Goal: Task Accomplishment & Management: Complete application form

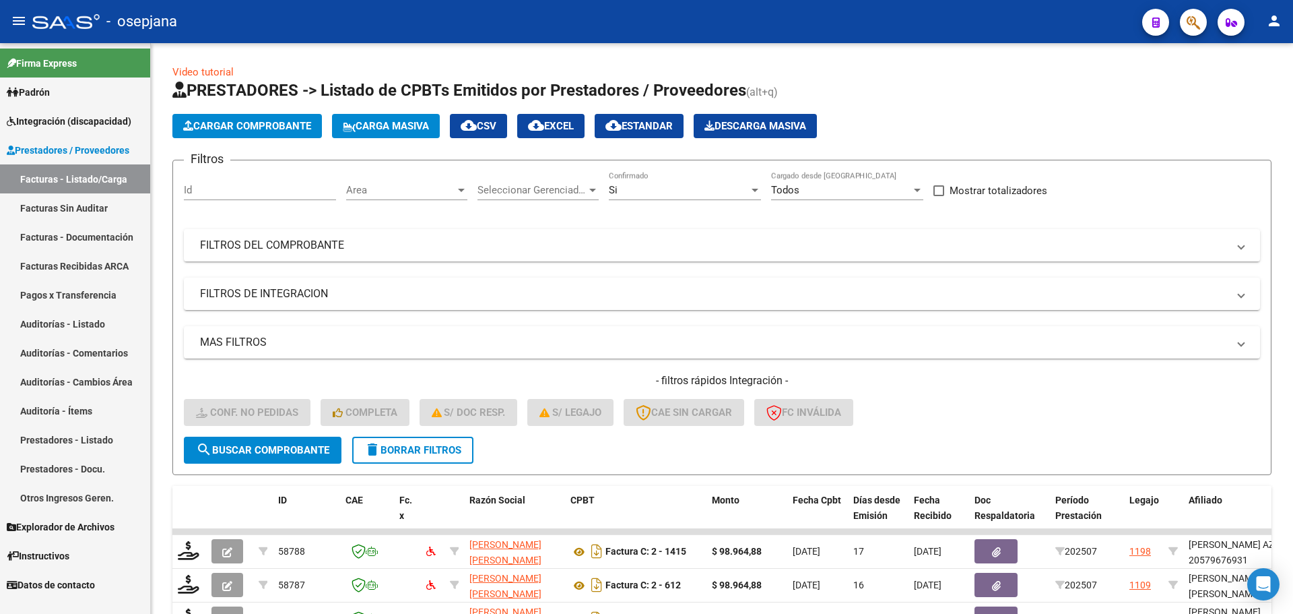
scroll to position [350, 0]
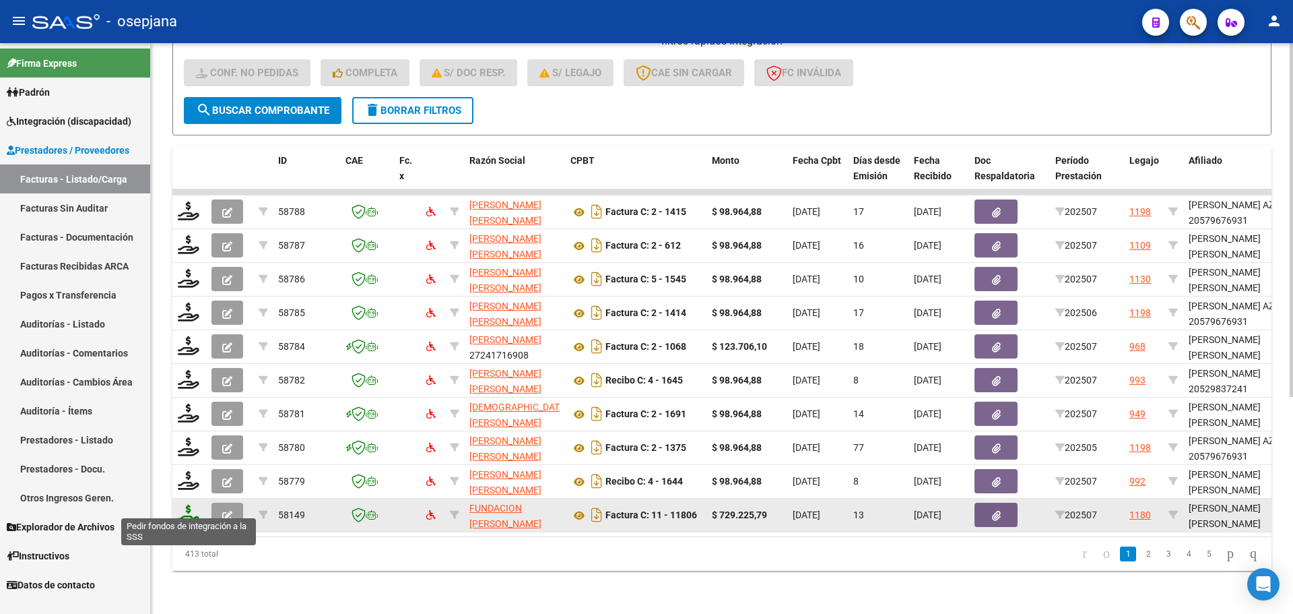
click at [191, 505] on icon at bounding box center [189, 514] width 22 height 19
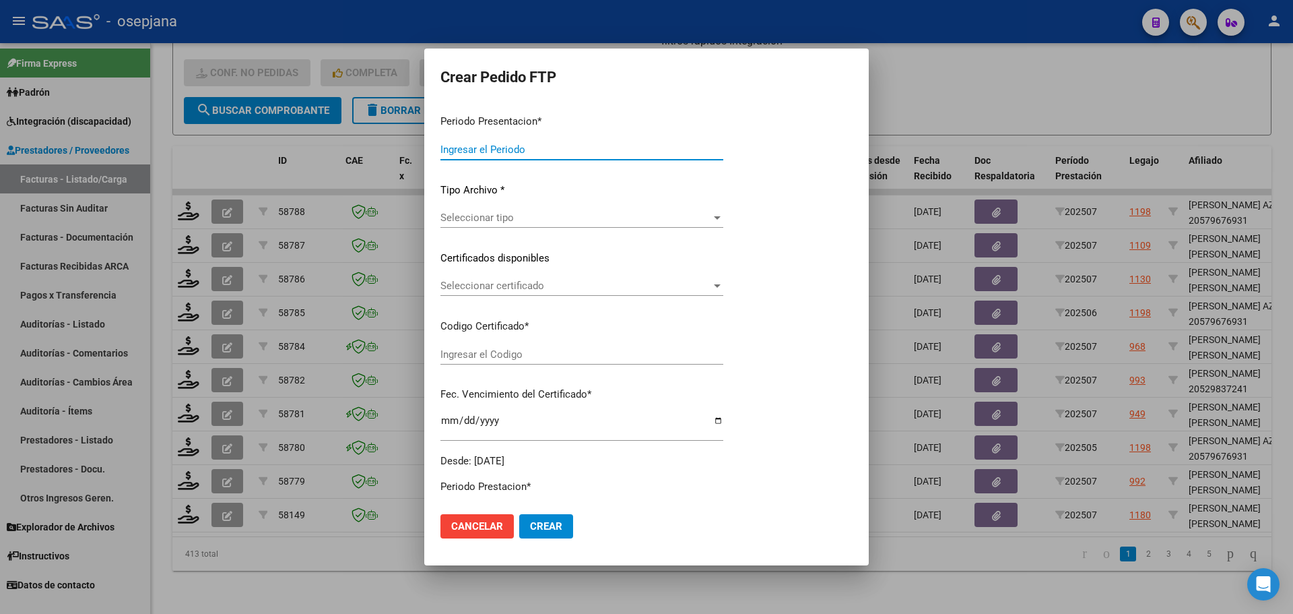
type input "202507"
type input "$ 729.225,79"
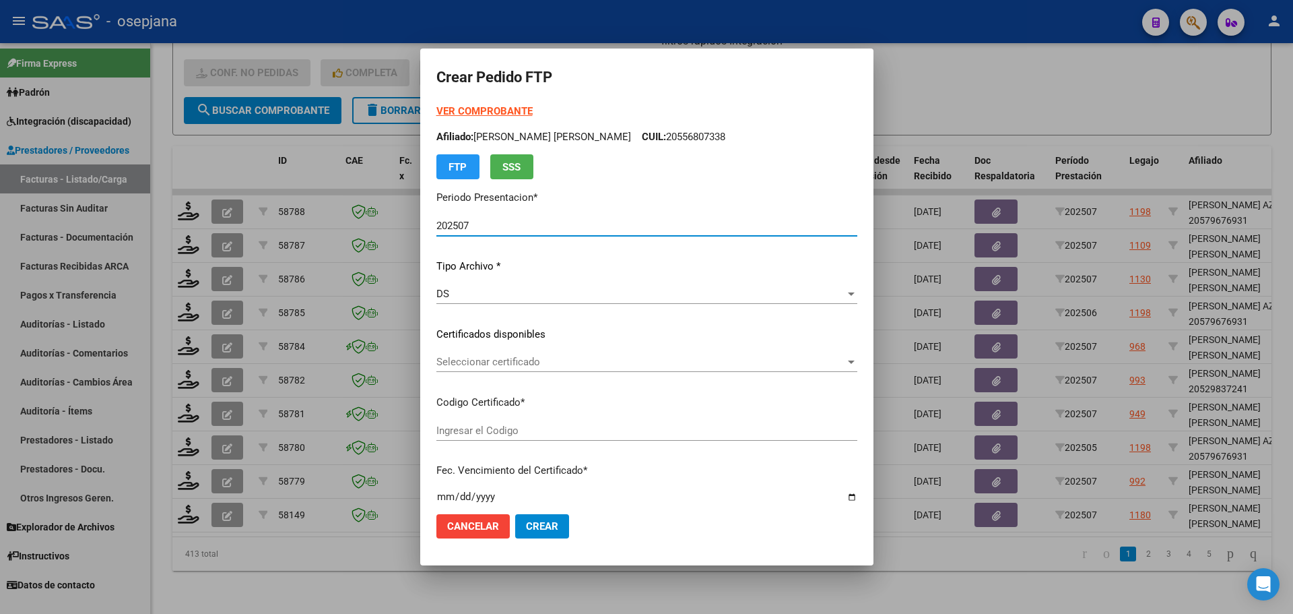
type input "ARG01000534554292025021720270217BSAS342"
type input "[DATE]"
click at [546, 356] on span "Seleccionar certificado" at bounding box center [640, 362] width 409 height 12
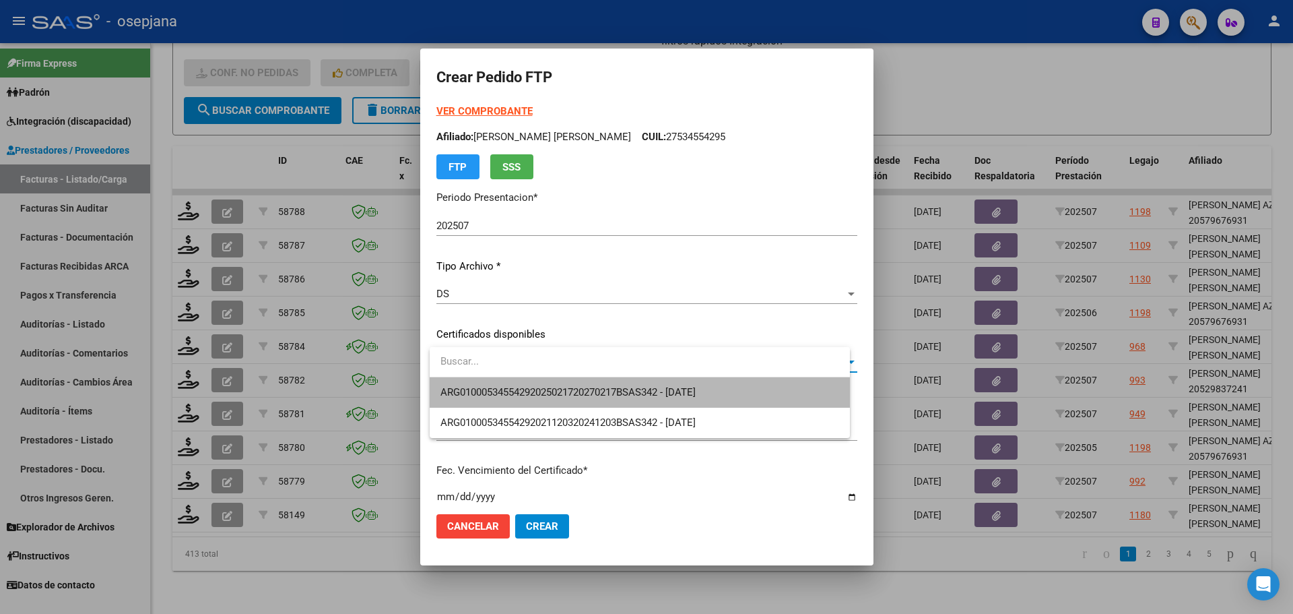
click at [546, 383] on span "ARG01000534554292025021720270217BSAS342 - [DATE]" at bounding box center [640, 392] width 399 height 30
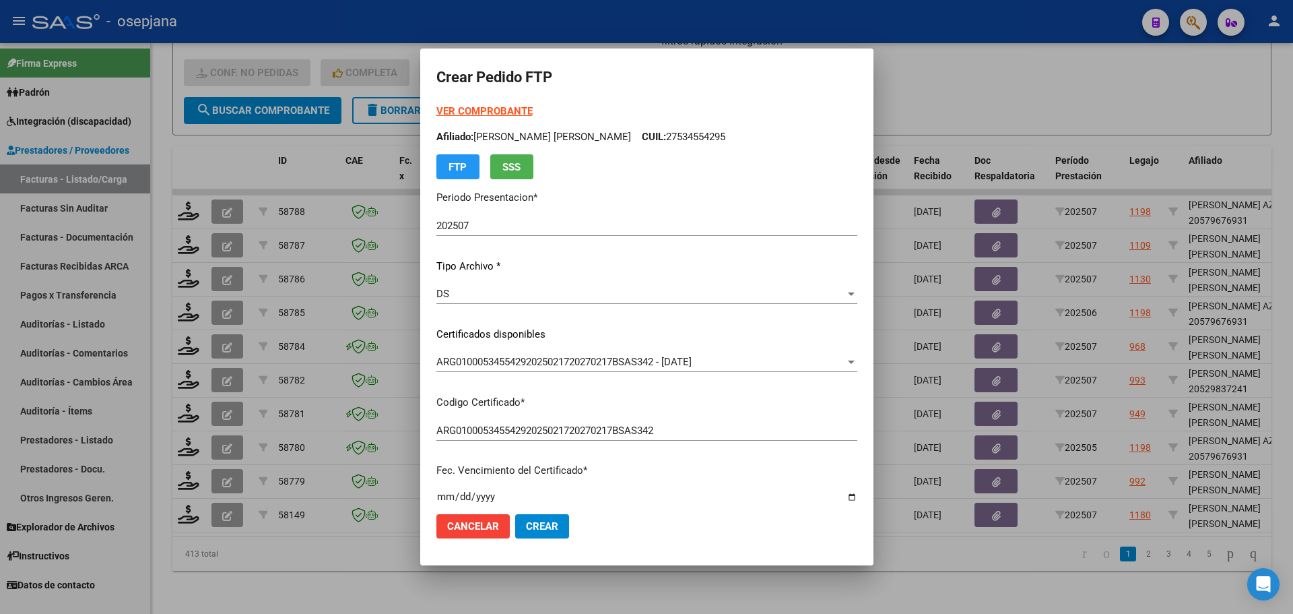
click at [486, 113] on strong "VER COMPROBANTE" at bounding box center [484, 111] width 96 height 12
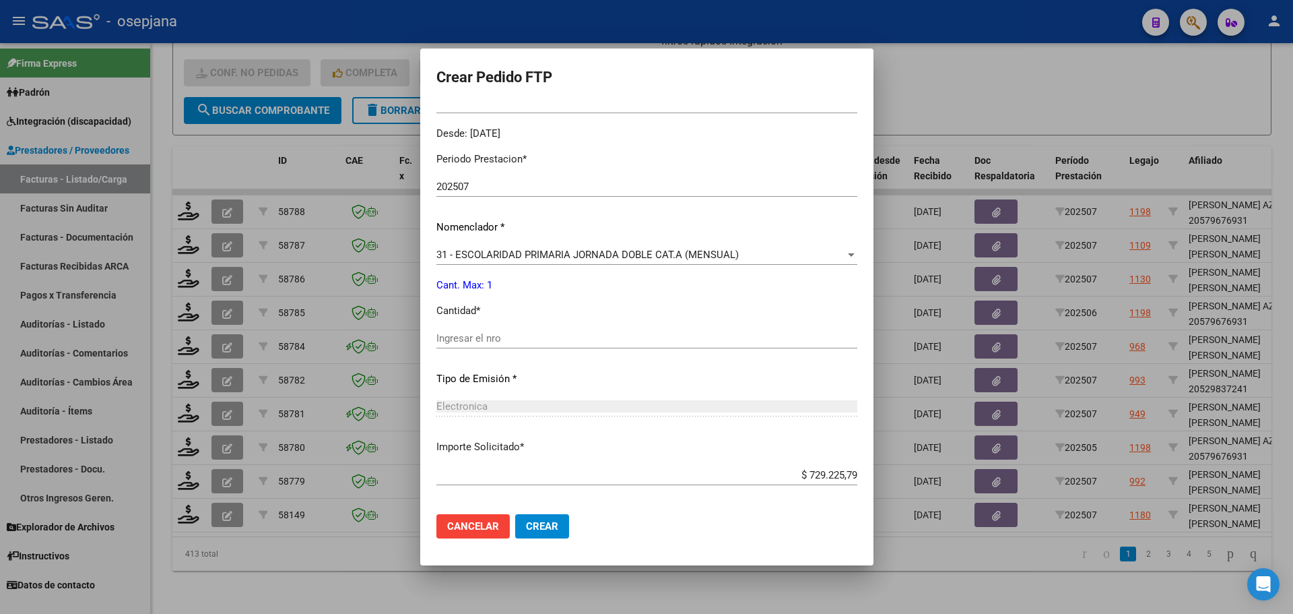
scroll to position [404, 0]
click at [498, 335] on input "Ingresar el nro" at bounding box center [646, 337] width 421 height 12
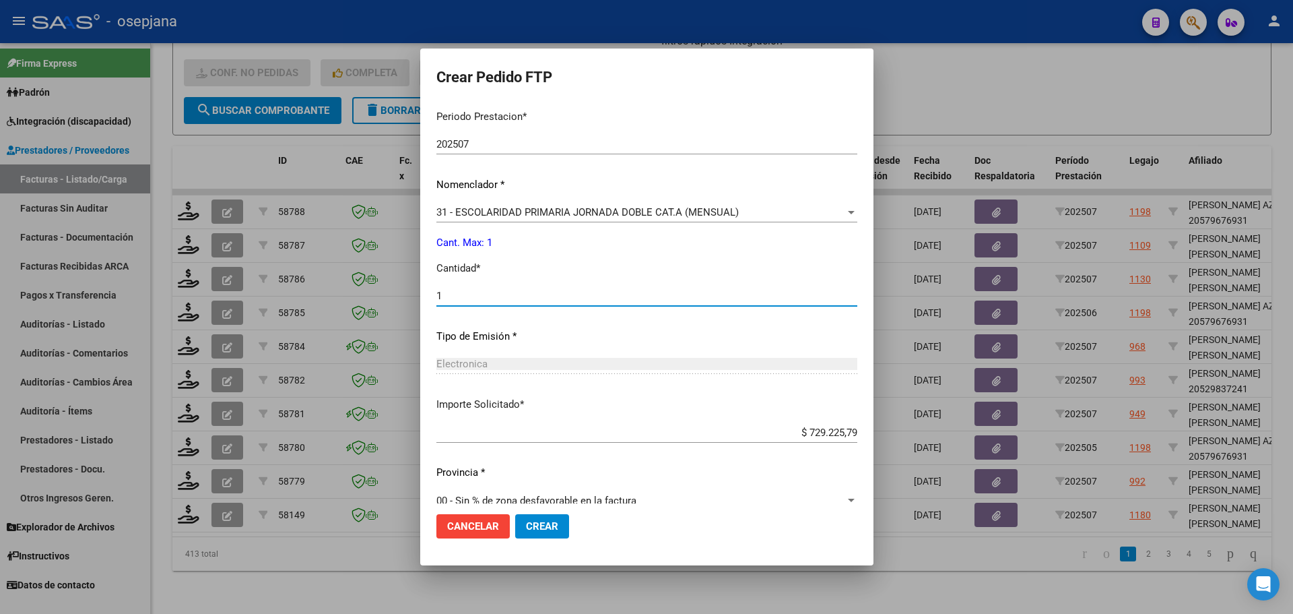
scroll to position [466, 0]
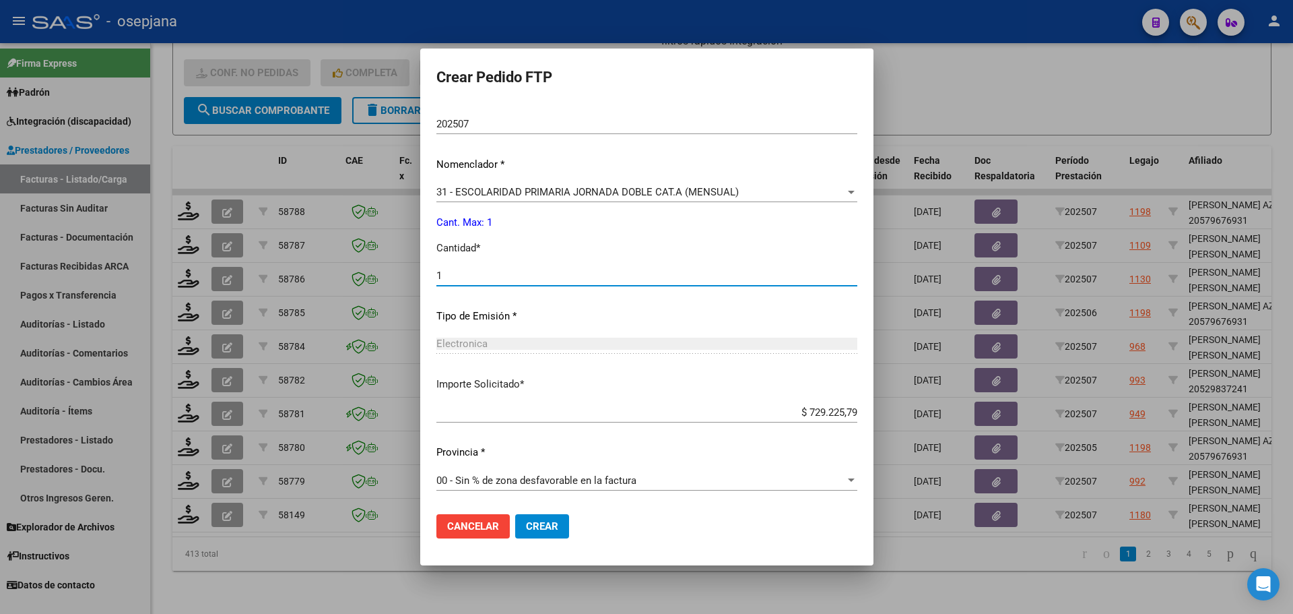
type input "1"
click at [558, 525] on span "Crear" at bounding box center [542, 526] width 32 height 12
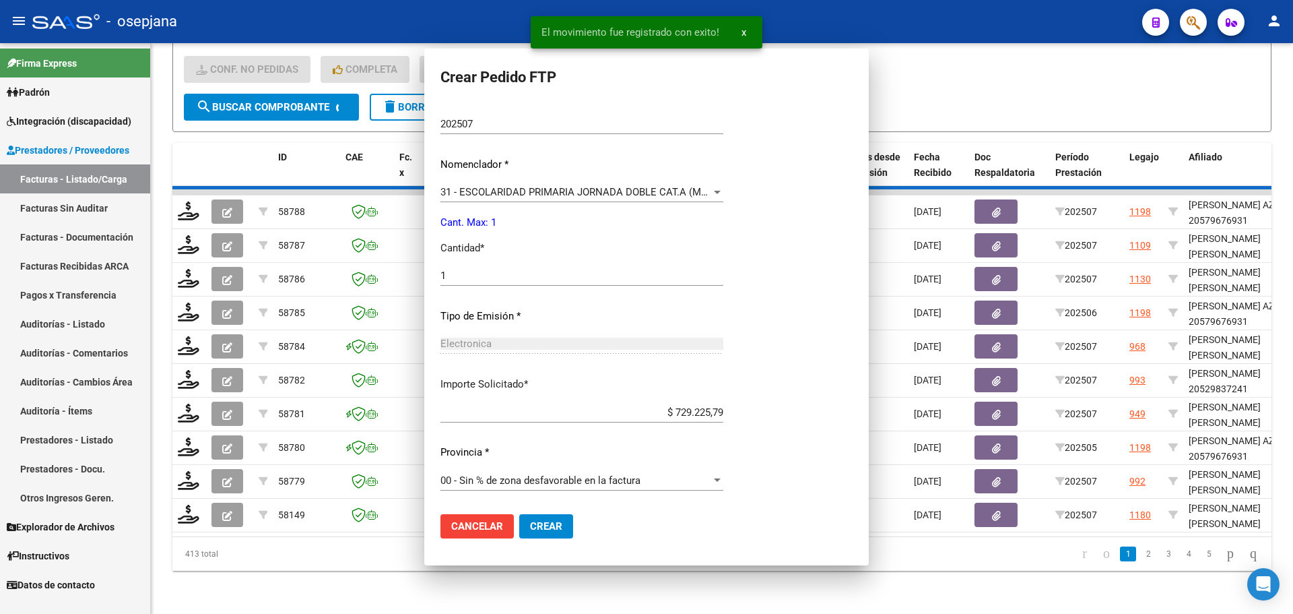
scroll to position [0, 0]
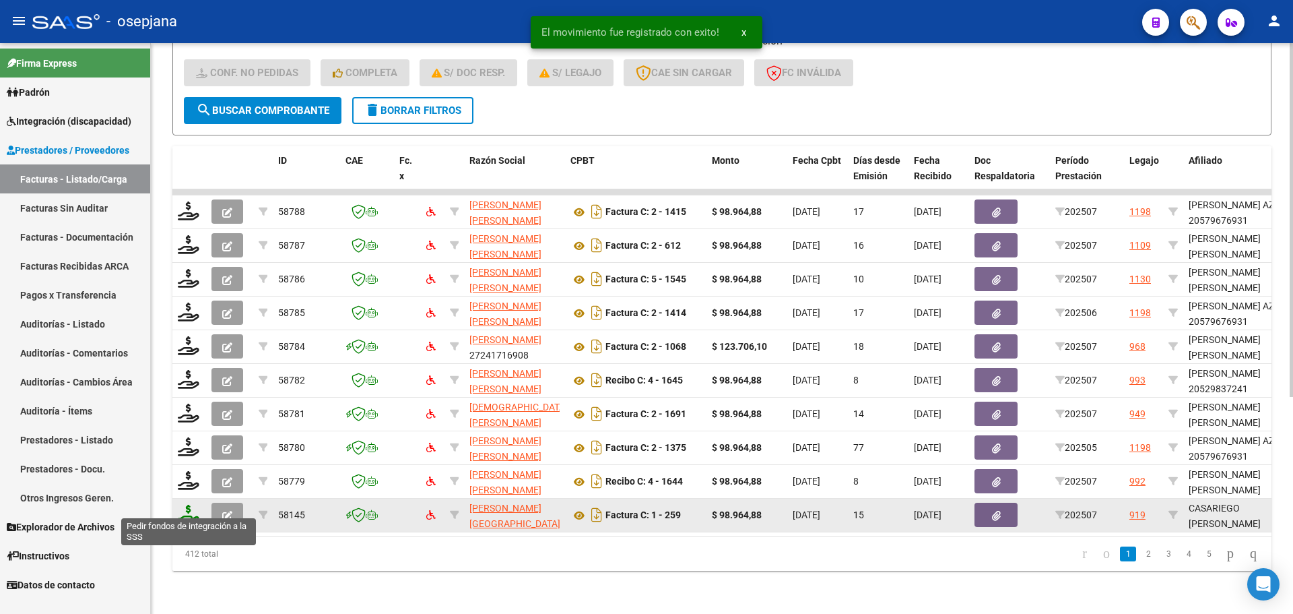
click at [183, 510] on icon at bounding box center [189, 514] width 22 height 19
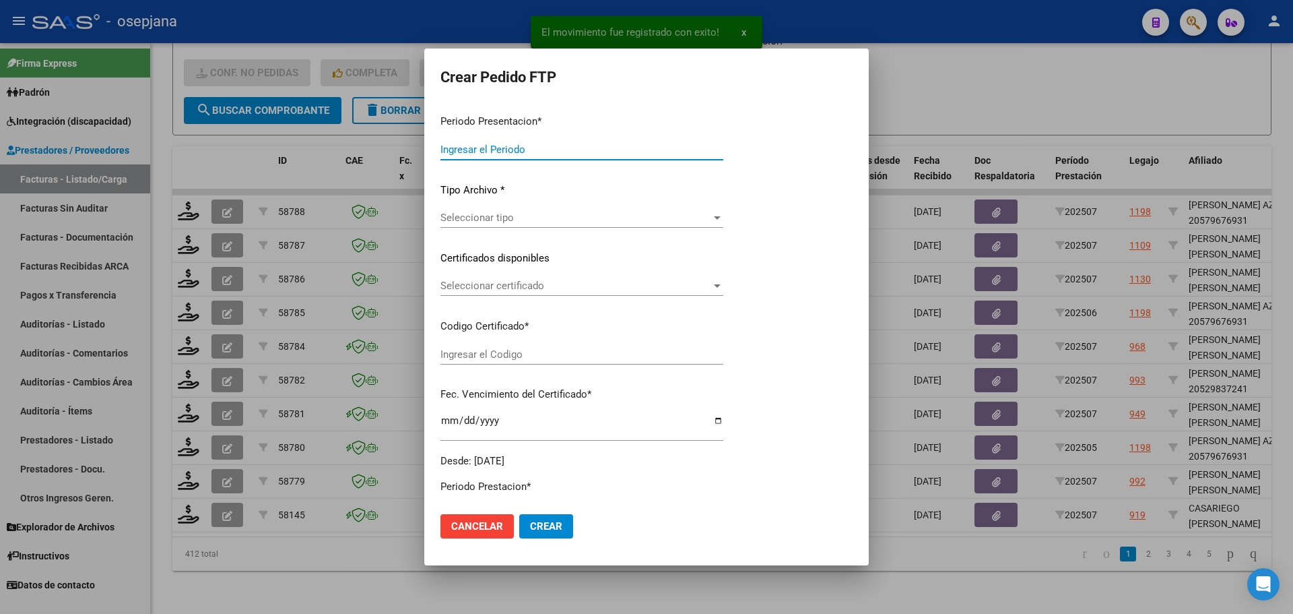
type input "202507"
type input "$ 98.964,88"
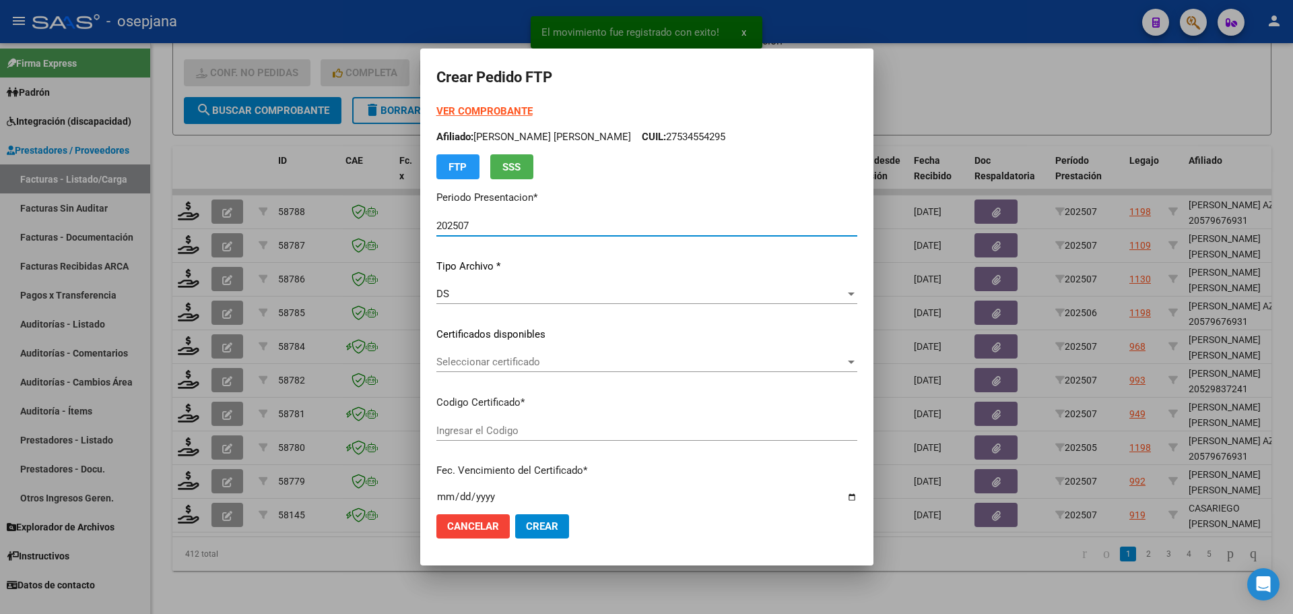
type input "ARG02000571788152024031320290313BSAS436"
type input "[DATE]"
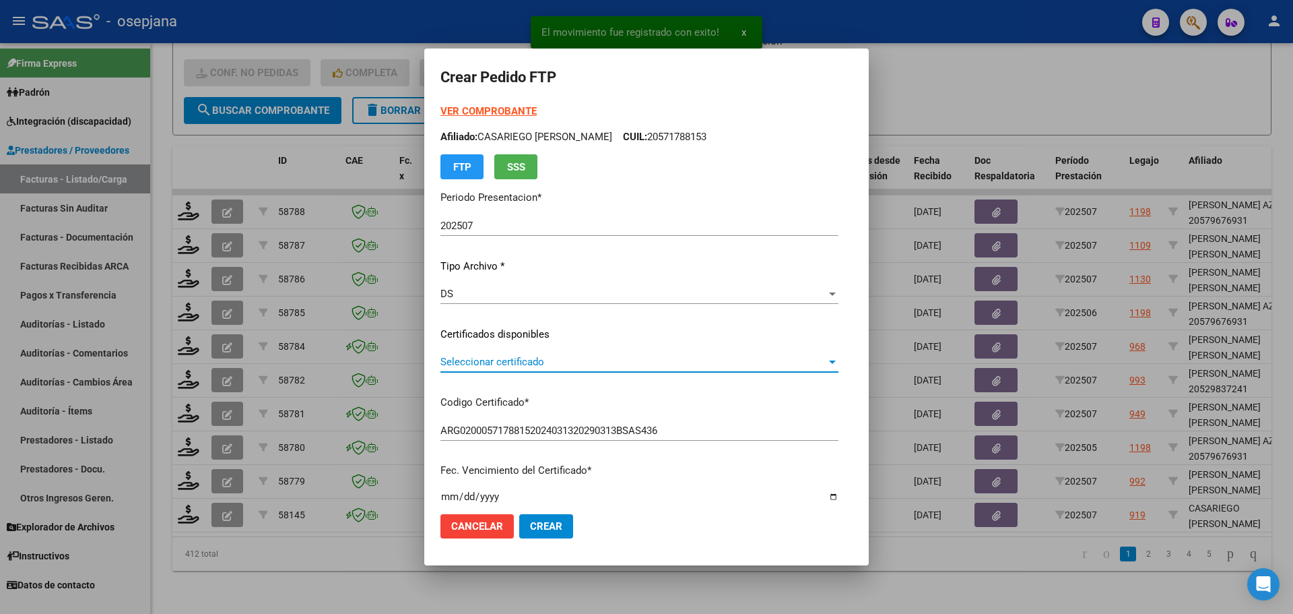
click at [482, 357] on span "Seleccionar certificado" at bounding box center [634, 362] width 386 height 12
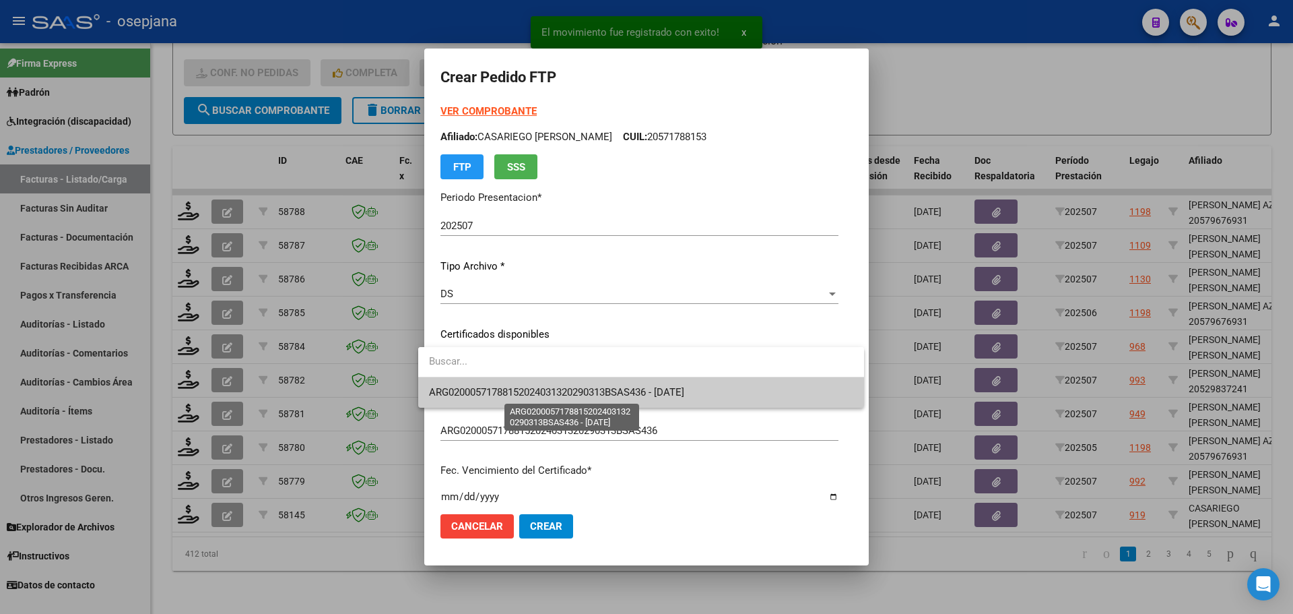
click at [505, 391] on span "ARG02000571788152024031320290313BSAS436 - [DATE]" at bounding box center [556, 392] width 255 height 12
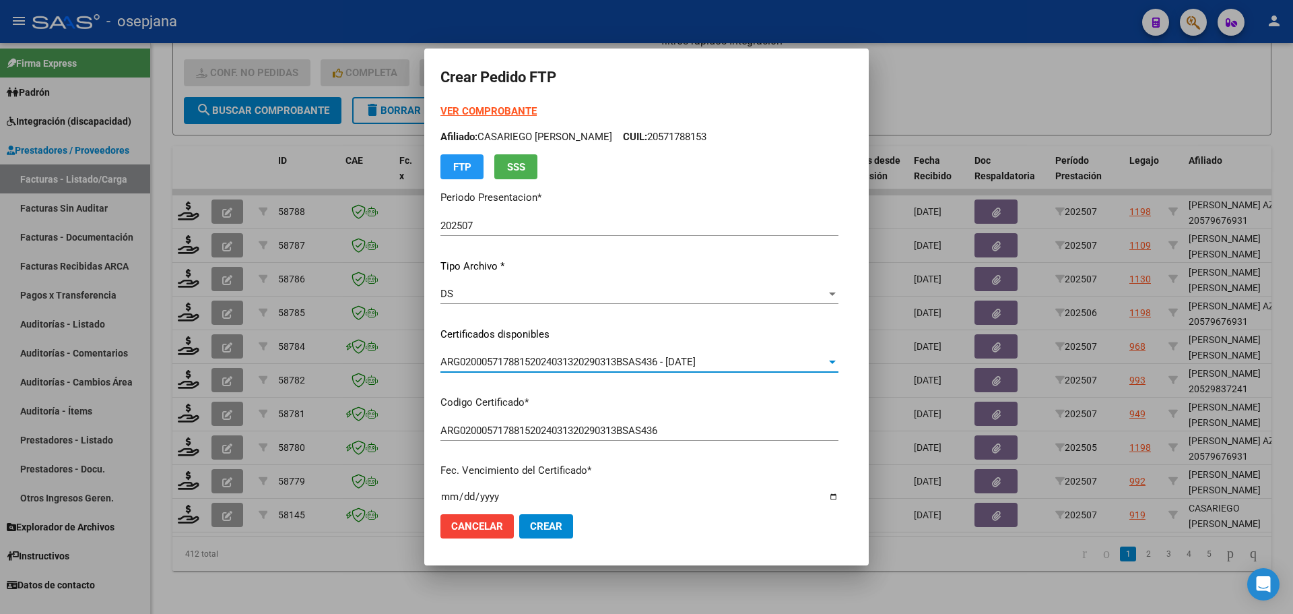
click at [498, 106] on strong "VER COMPROBANTE" at bounding box center [489, 111] width 96 height 12
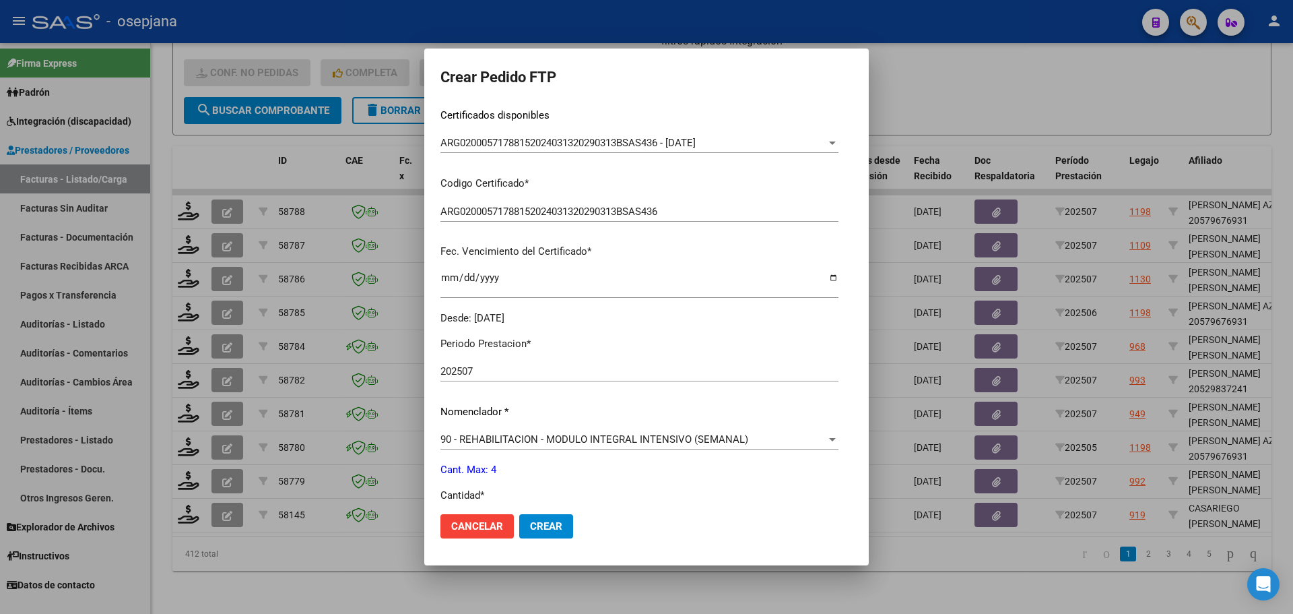
scroll to position [466, 0]
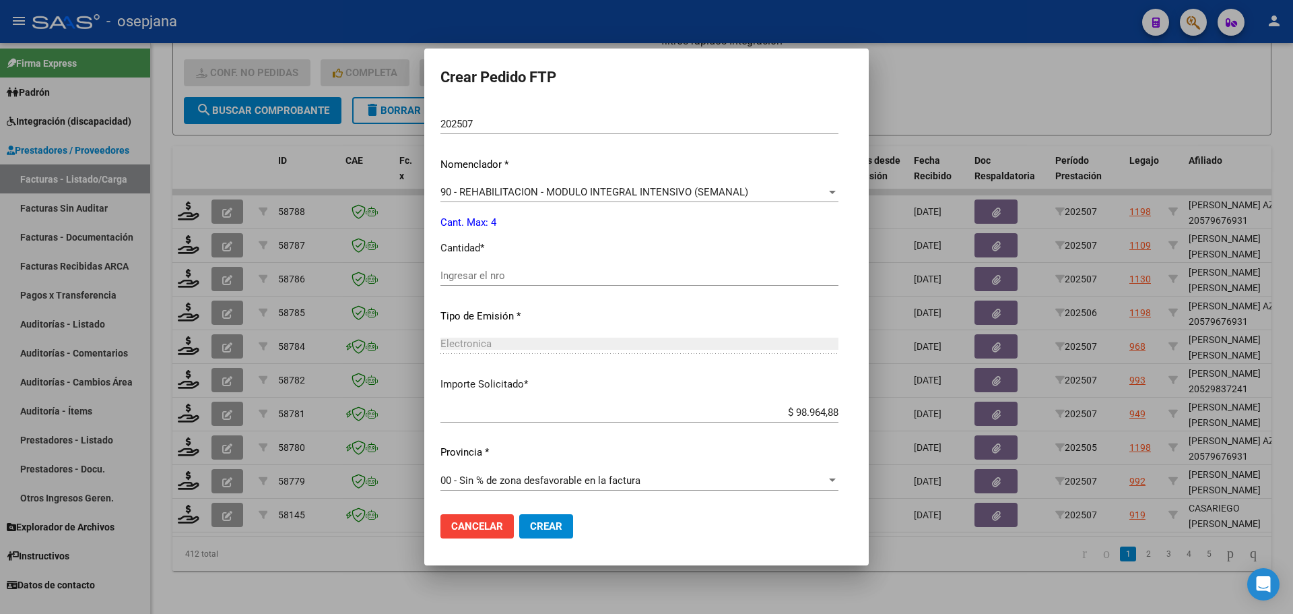
click at [481, 280] on input "Ingresar el nro" at bounding box center [640, 275] width 398 height 12
type input "4"
click at [532, 529] on span "Crear" at bounding box center [546, 526] width 32 height 12
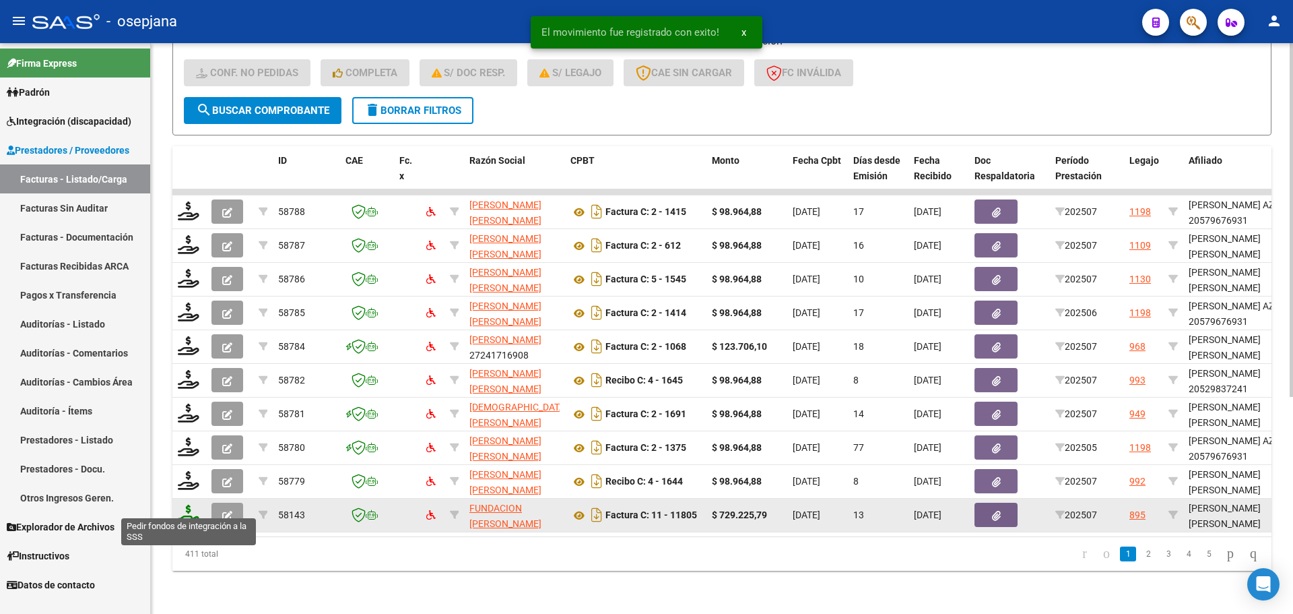
click at [186, 505] on icon at bounding box center [189, 514] width 22 height 19
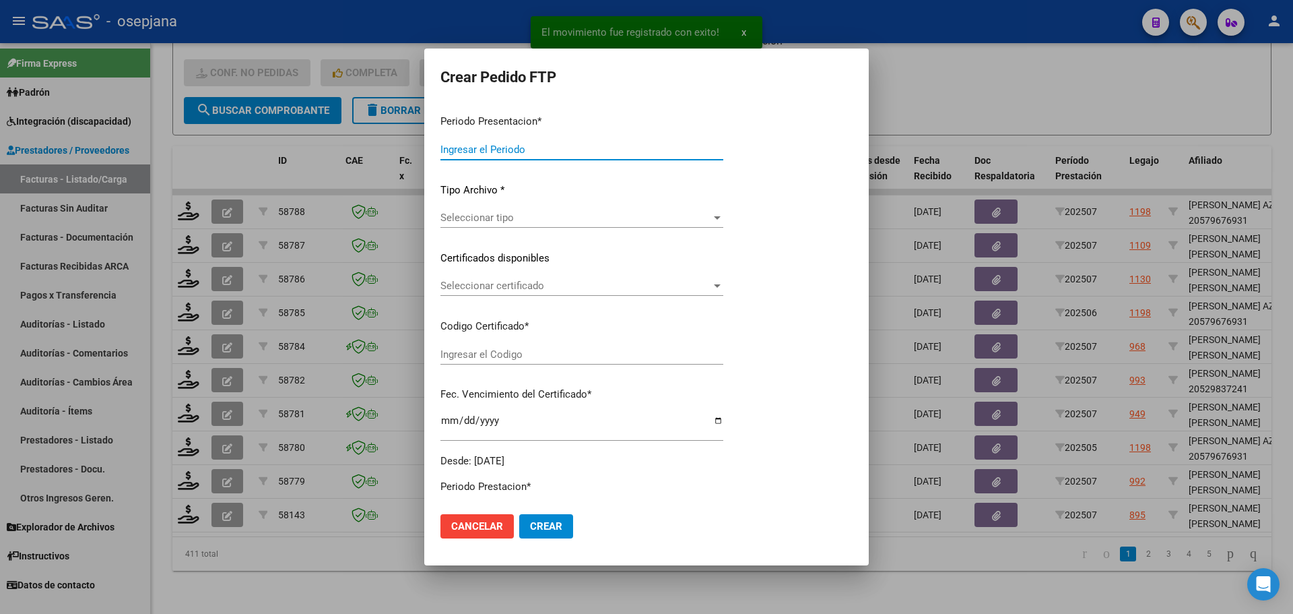
type input "202507"
type input "$ 729.225,79"
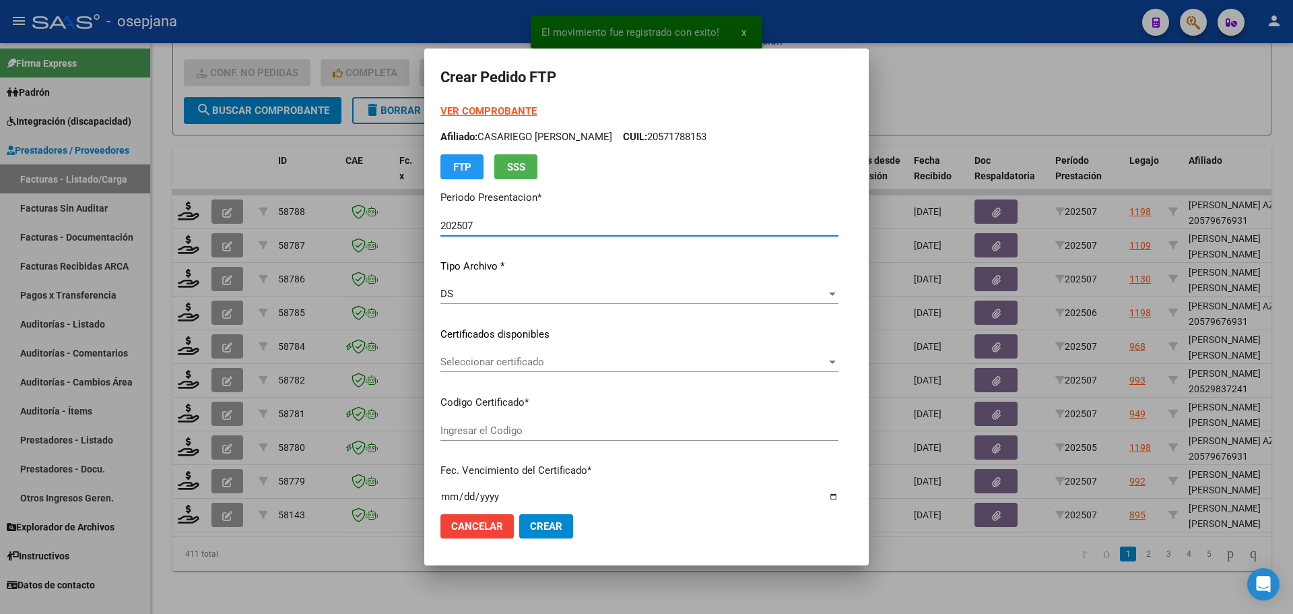
type input "ARG02000556869402022011820270118BSAS309"
type input "[DATE]"
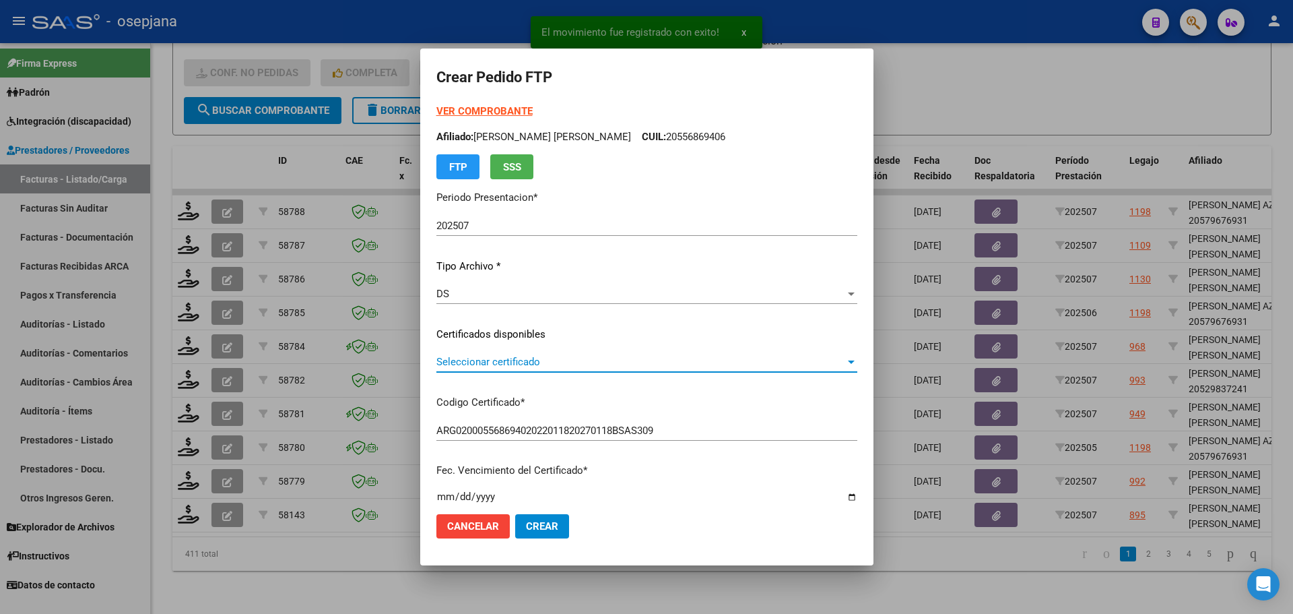
click at [555, 360] on span "Seleccionar certificado" at bounding box center [640, 362] width 409 height 12
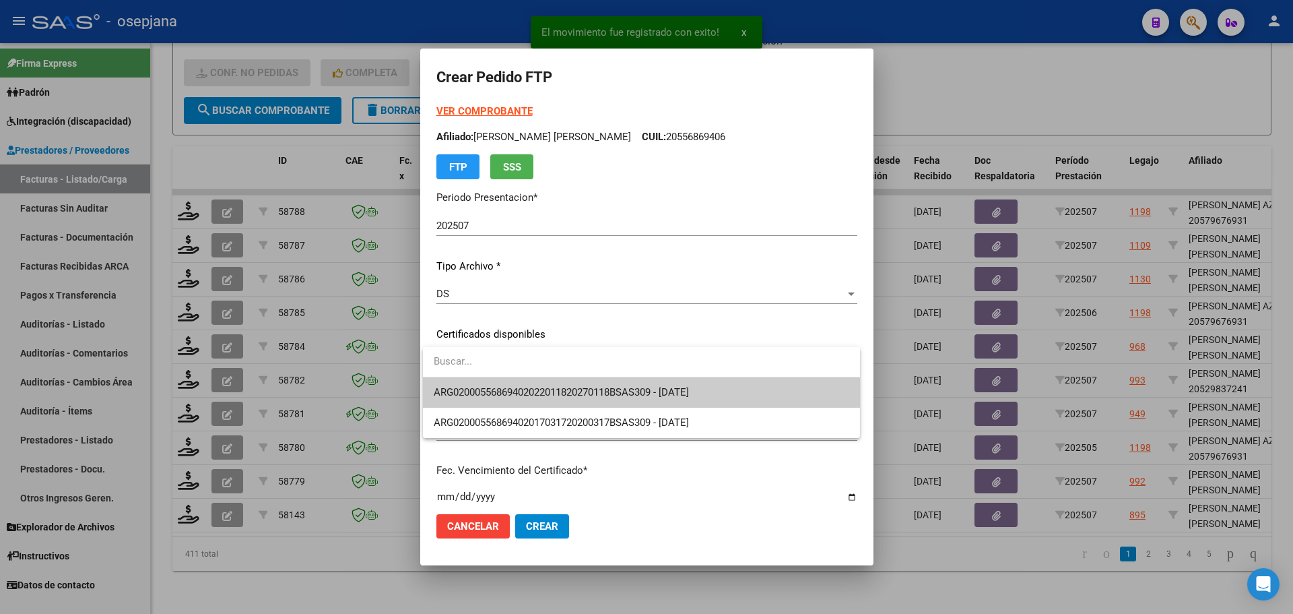
click at [560, 388] on span "ARG02000556869402022011820270118BSAS309 - [DATE]" at bounding box center [561, 392] width 255 height 12
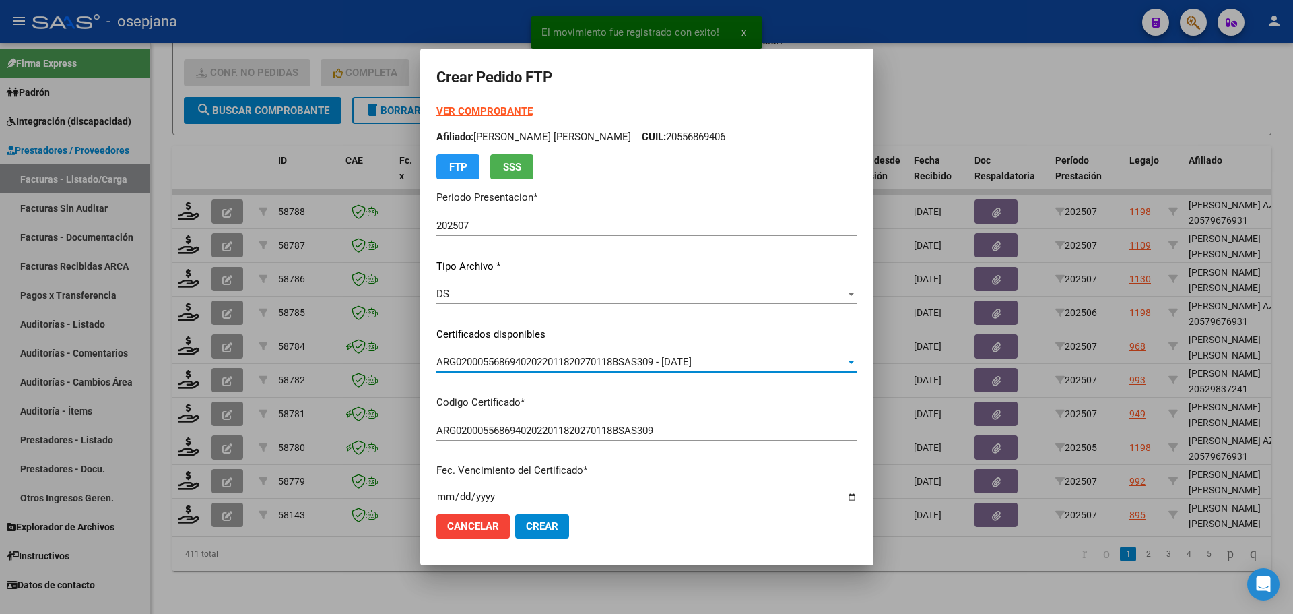
click at [509, 104] on form "Crear Pedido FTP VER COMPROBANTE ARCA [PERSON_NAME] Afiliado: [PERSON_NAME] [PE…" at bounding box center [646, 307] width 421 height 484
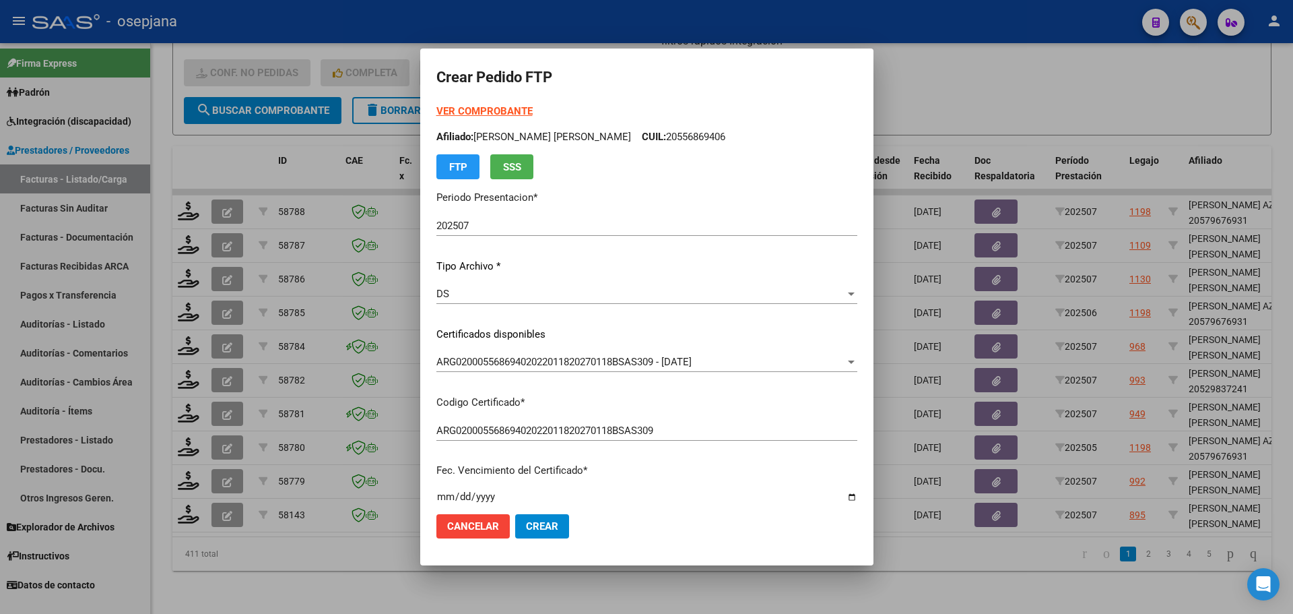
click at [507, 108] on strong "VER COMPROBANTE" at bounding box center [484, 111] width 96 height 12
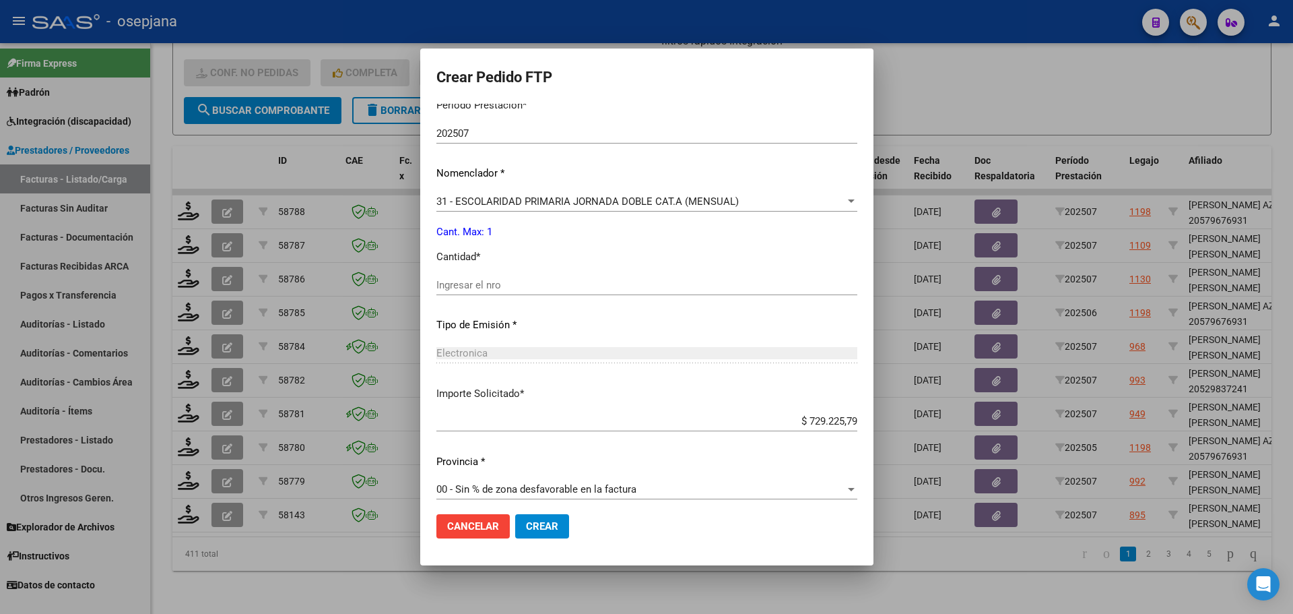
scroll to position [451, 0]
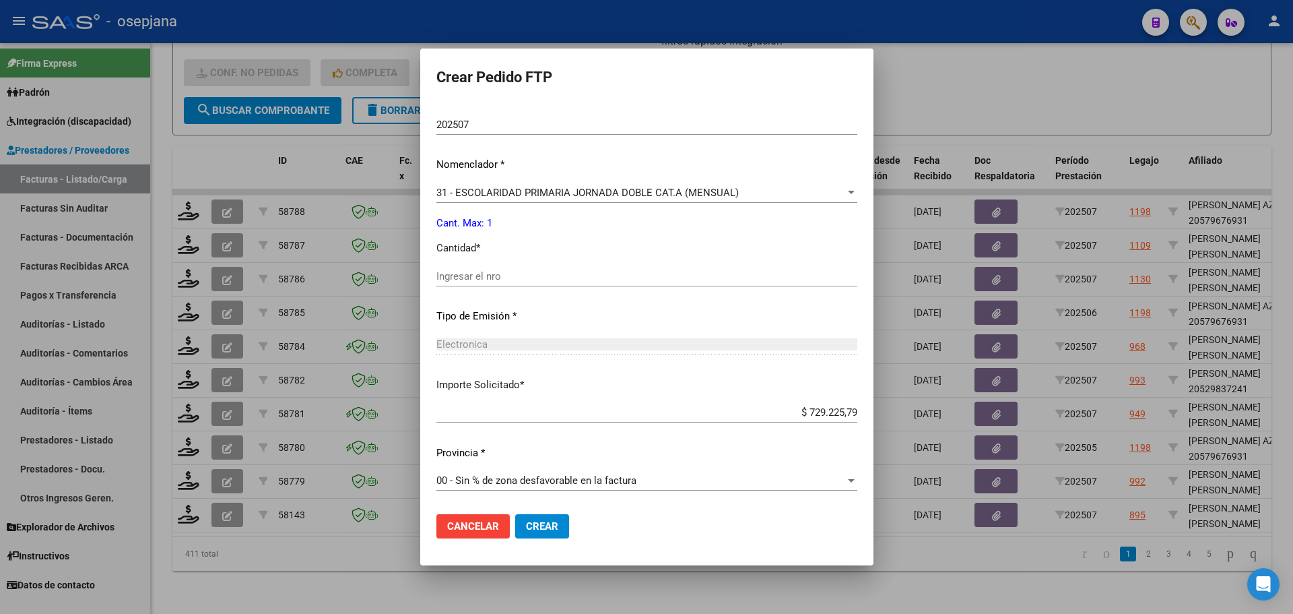
click at [463, 273] on input "Ingresar el nro" at bounding box center [646, 276] width 421 height 12
type input "1"
click at [529, 520] on span "Crear" at bounding box center [542, 526] width 32 height 12
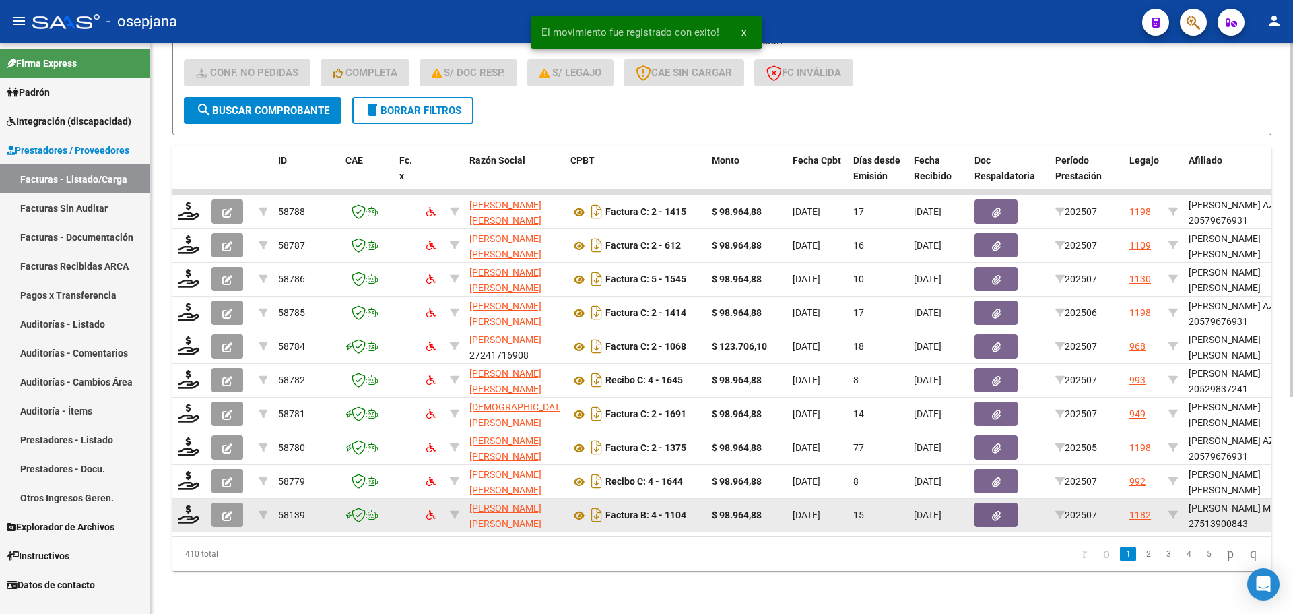
click at [202, 502] on datatable-body-cell at bounding box center [189, 514] width 34 height 33
click at [189, 505] on icon at bounding box center [189, 514] width 22 height 19
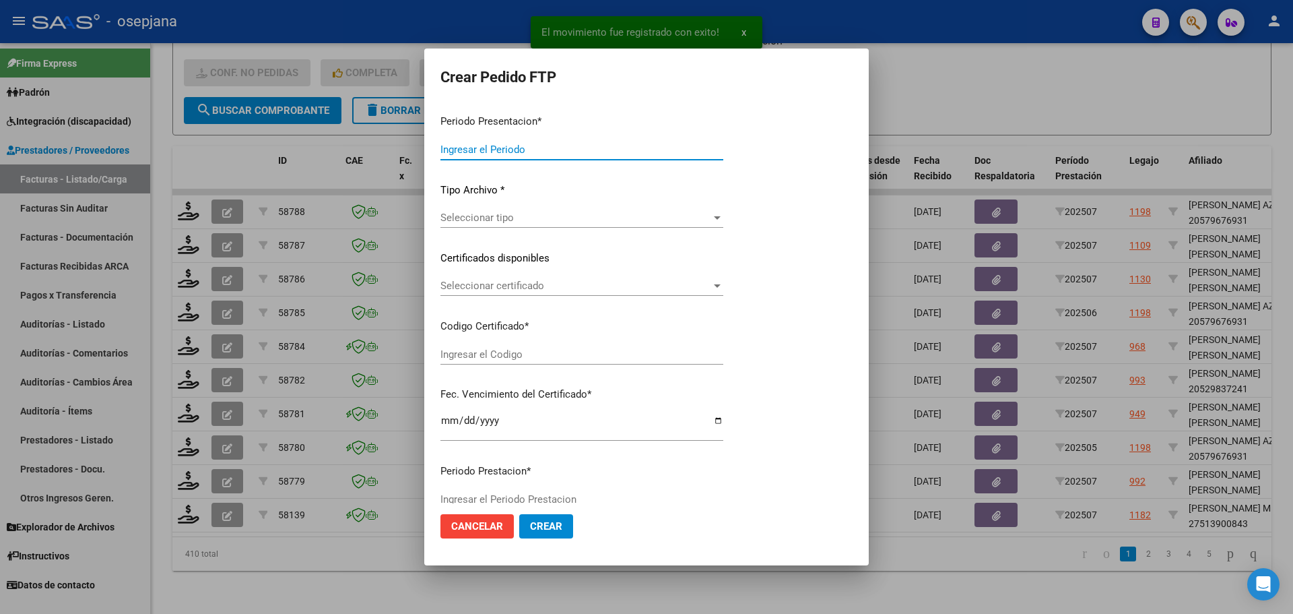
type input "202507"
type input "$ 98.964,88"
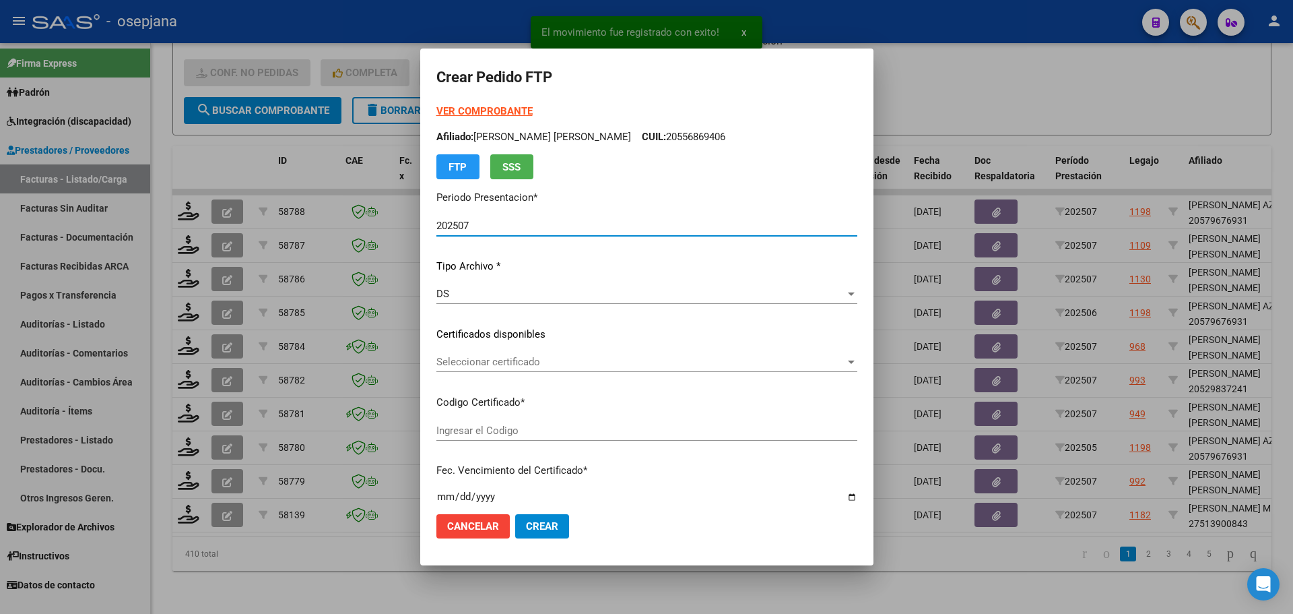
type input "ARG01000513900842022091420270914BSAS313"
type input "[DATE]"
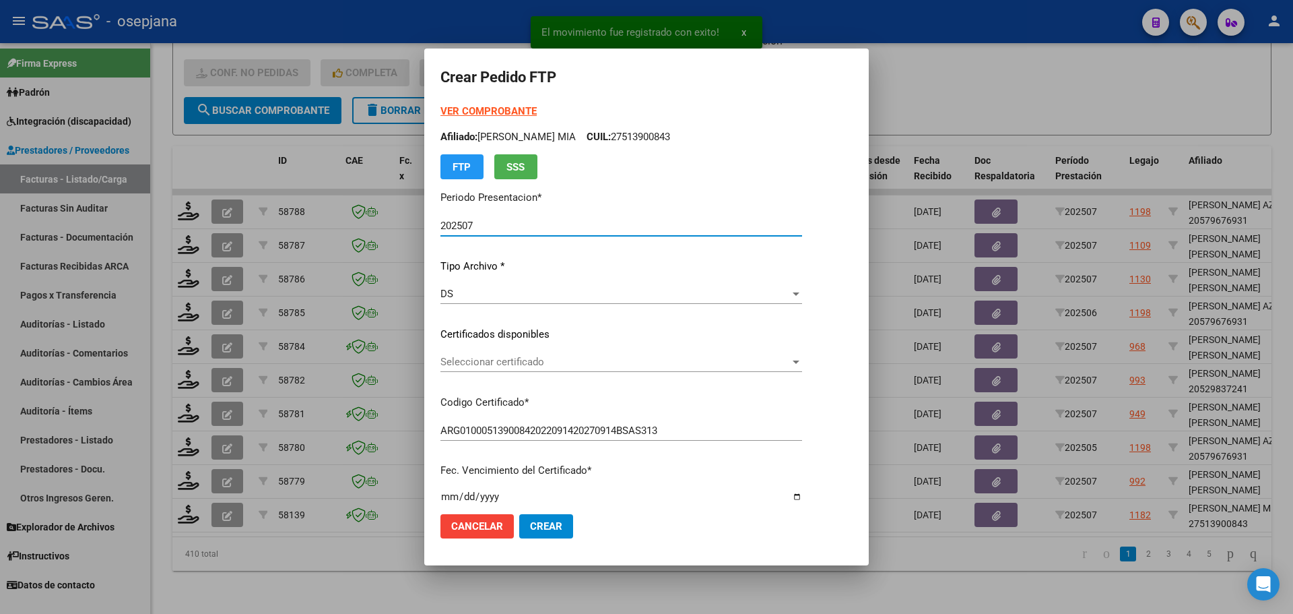
click at [604, 364] on span "Seleccionar certificado" at bounding box center [616, 362] width 350 height 12
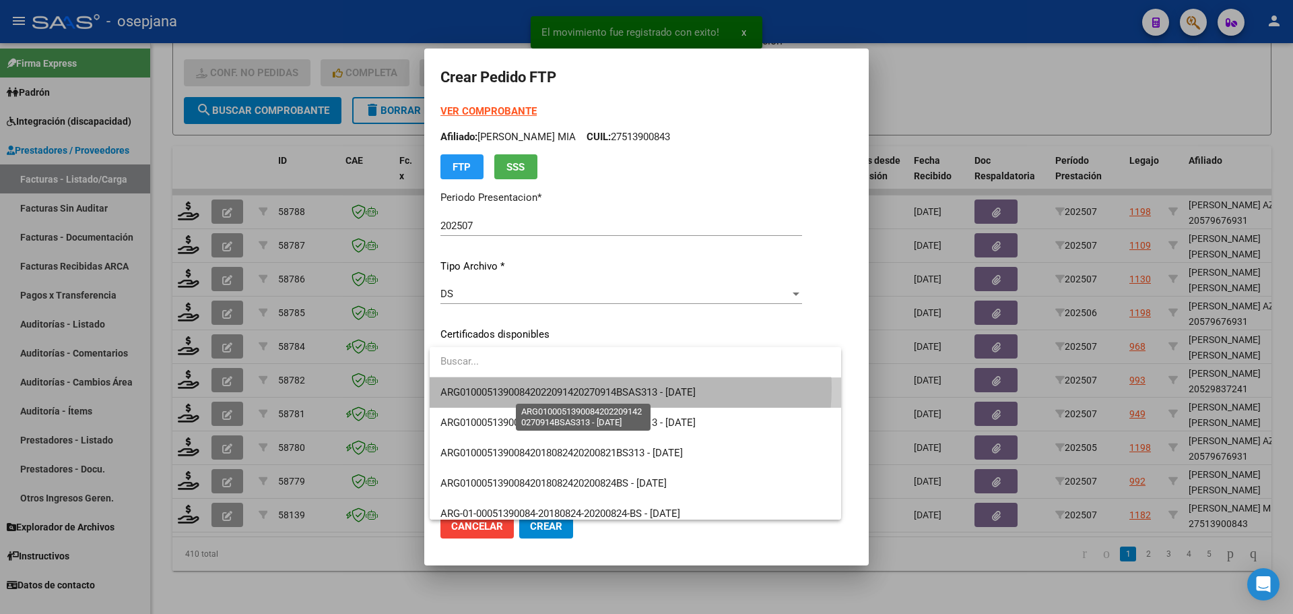
click at [606, 387] on span "ARG01000513900842022091420270914BSAS313 - [DATE]" at bounding box center [568, 392] width 255 height 12
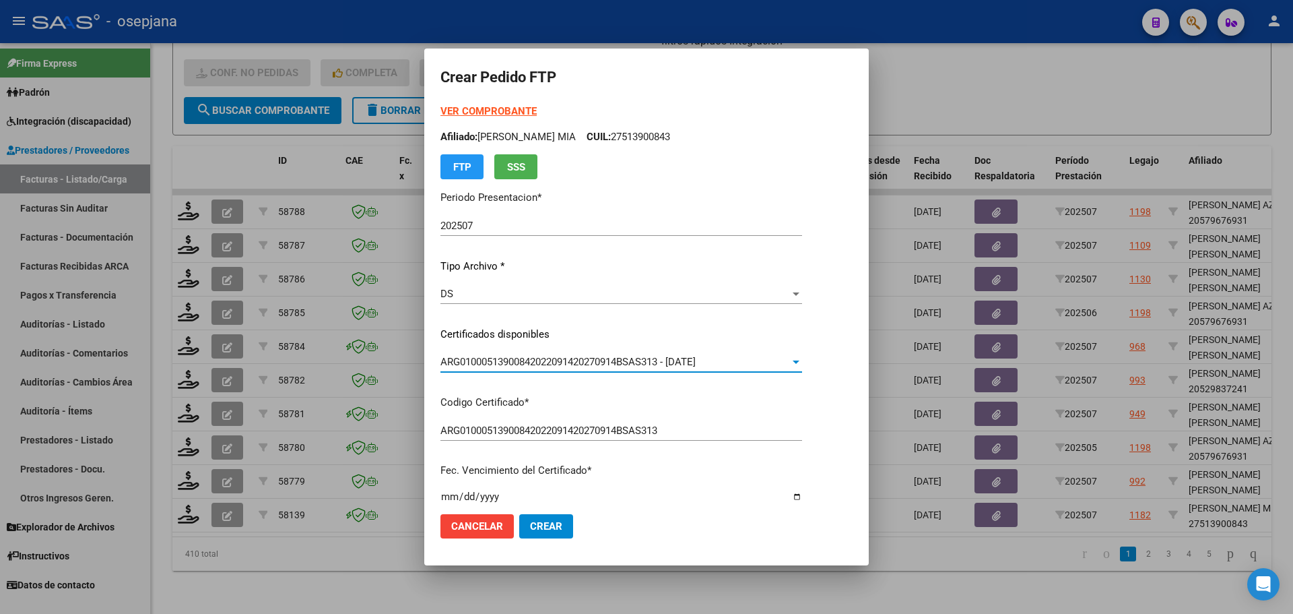
click at [509, 111] on strong "VER COMPROBANTE" at bounding box center [489, 111] width 96 height 12
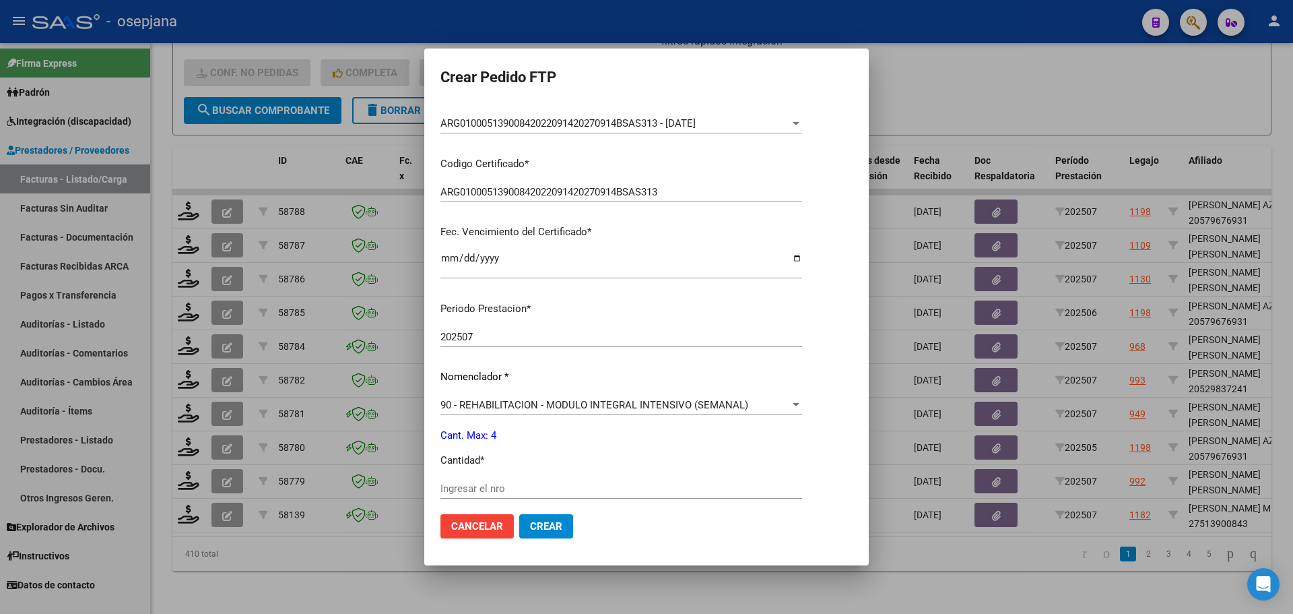
scroll to position [337, 0]
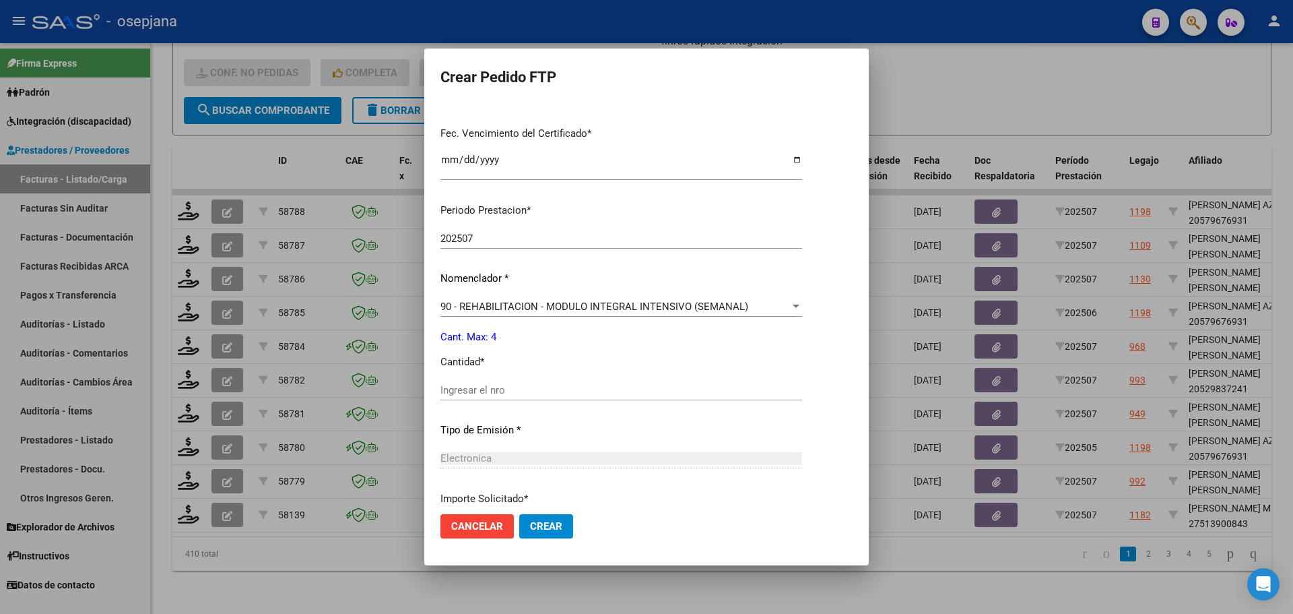
click at [486, 384] on div "Ingresar el nro" at bounding box center [622, 390] width 362 height 20
type input "4"
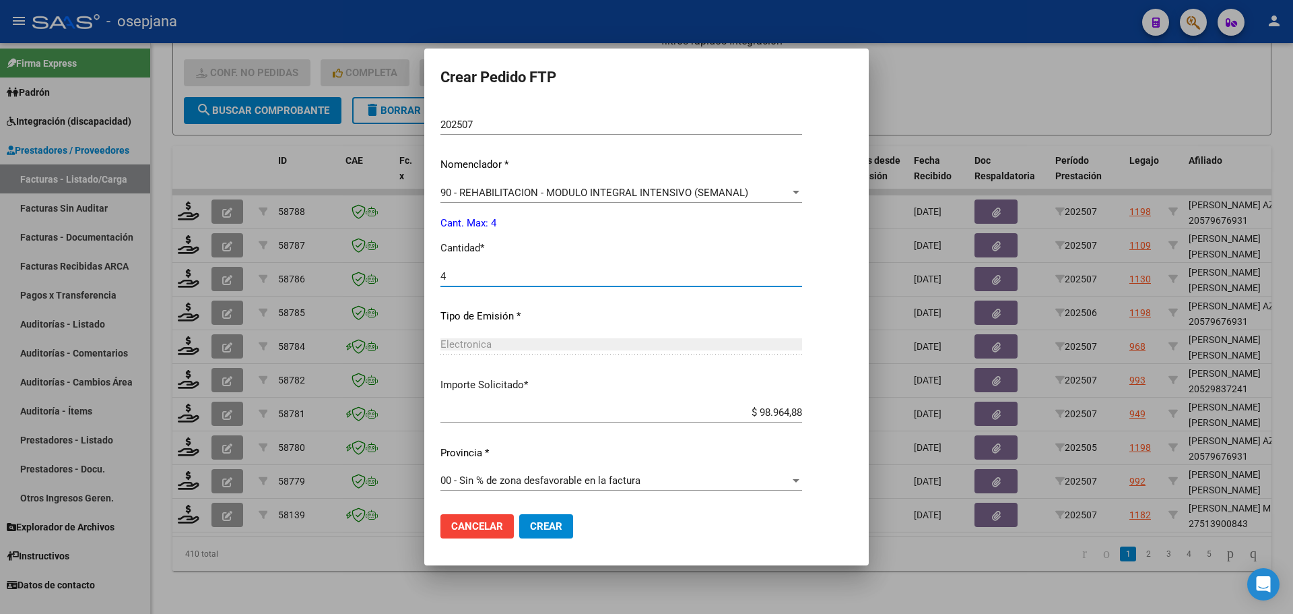
click at [554, 533] on button "Crear" at bounding box center [546, 526] width 54 height 24
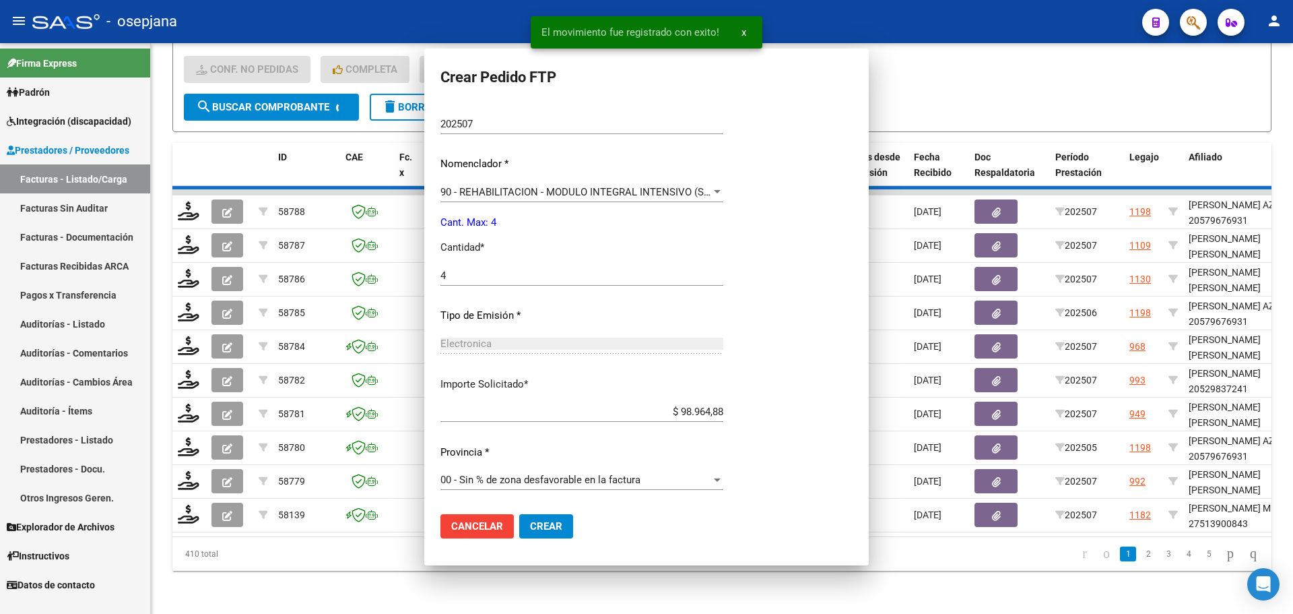
scroll to position [375, 0]
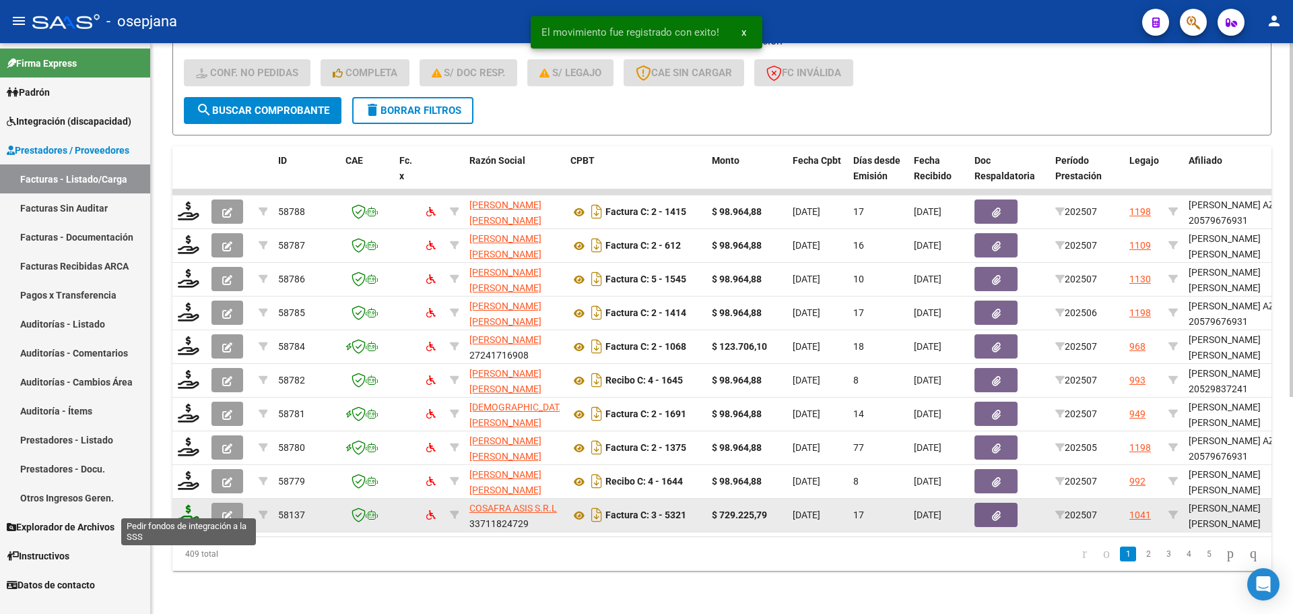
click at [191, 508] on icon at bounding box center [189, 514] width 22 height 19
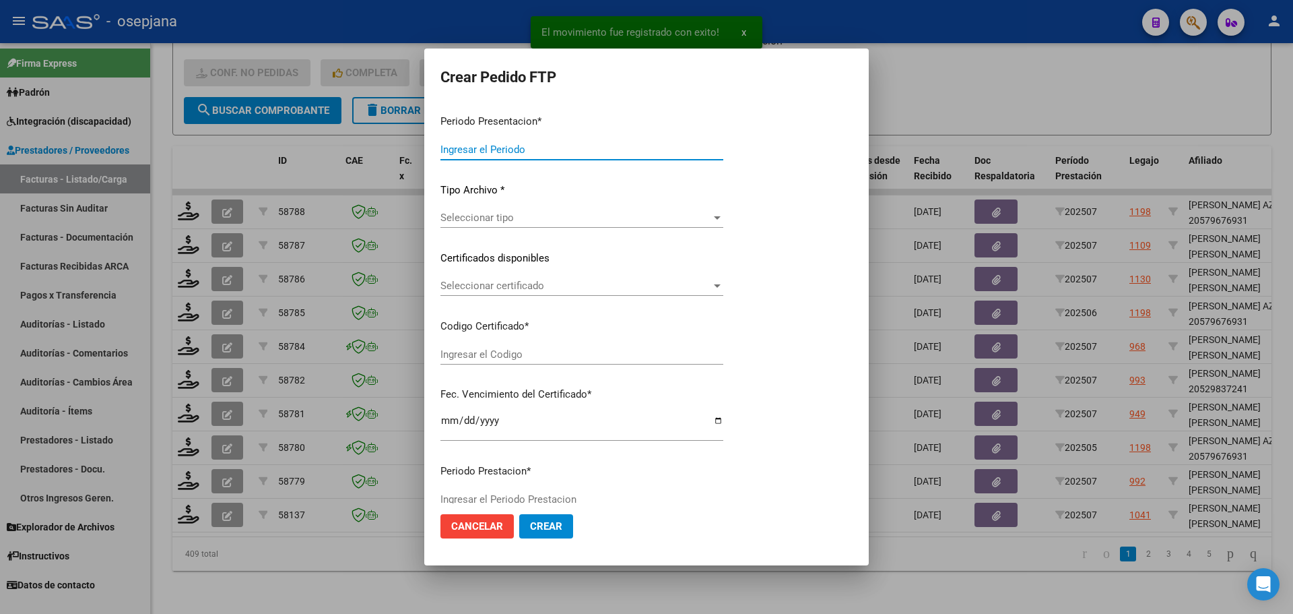
type input "202507"
type input "$ 729.225,79"
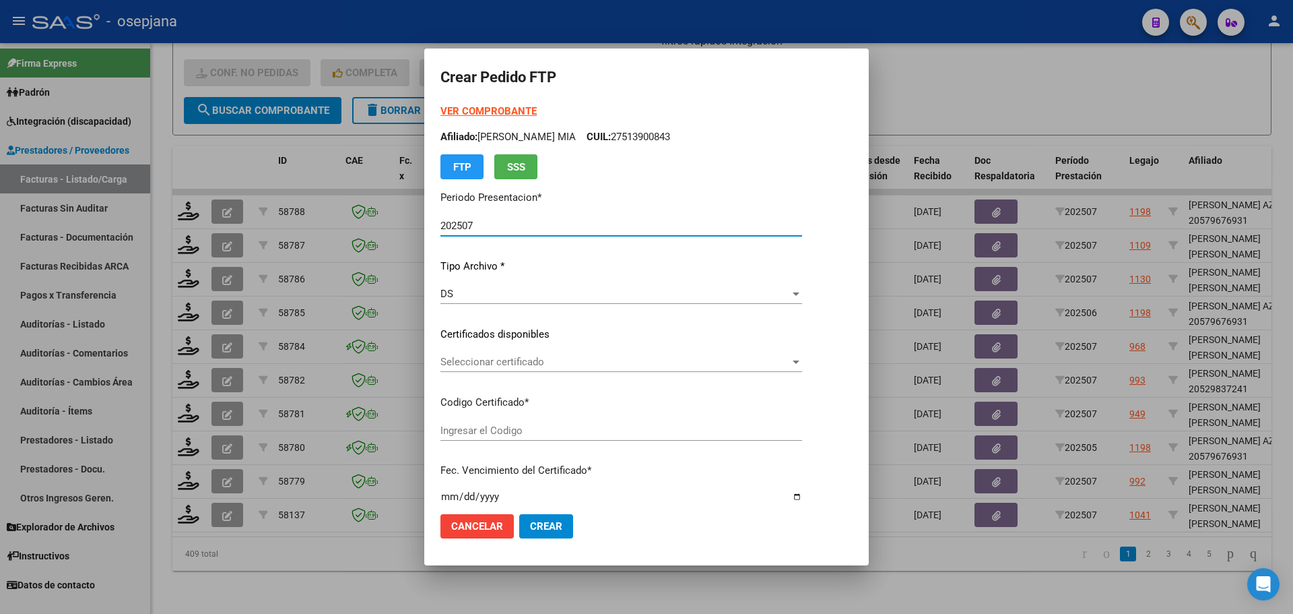
type input "ARG02000533015832025012720300127BSAS352"
type input "[DATE]"
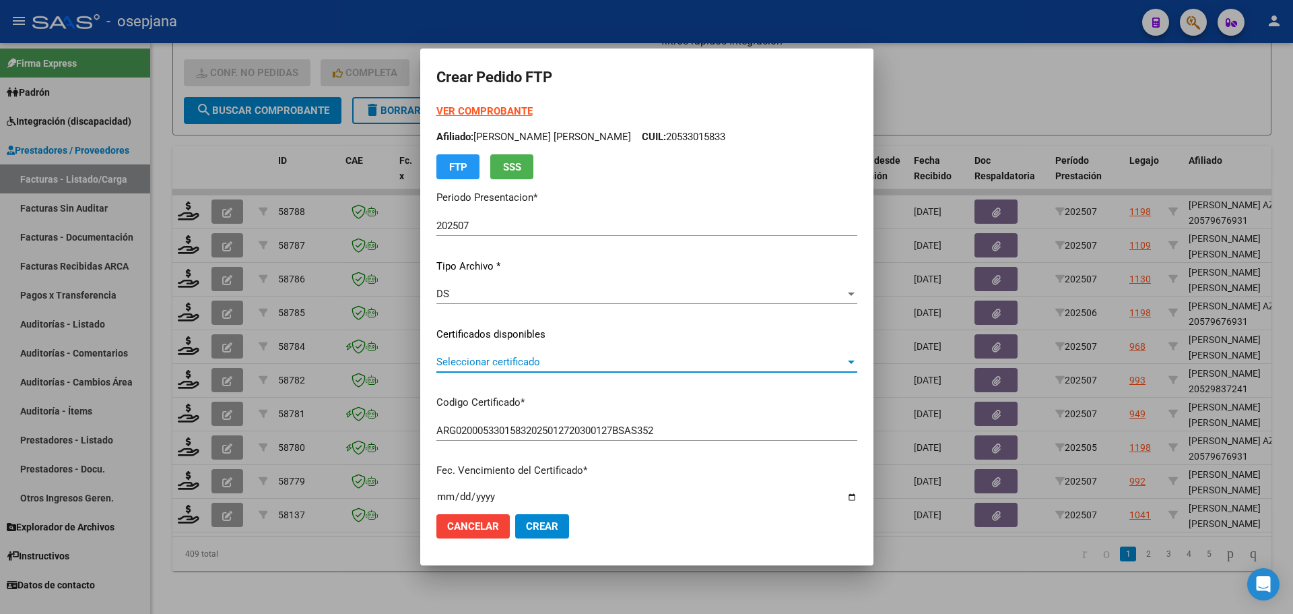
click at [593, 358] on span "Seleccionar certificado" at bounding box center [640, 362] width 409 height 12
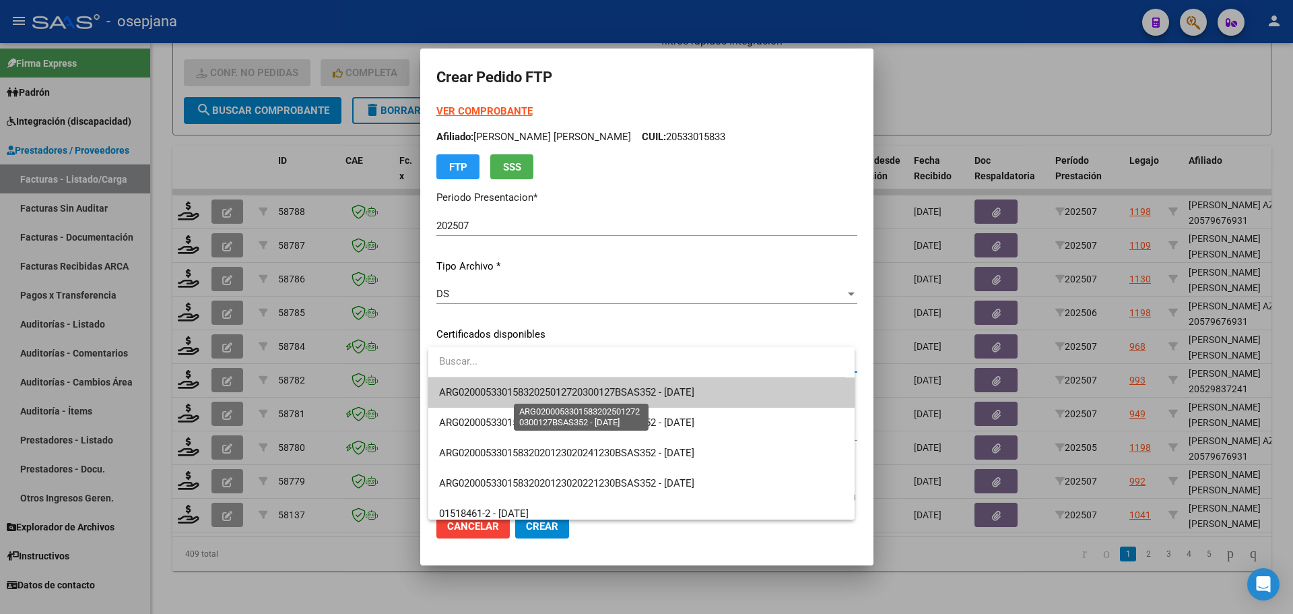
click at [600, 387] on span "ARG02000533015832025012720300127BSAS352 - [DATE]" at bounding box center [566, 392] width 255 height 12
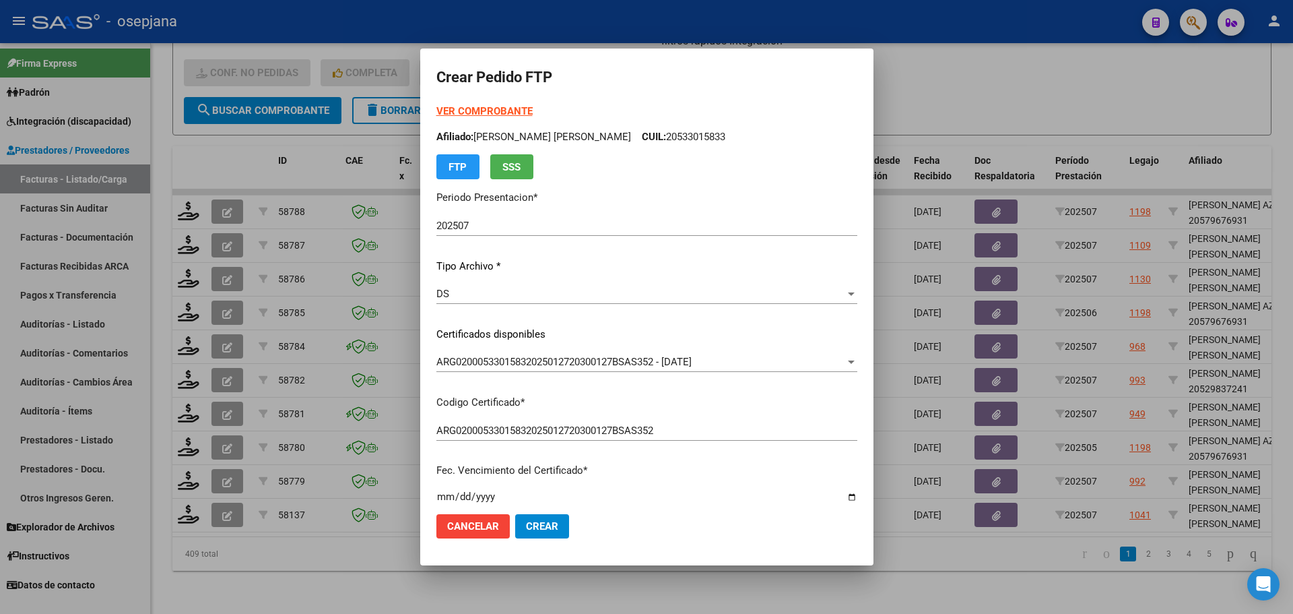
click at [521, 110] on strong "VER COMPROBANTE" at bounding box center [484, 111] width 96 height 12
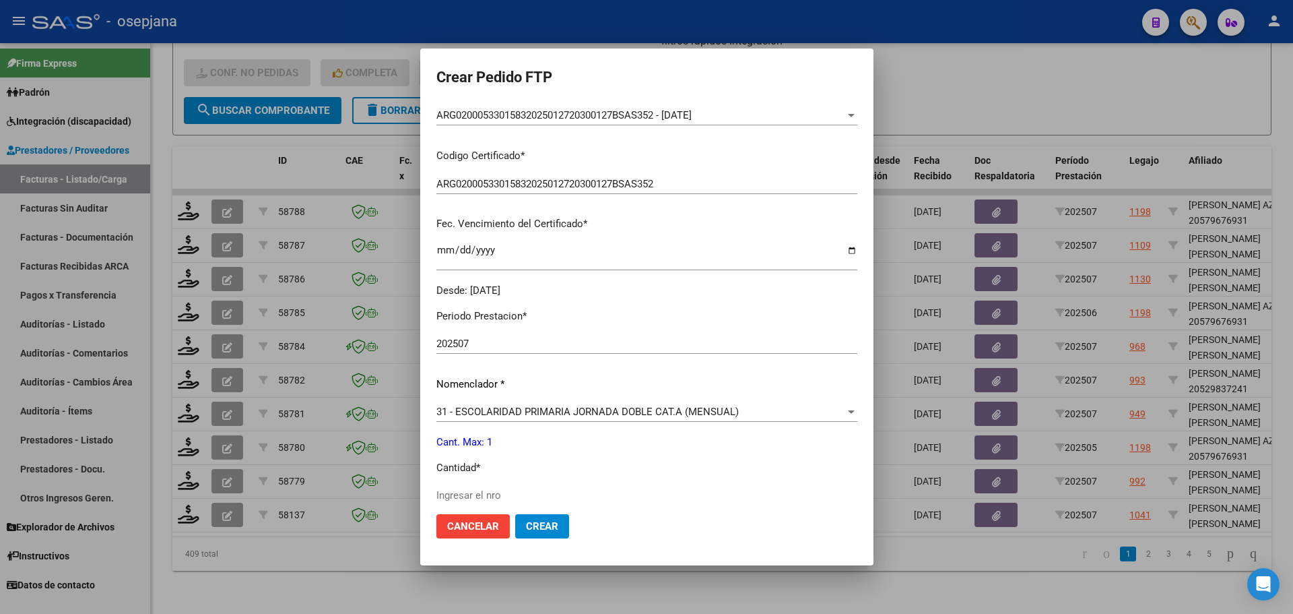
scroll to position [269, 0]
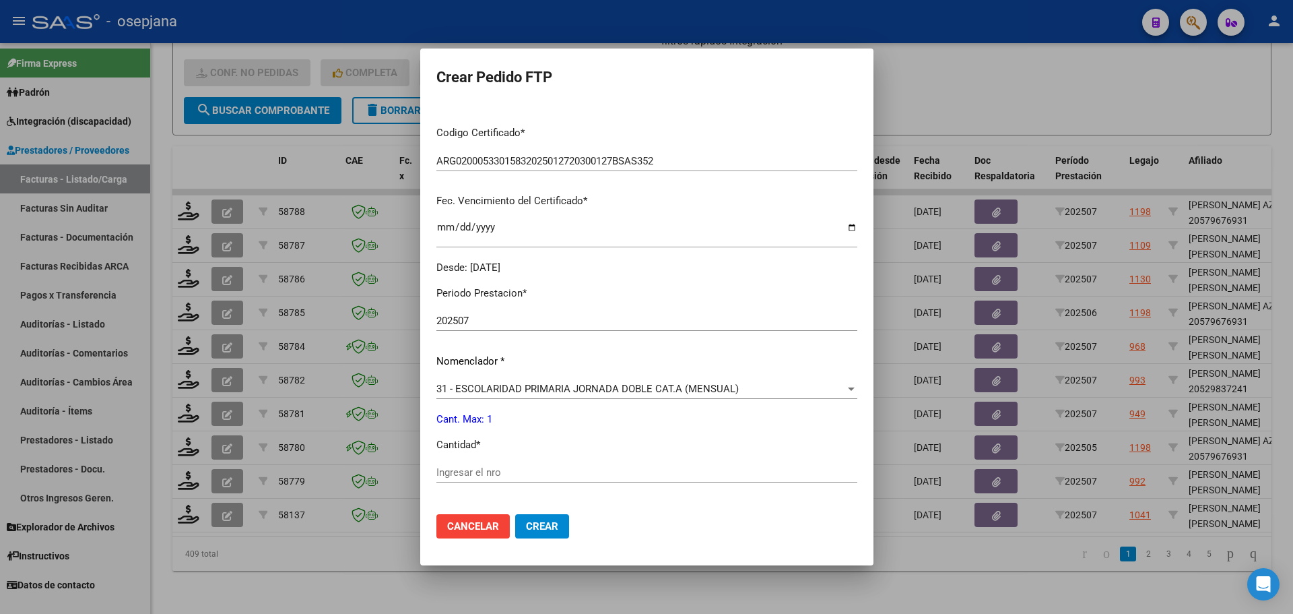
click at [476, 467] on input "Ingresar el nro" at bounding box center [646, 472] width 421 height 12
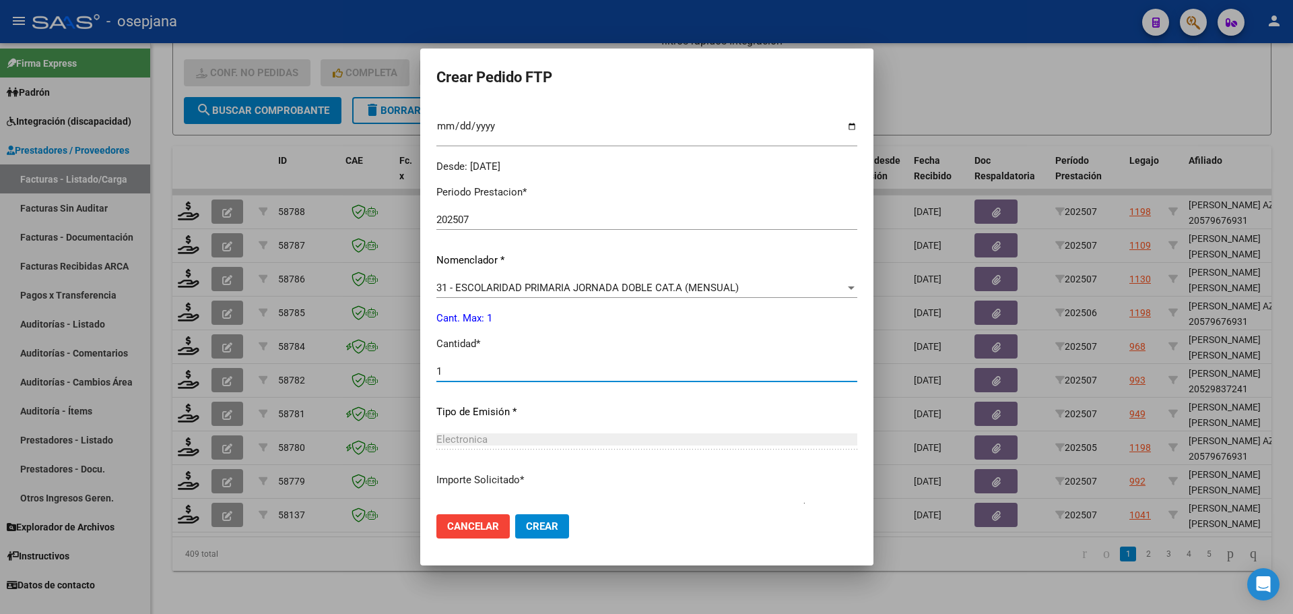
scroll to position [466, 0]
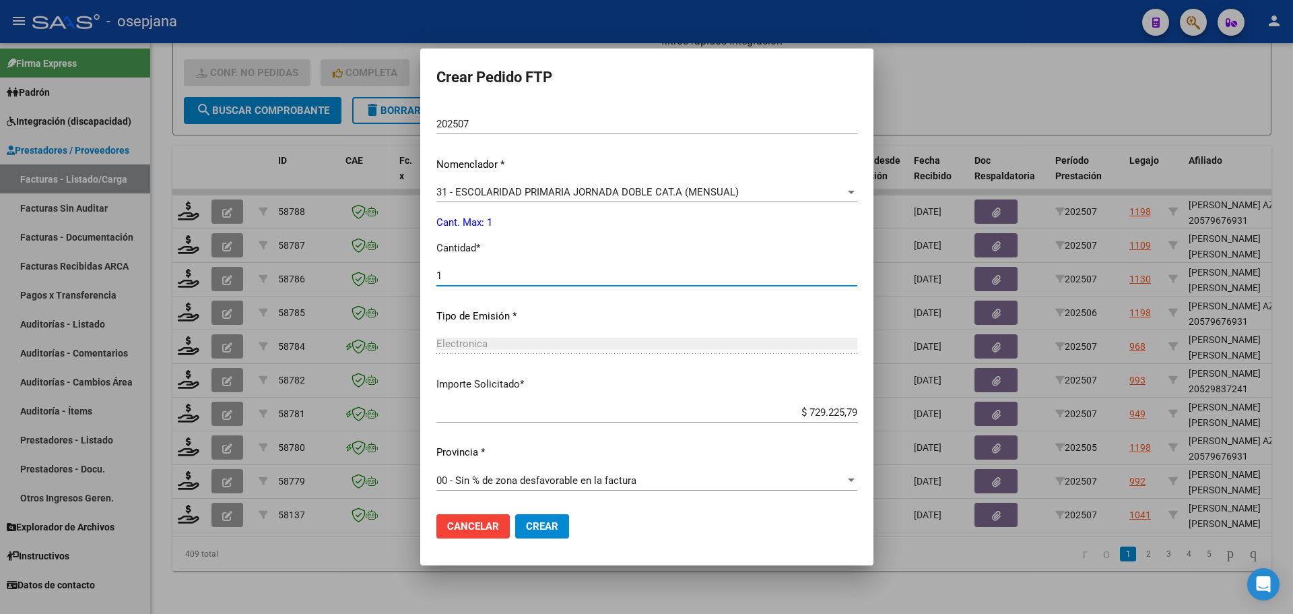
type input "1"
click at [546, 525] on span "Crear" at bounding box center [542, 526] width 32 height 12
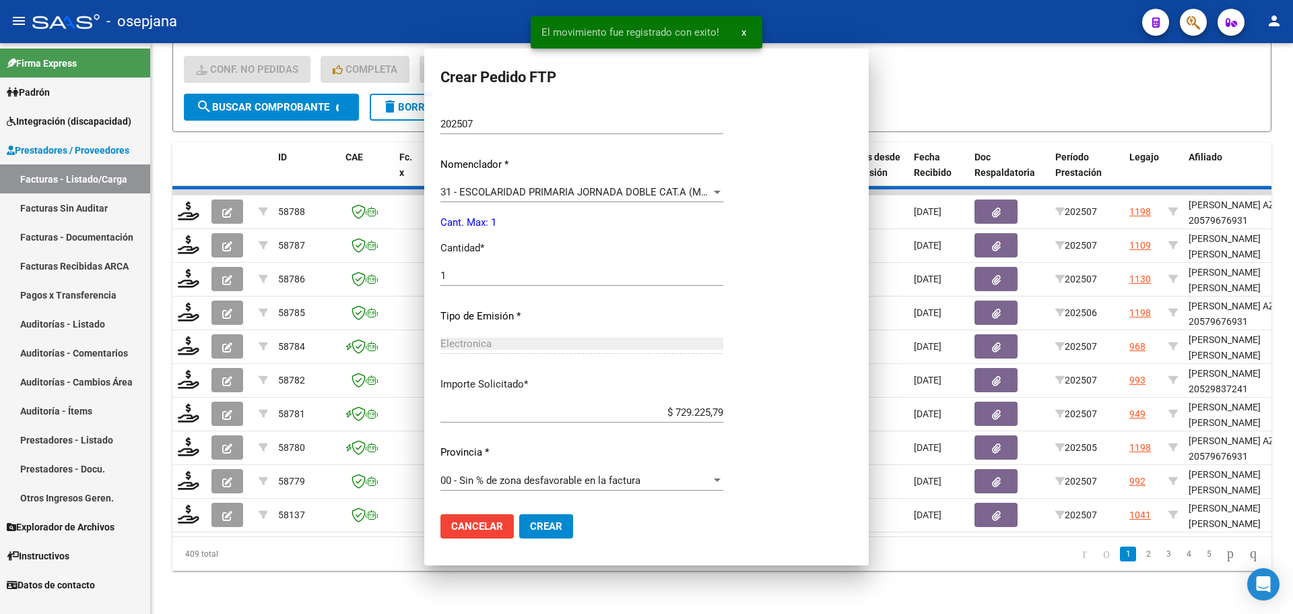
scroll to position [0, 0]
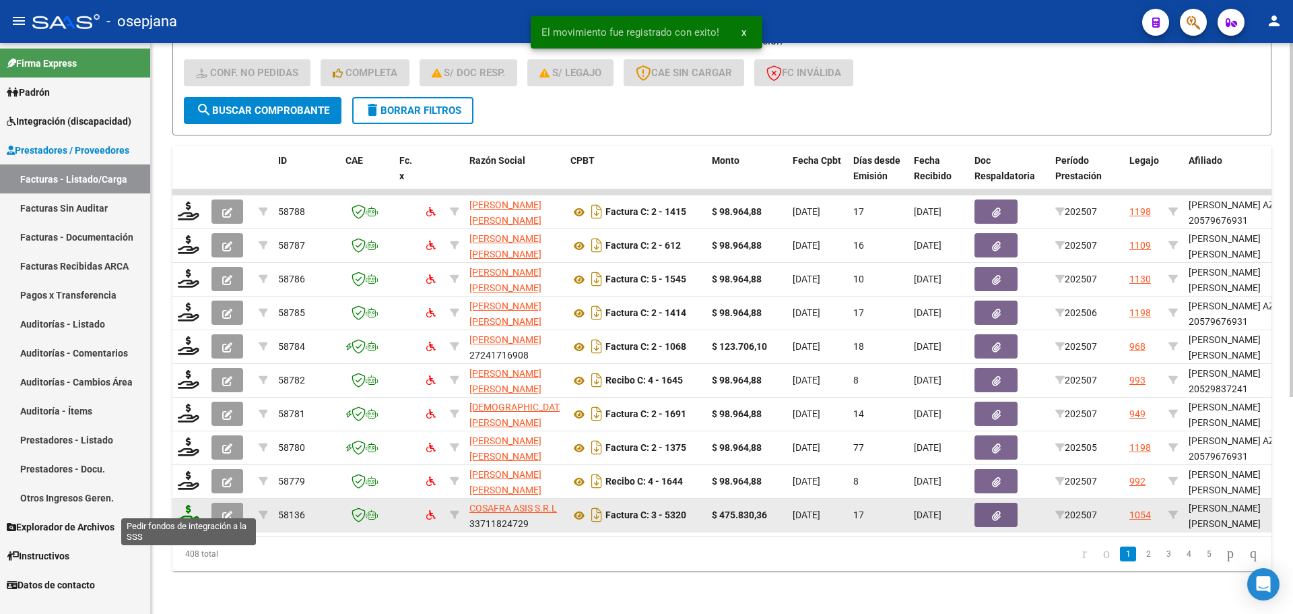
click at [188, 505] on icon at bounding box center [189, 514] width 22 height 19
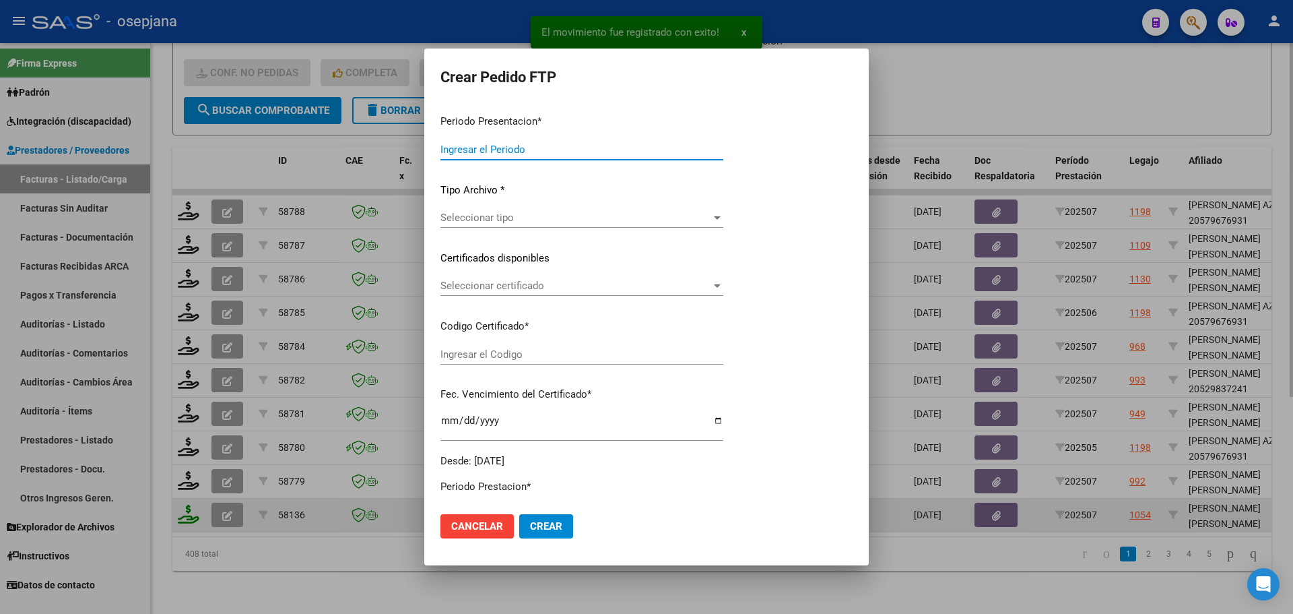
type input "202507"
type input "$ 475.830,36"
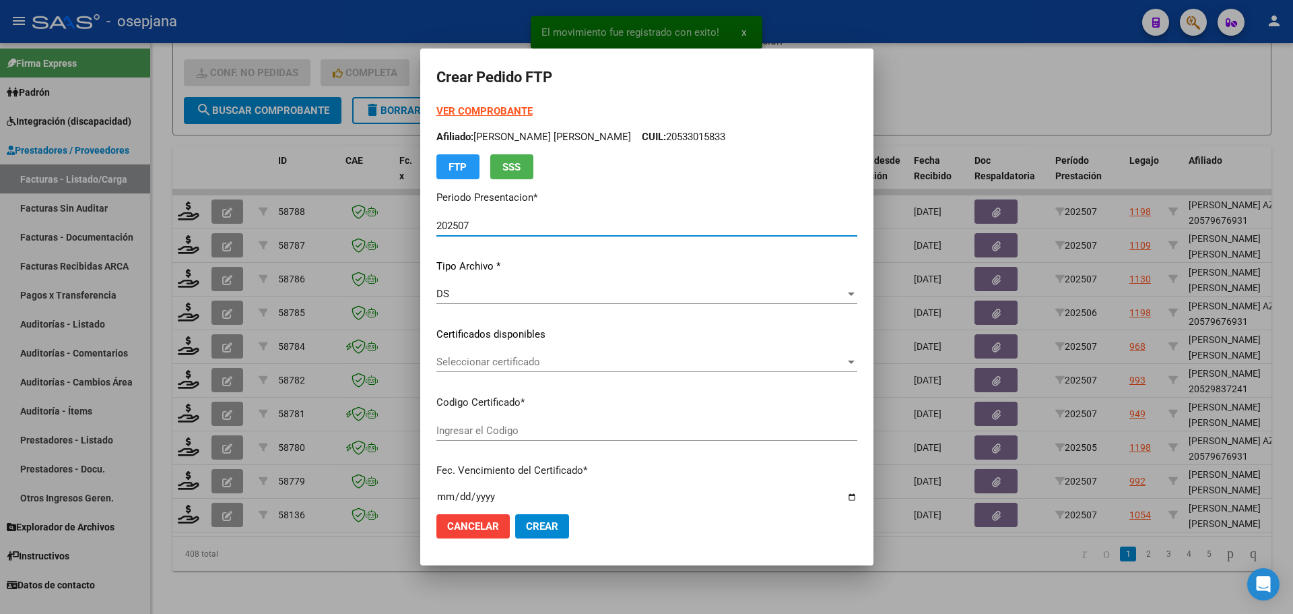
type input "ARG02000484251802022071520270715BSAS415"
type input "[DATE]"
click at [492, 356] on span "Seleccionar certificado" at bounding box center [640, 362] width 409 height 12
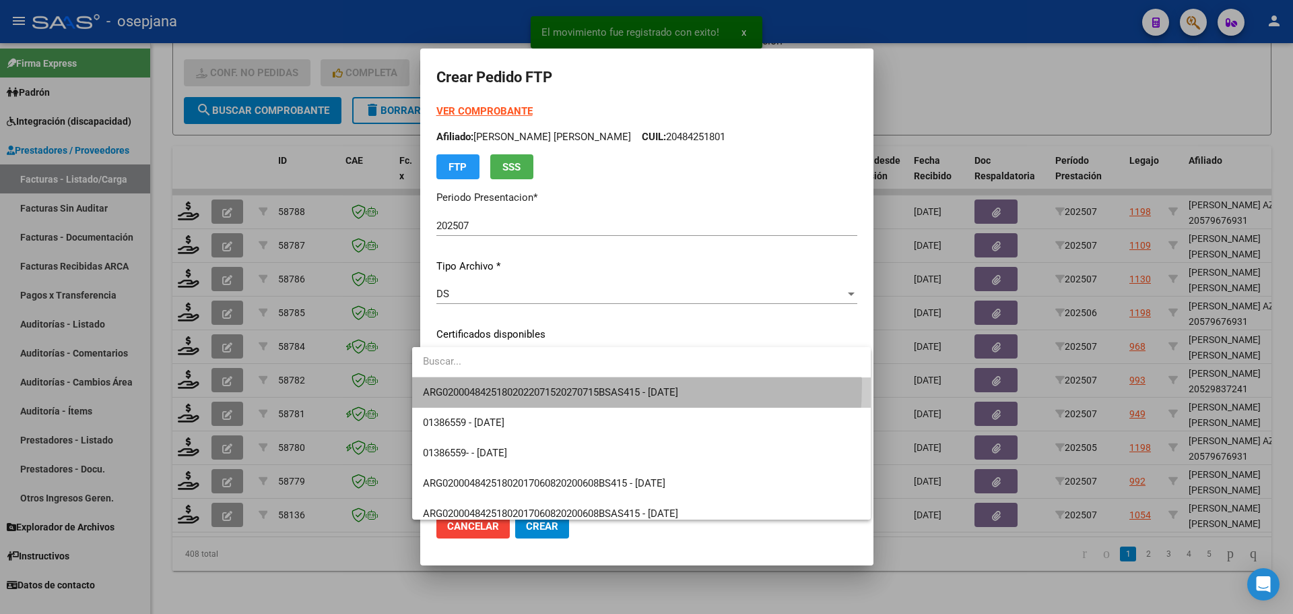
click at [499, 383] on span "ARG02000484251802022071520270715BSAS415 - [DATE]" at bounding box center [642, 392] width 438 height 30
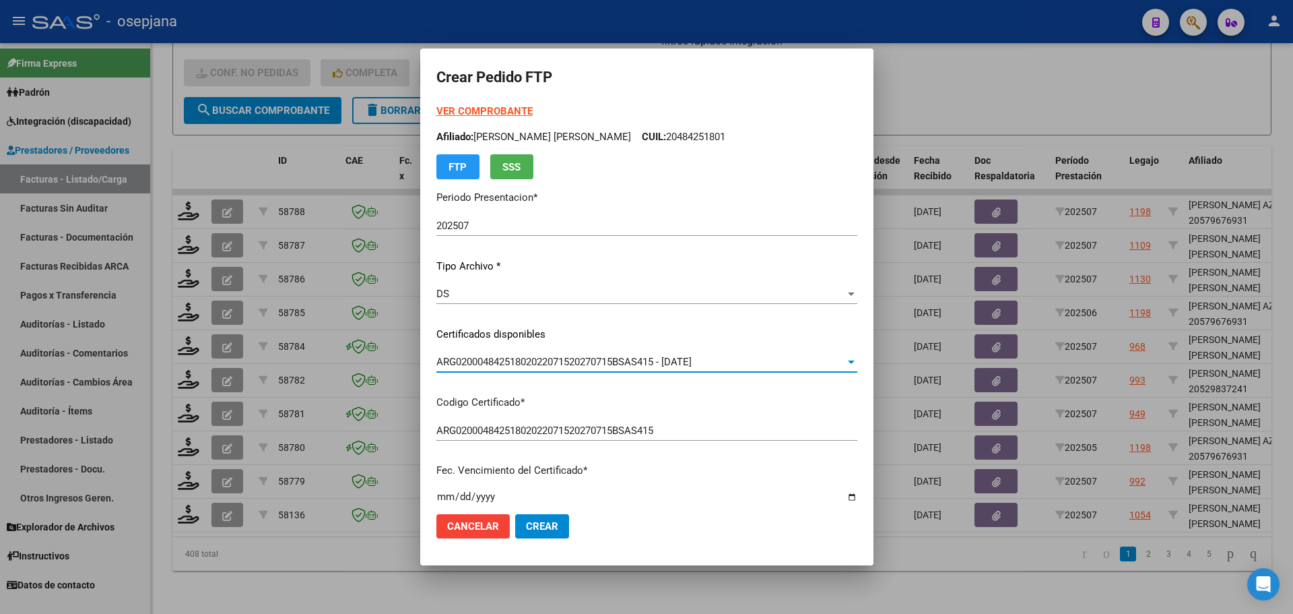
click at [476, 107] on strong "VER COMPROBANTE" at bounding box center [484, 111] width 96 height 12
click at [461, 104] on div "VER COMPROBANTE ARCA [PERSON_NAME] Afiliado: [PERSON_NAME] [PERSON_NAME] CUIL: …" at bounding box center [646, 141] width 421 height 75
click at [461, 108] on strong "VER COMPROBANTE" at bounding box center [484, 111] width 96 height 12
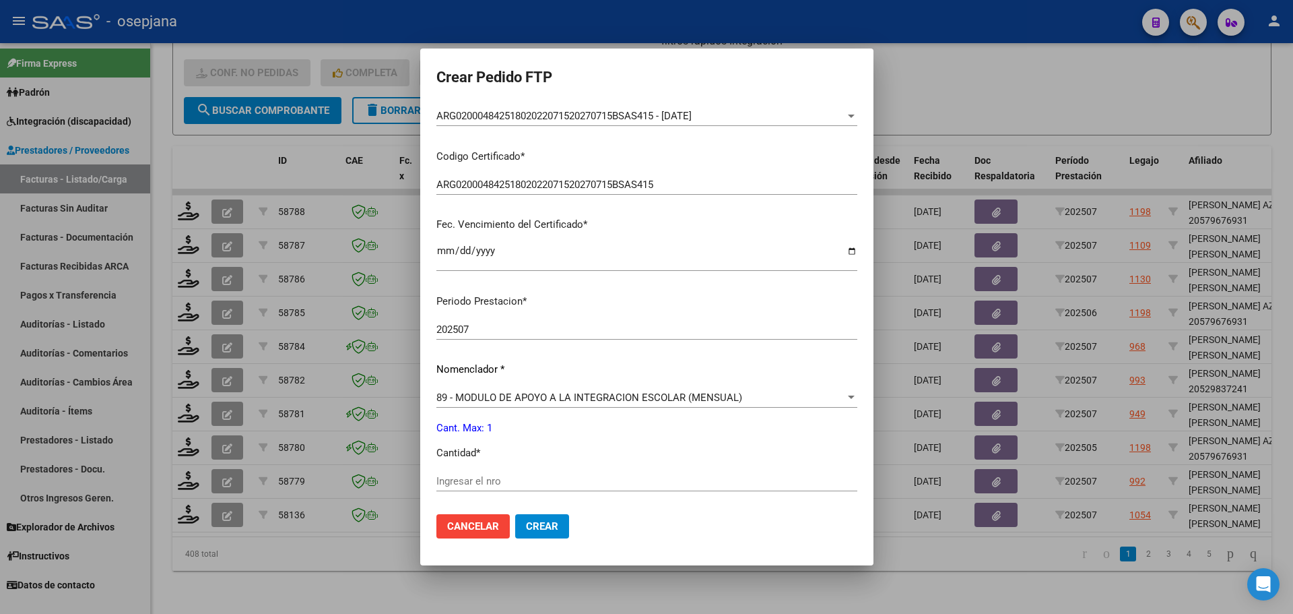
scroll to position [269, 0]
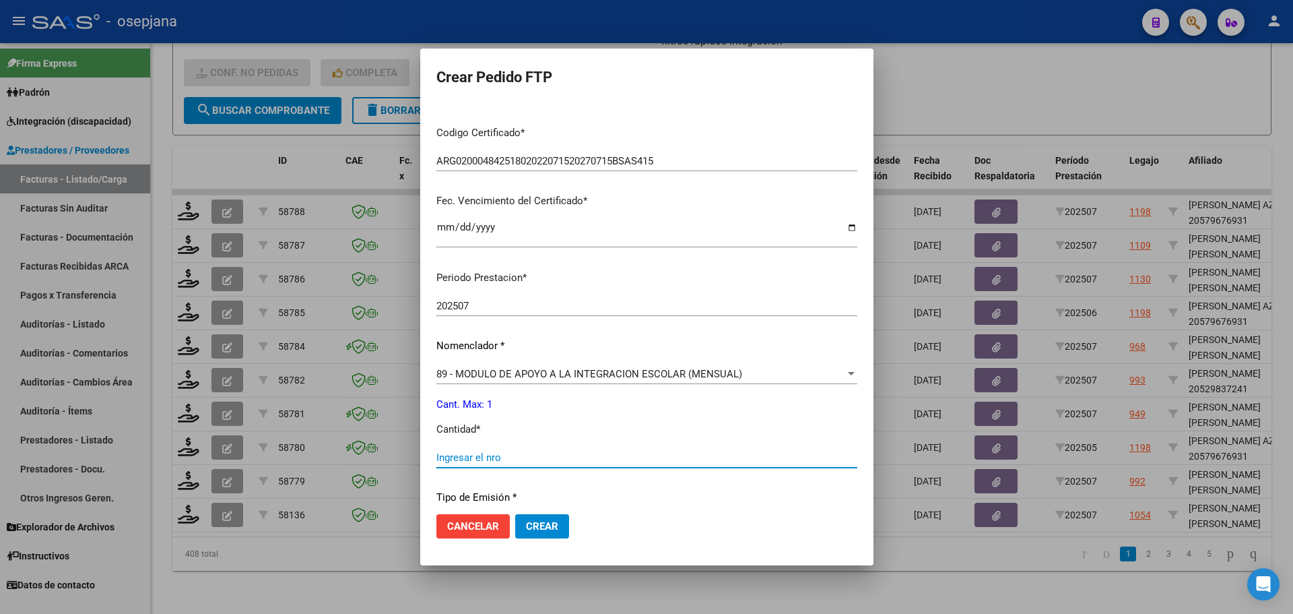
click at [476, 457] on input "Ingresar el nro" at bounding box center [646, 457] width 421 height 12
type input "1"
click at [543, 538] on button "Crear" at bounding box center [542, 526] width 54 height 24
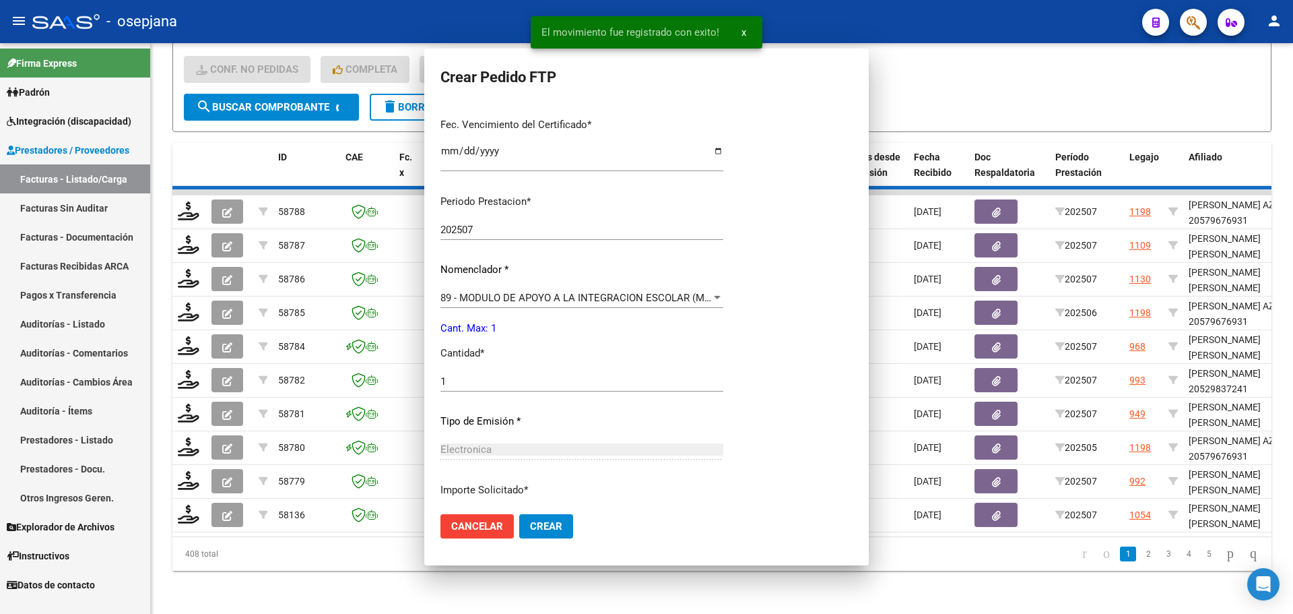
scroll to position [0, 0]
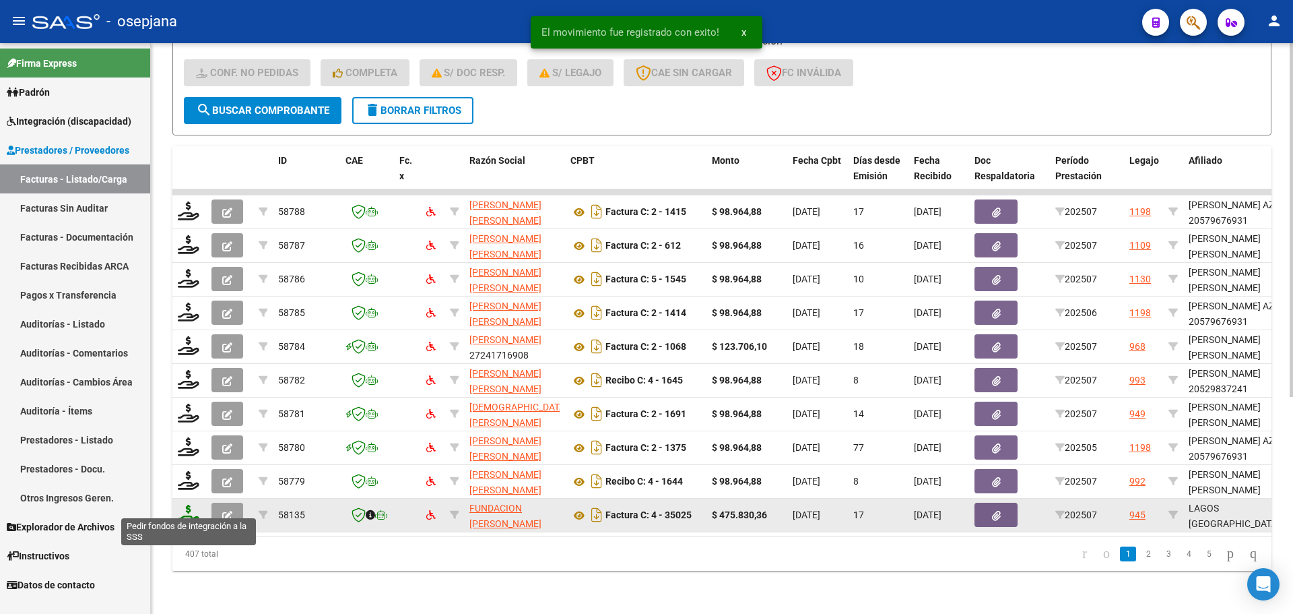
click at [188, 505] on icon at bounding box center [189, 514] width 22 height 19
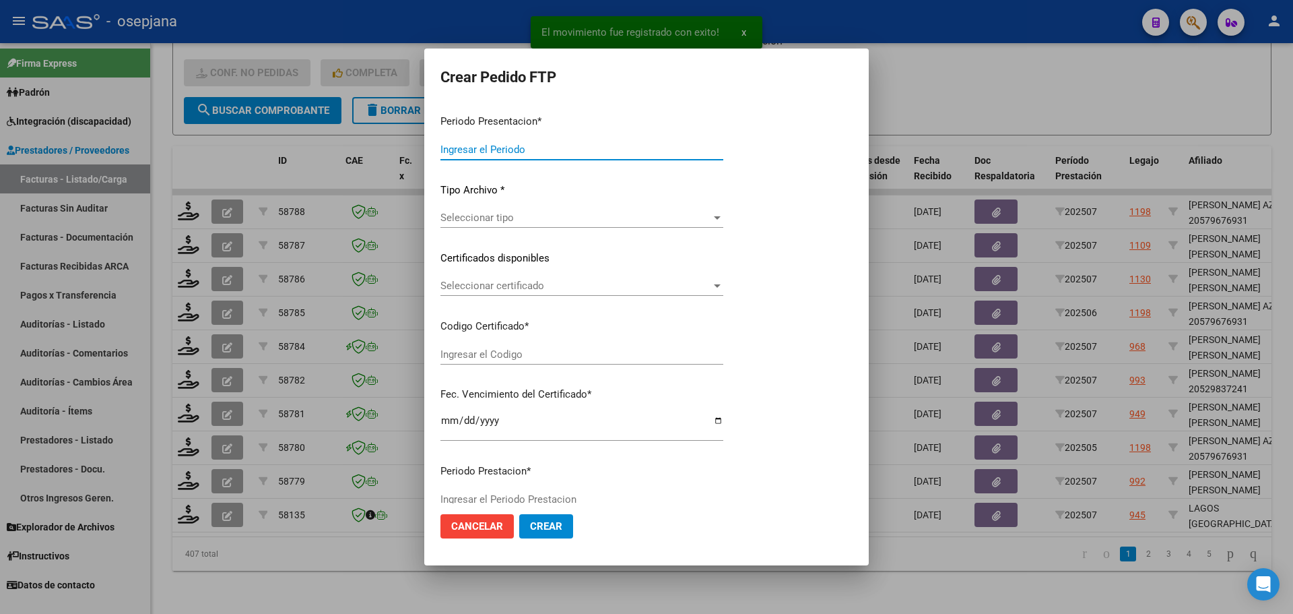
type input "202507"
type input "$ 475.830,36"
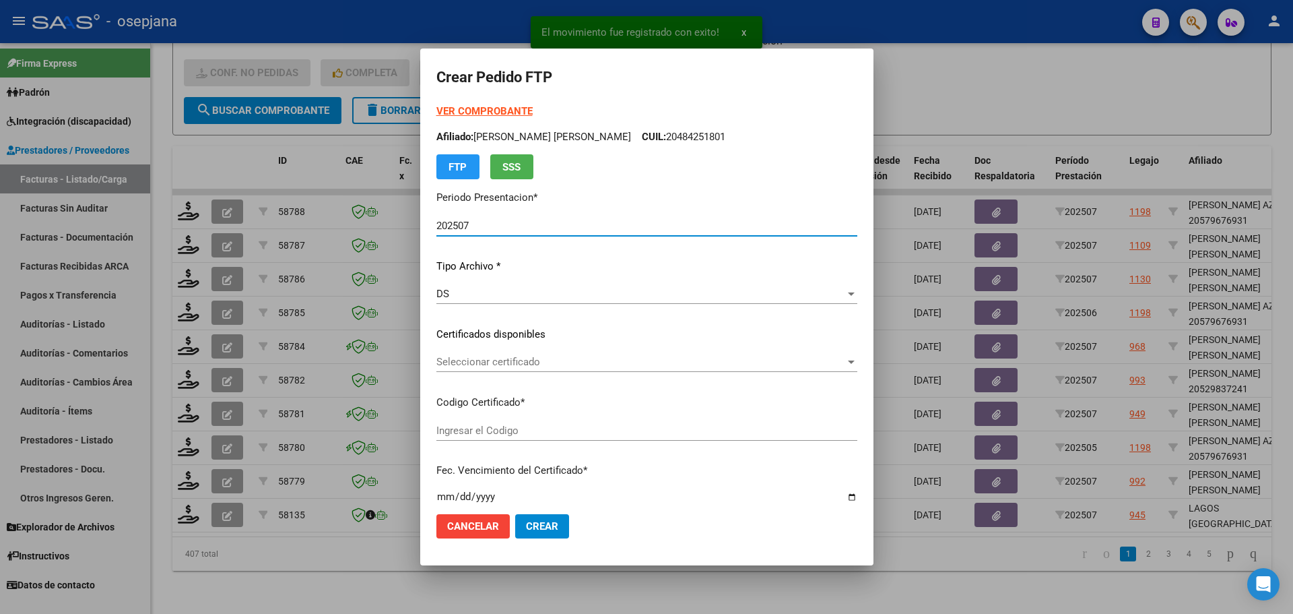
type input "ARG01000582916972023081520260815BS342"
type input "[DATE]"
click at [550, 356] on span "Seleccionar certificado" at bounding box center [640, 362] width 409 height 12
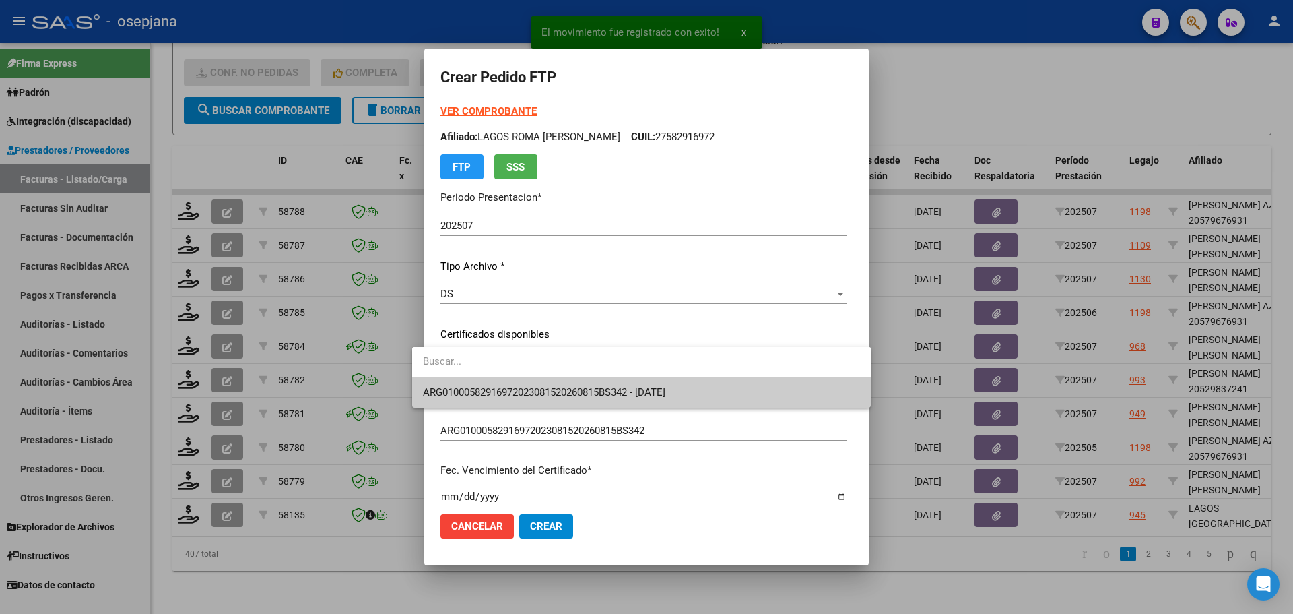
click at [552, 385] on span "ARG01000582916972023081520260815BS342 - [DATE]" at bounding box center [642, 392] width 438 height 30
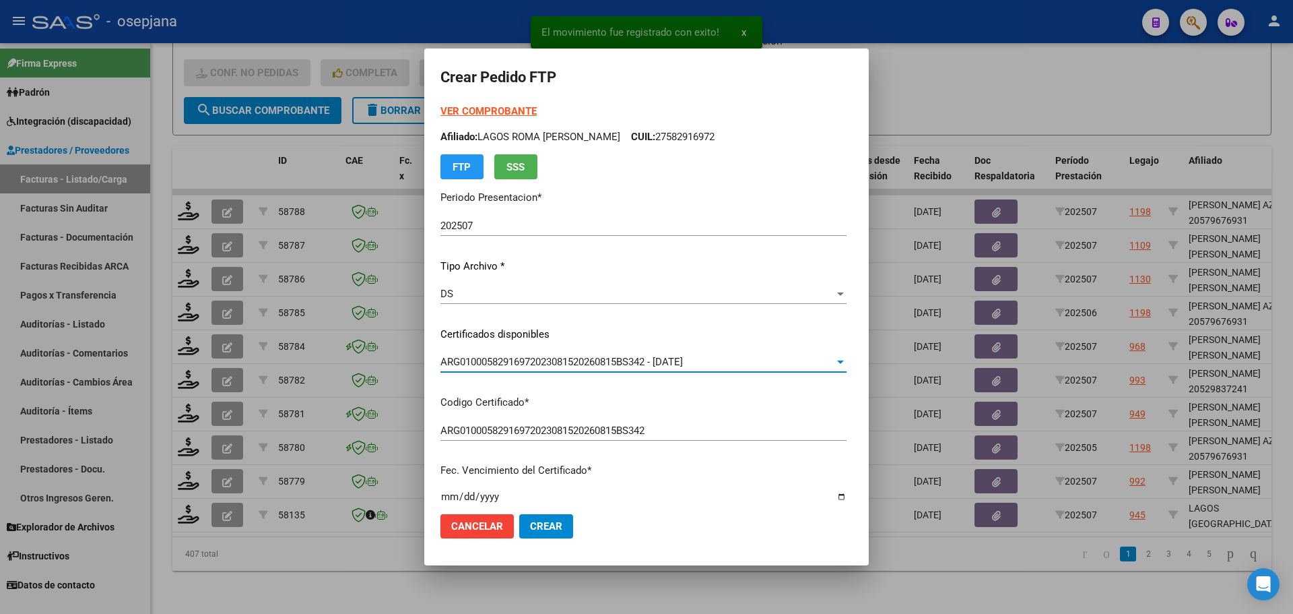
click at [505, 115] on strong "VER COMPROBANTE" at bounding box center [489, 111] width 96 height 12
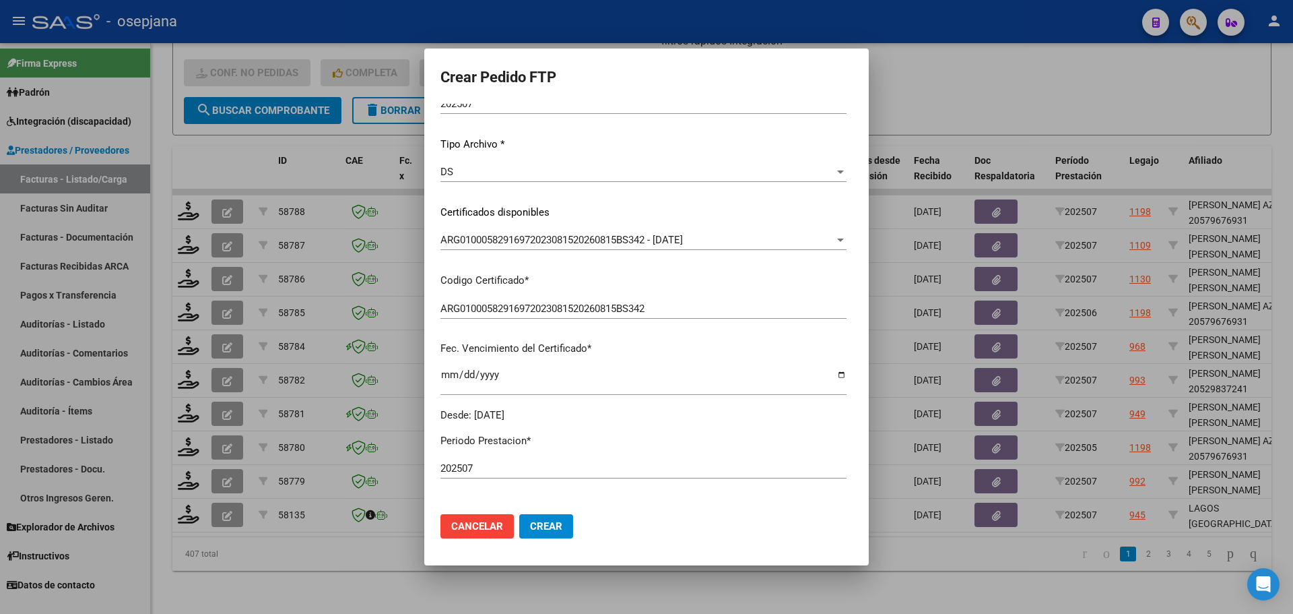
scroll to position [337, 0]
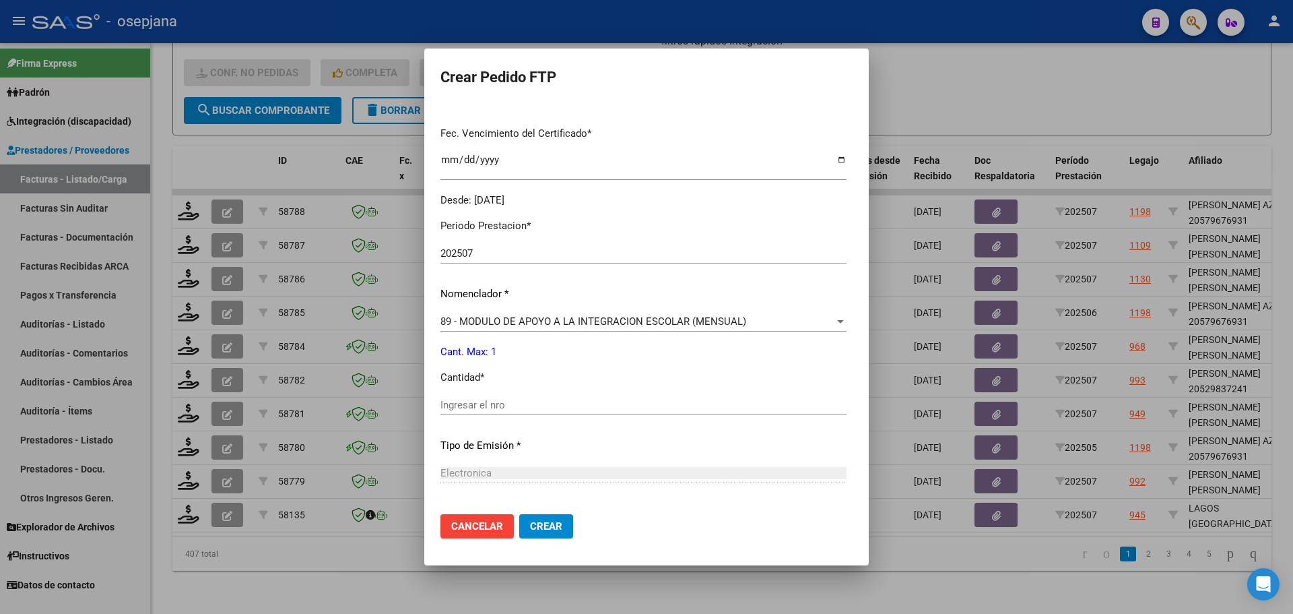
click at [501, 397] on div "Ingresar el nro" at bounding box center [644, 405] width 406 height 20
type input "1"
click at [542, 527] on span "Crear" at bounding box center [546, 526] width 32 height 12
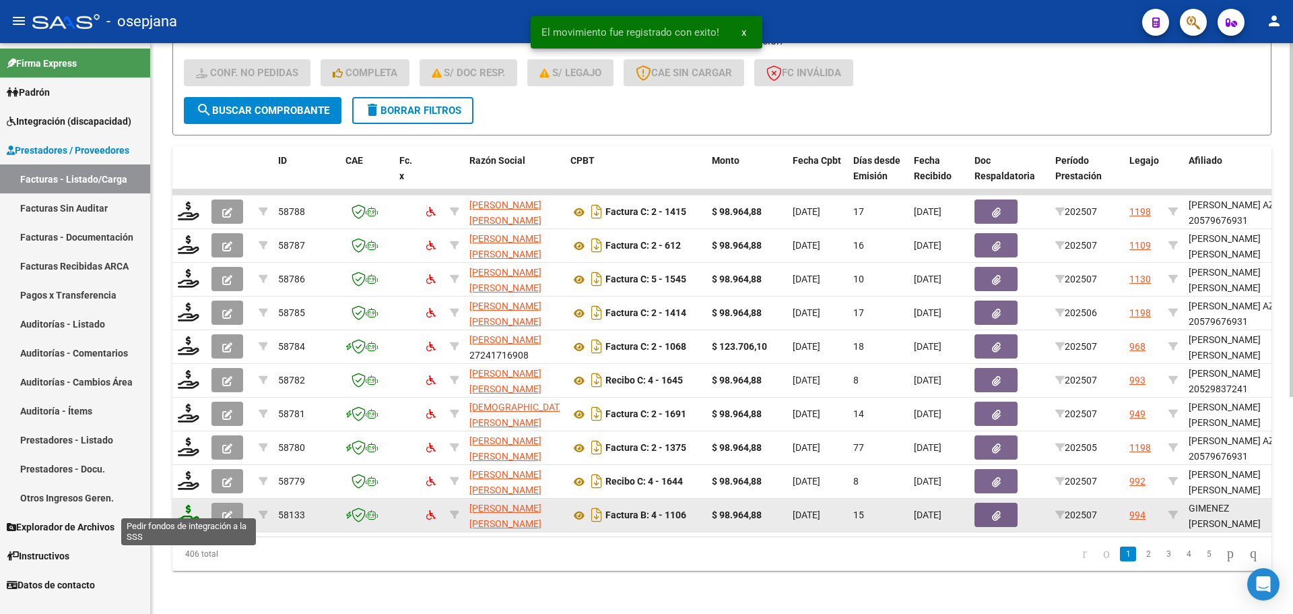
click at [192, 505] on icon at bounding box center [189, 514] width 22 height 19
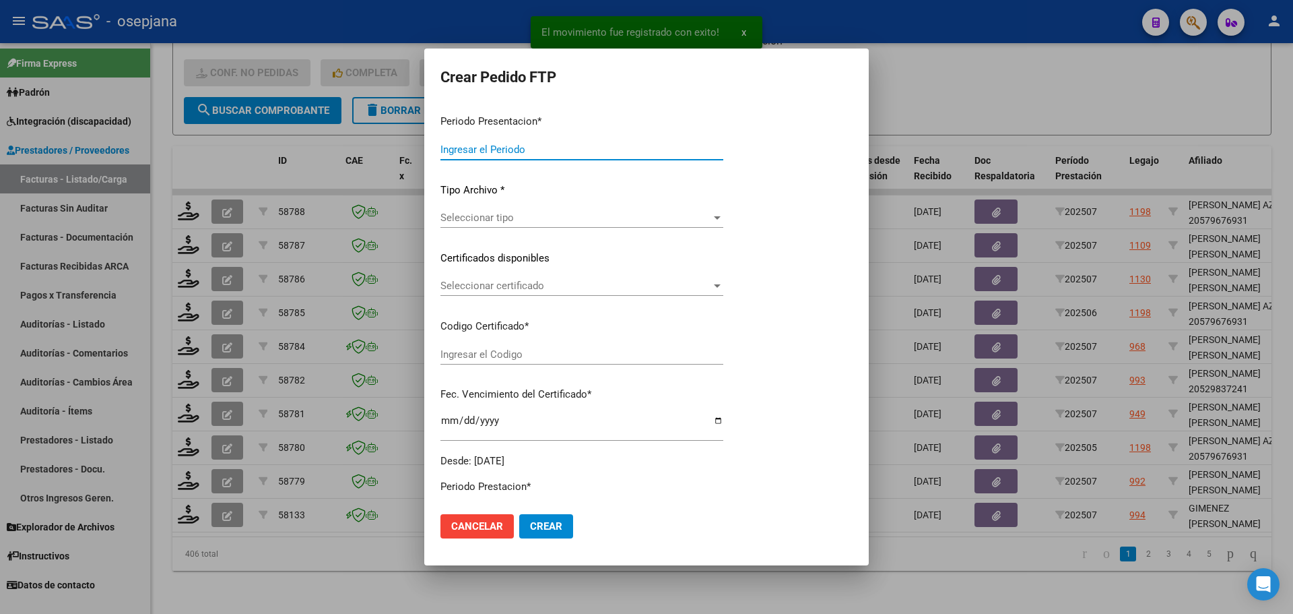
type input "202507"
type input "$ 98.964,88"
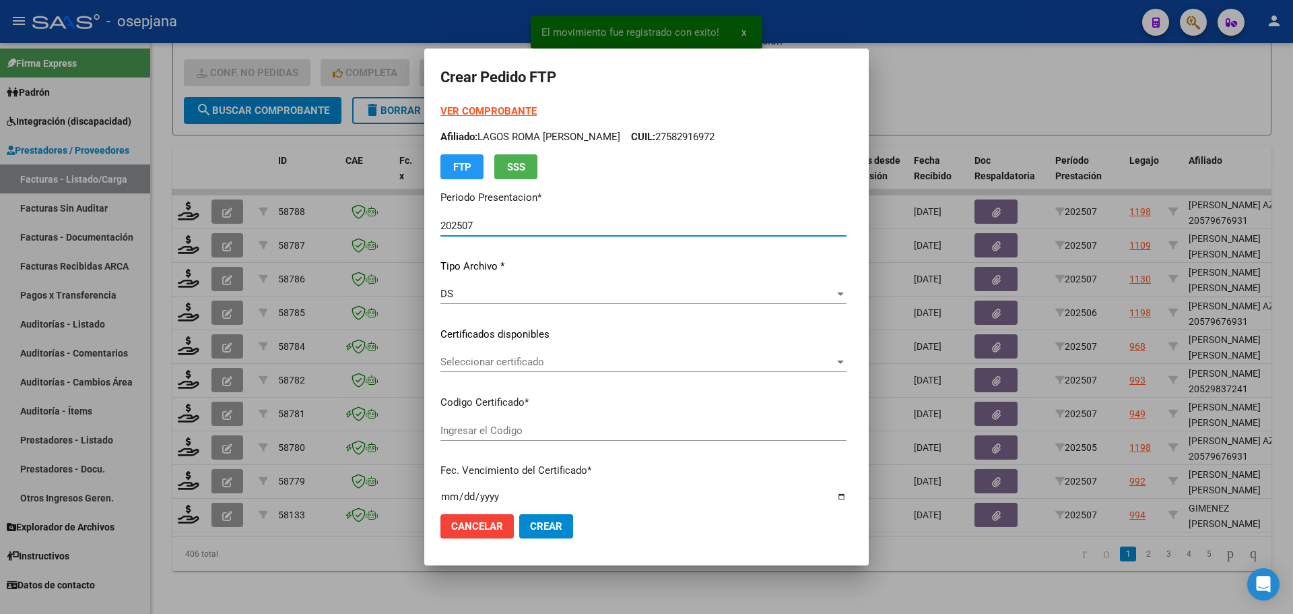
type input "ARG02000546325462022091420270914BSAS313"
type input "[DATE]"
click at [535, 355] on div "Seleccionar certificado Seleccionar certificado" at bounding box center [634, 362] width 387 height 20
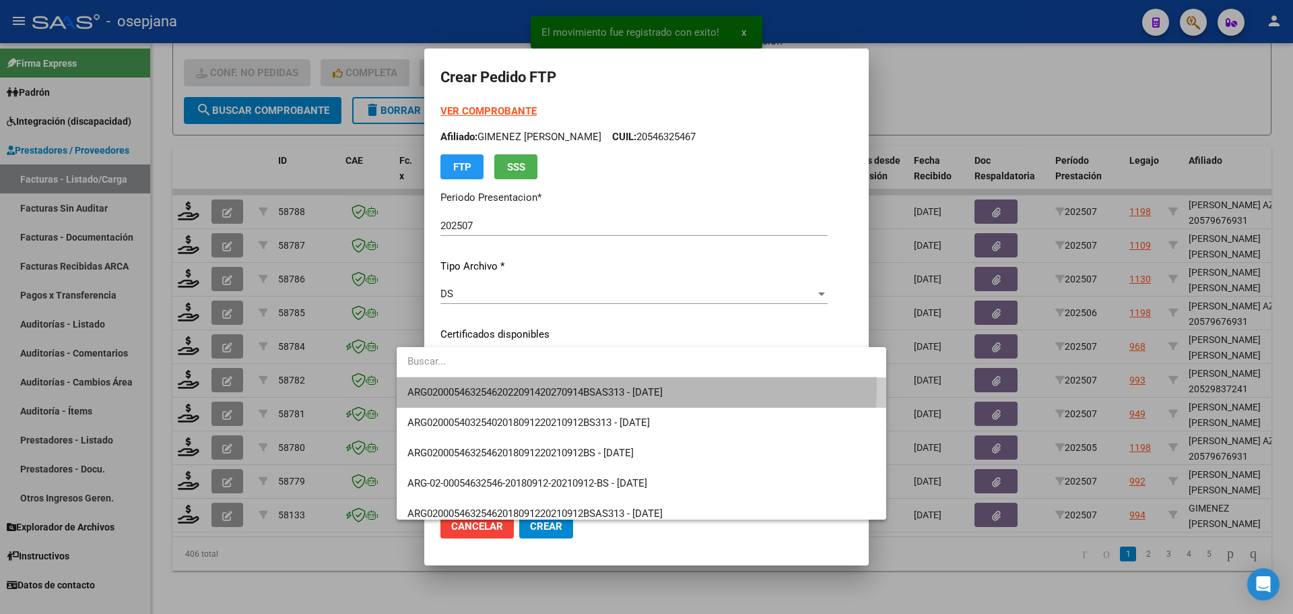
click at [541, 385] on span "ARG02000546325462022091420270914BSAS313 - [DATE]" at bounding box center [642, 392] width 469 height 30
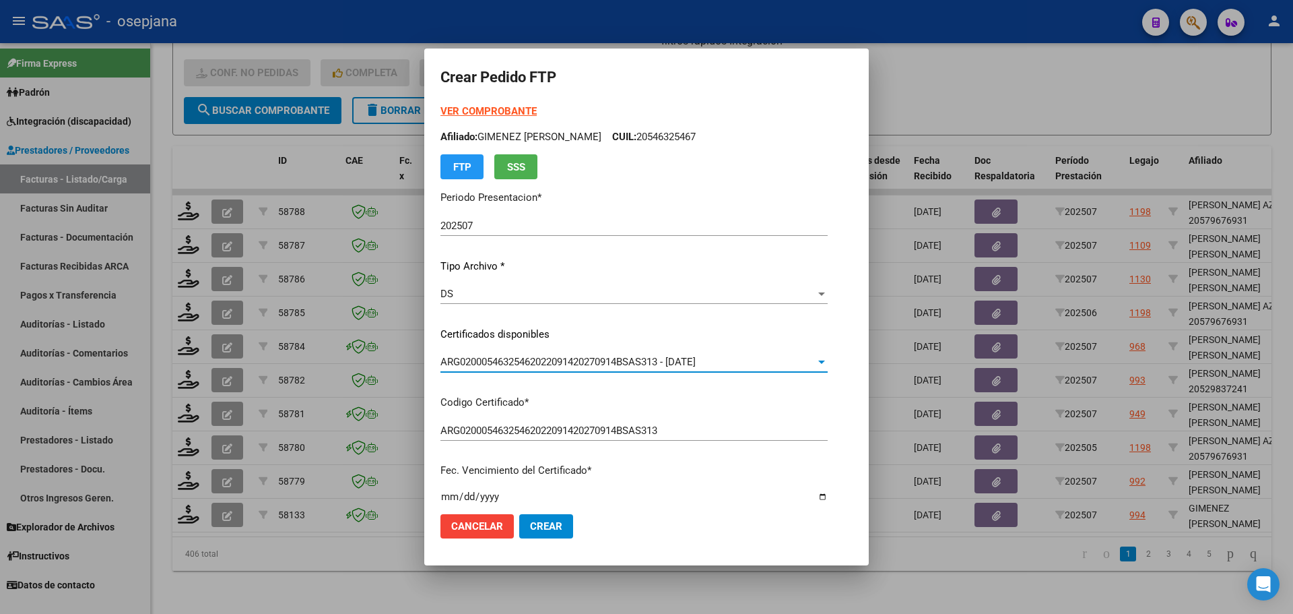
click at [476, 115] on strong "VER COMPROBANTE" at bounding box center [489, 111] width 96 height 12
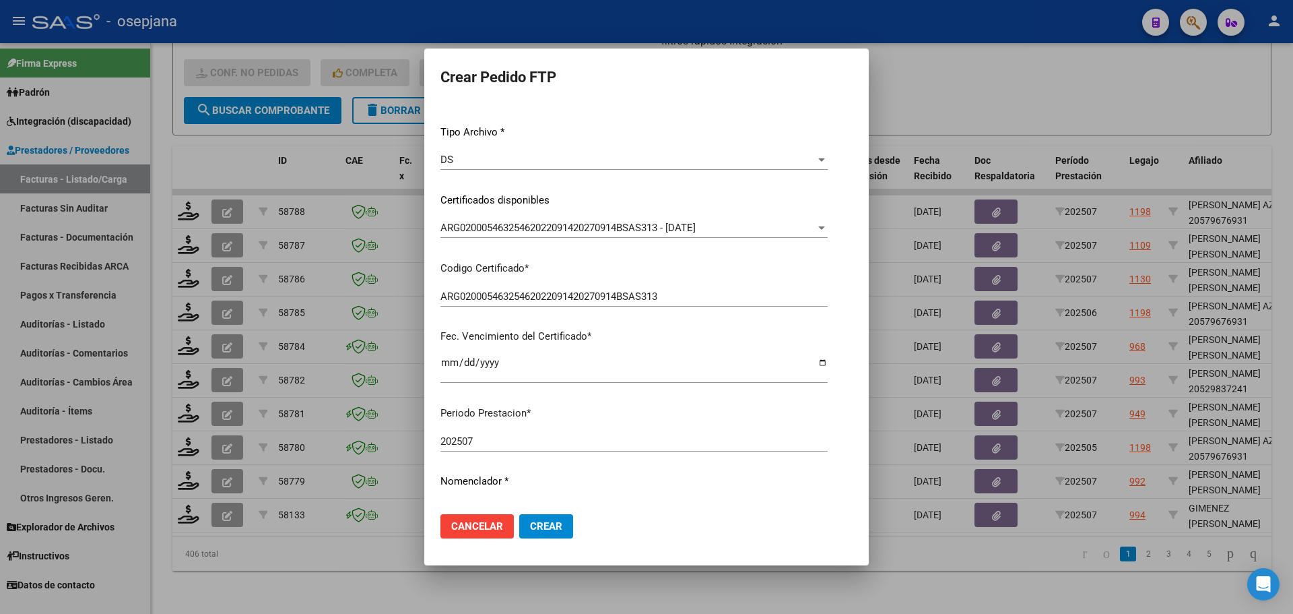
scroll to position [269, 0]
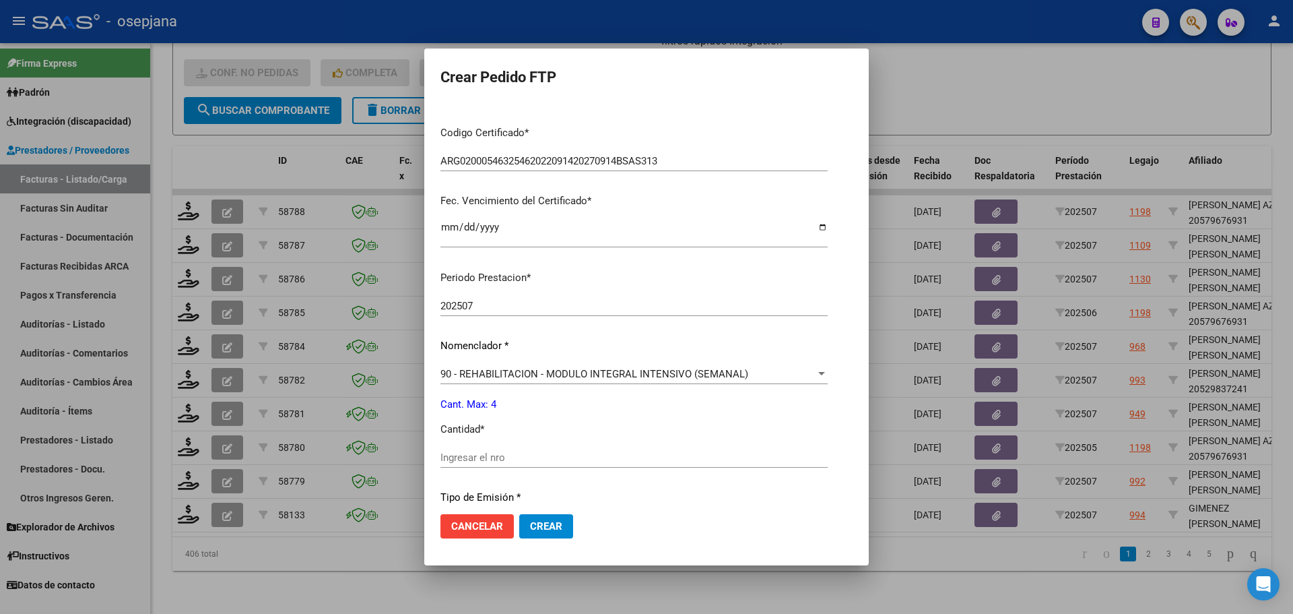
click at [441, 454] on input "Ingresar el nro" at bounding box center [634, 457] width 387 height 12
type input "1"
type input "4"
click at [530, 528] on span "Crear" at bounding box center [546, 526] width 32 height 12
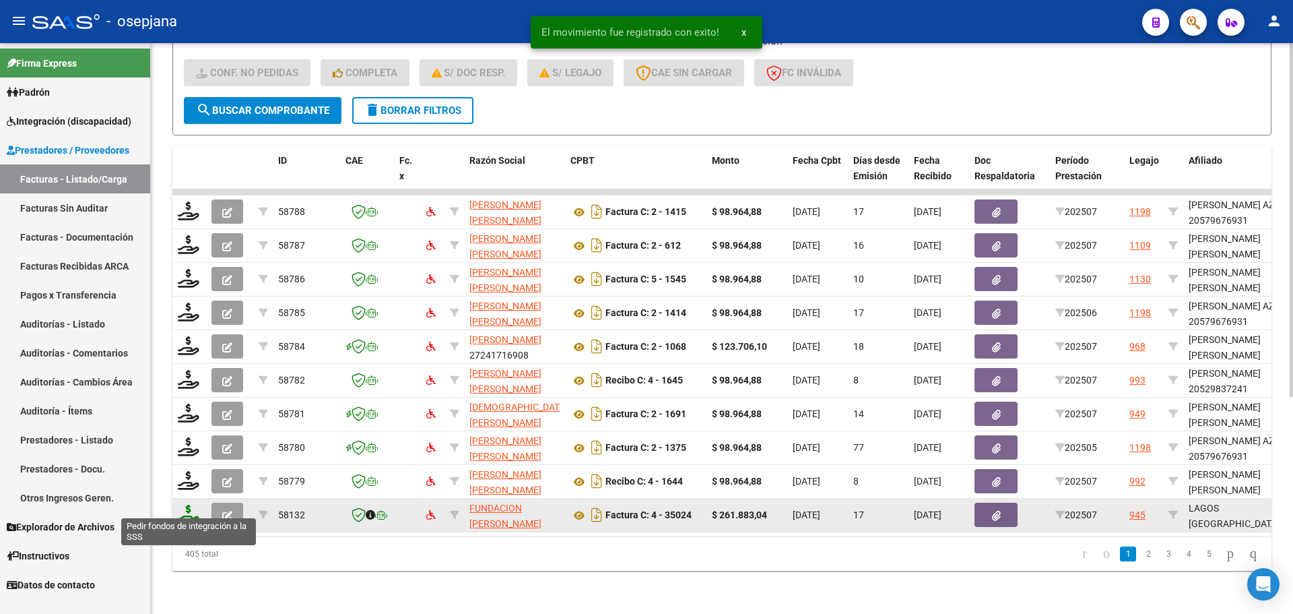
click at [187, 505] on icon at bounding box center [189, 514] width 22 height 19
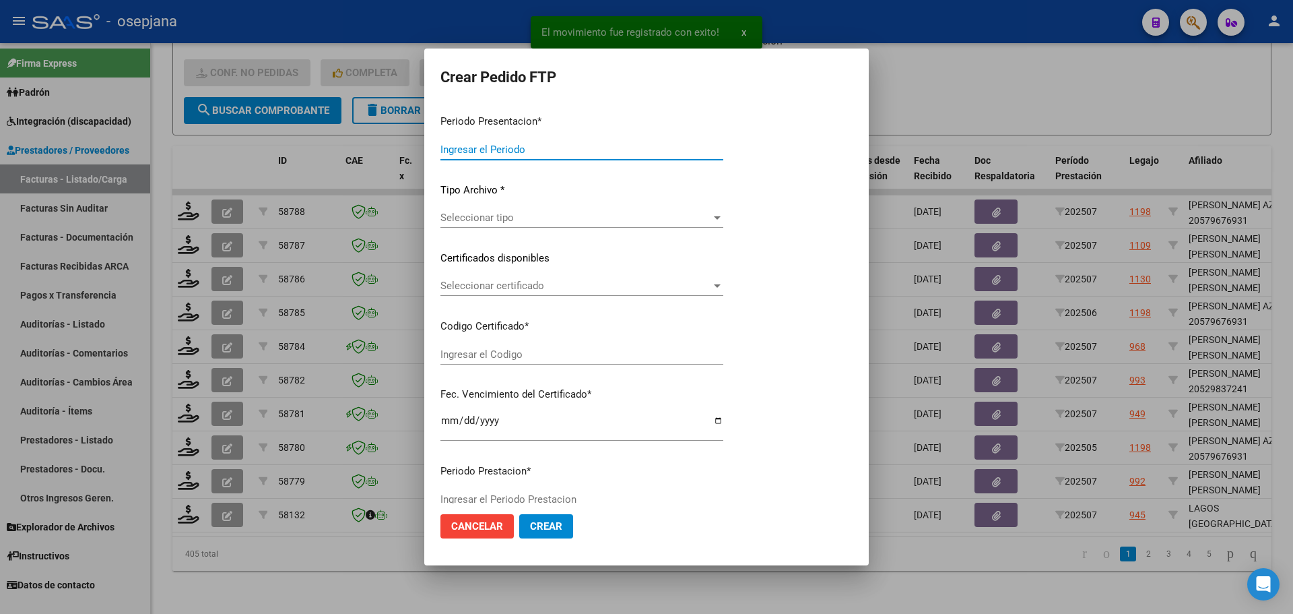
type input "202507"
type input "$ 261.883,04"
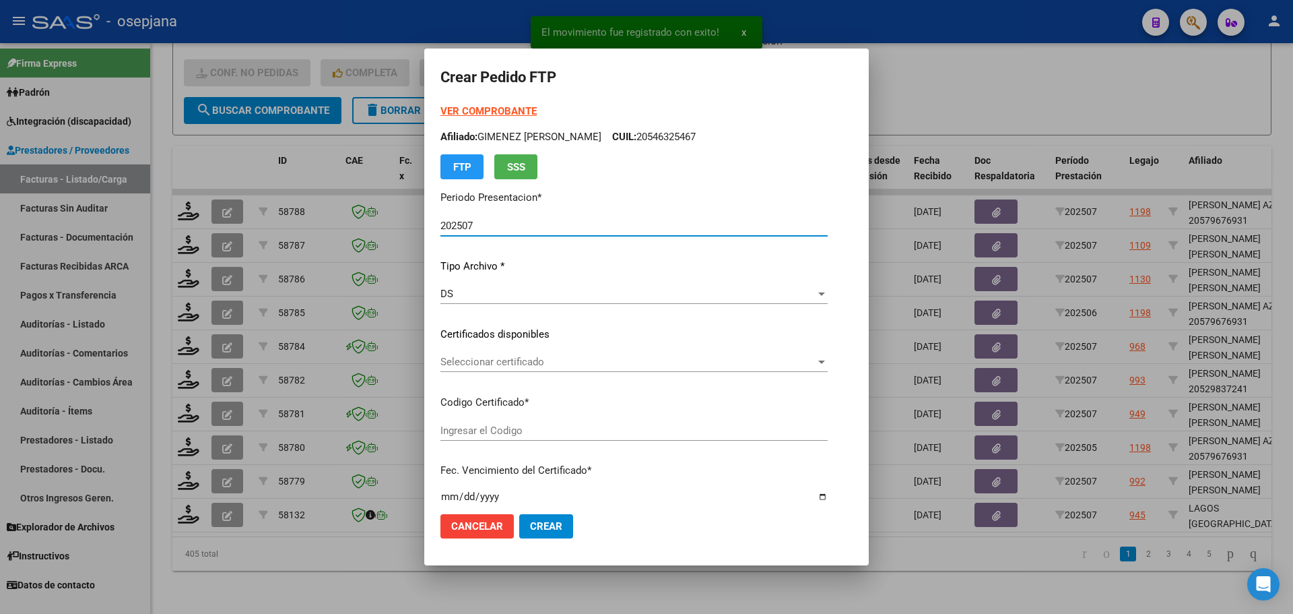
type input "ARG01000582916972023081520260815BS342"
type input "[DATE]"
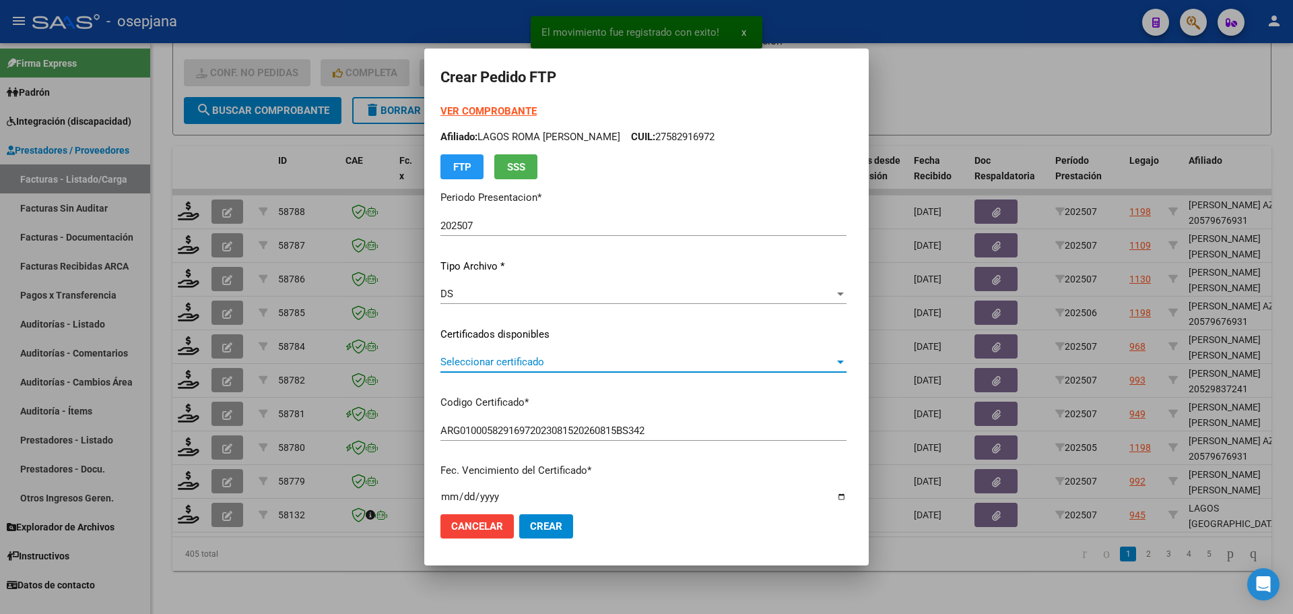
click at [535, 357] on span "Seleccionar certificado" at bounding box center [638, 362] width 394 height 12
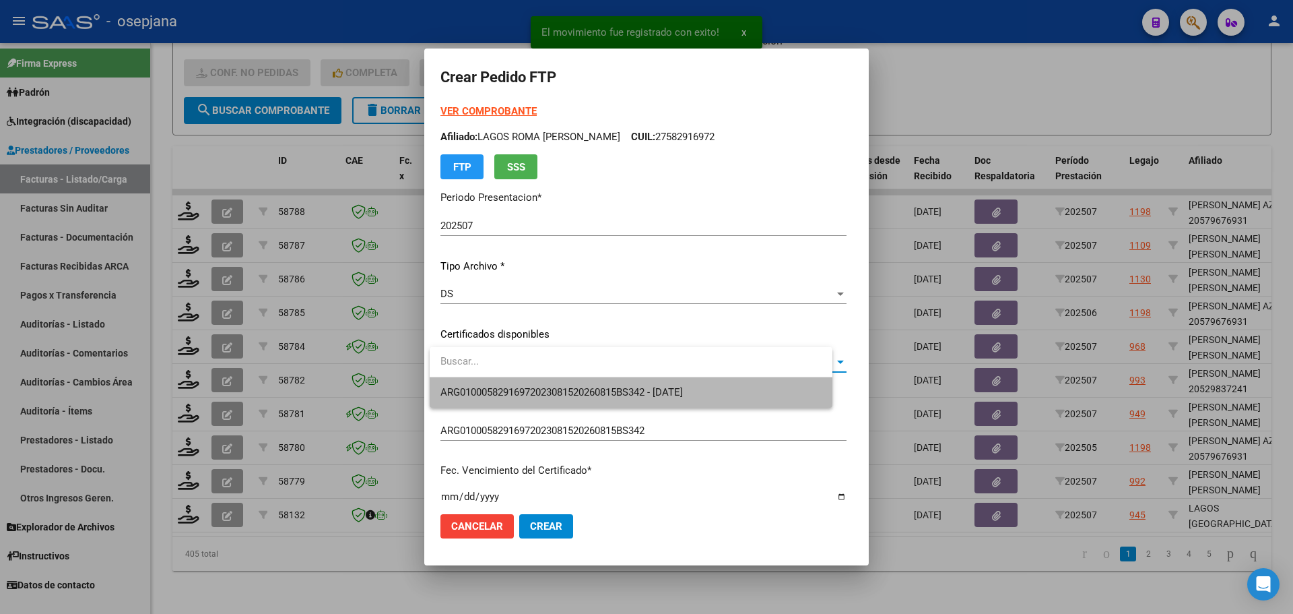
click at [536, 384] on span "ARG01000582916972023081520260815BS342 - [DATE]" at bounding box center [631, 392] width 381 height 30
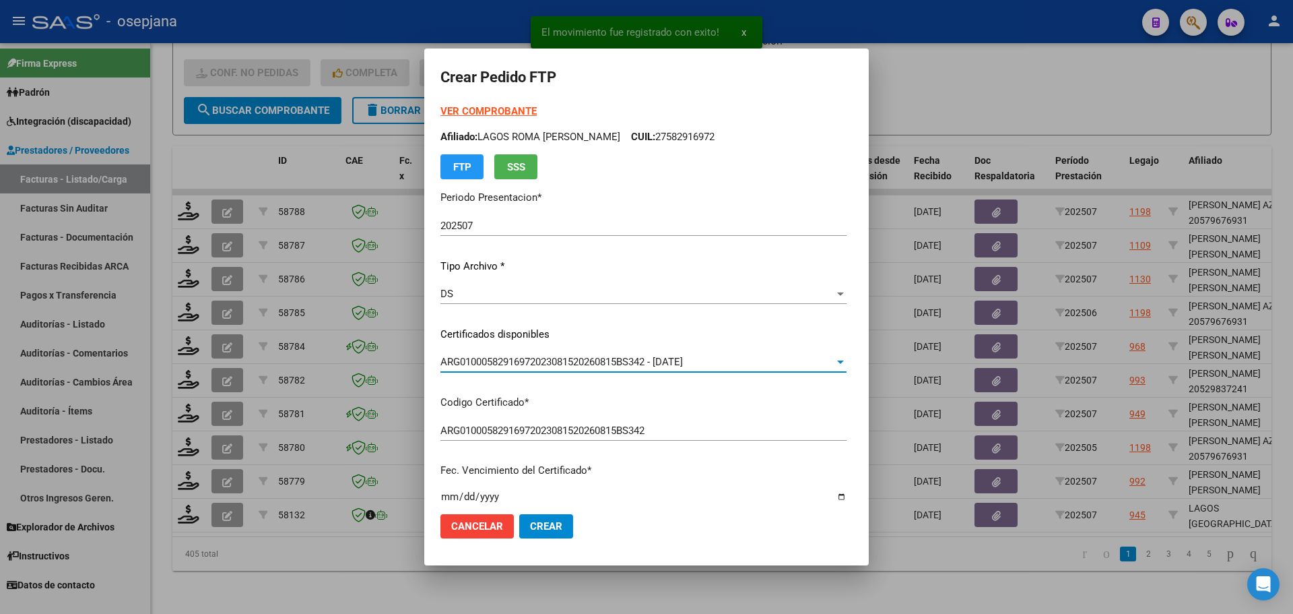
click at [496, 107] on strong "VER COMPROBANTE" at bounding box center [489, 111] width 96 height 12
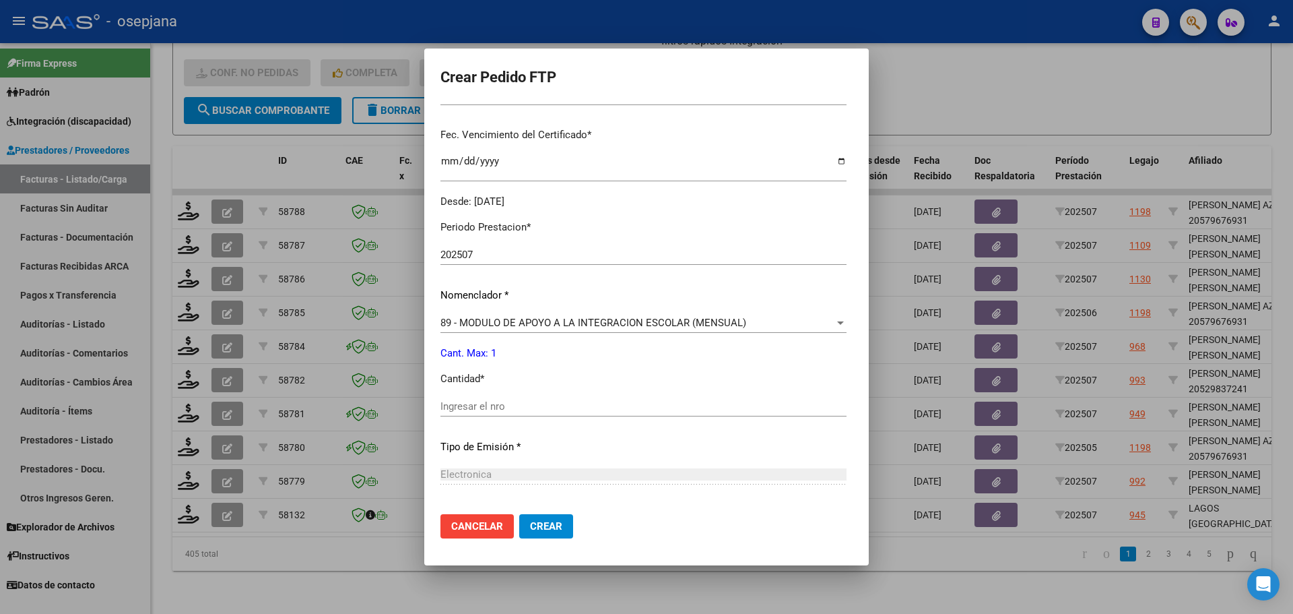
scroll to position [337, 0]
click at [500, 320] on span "89 - MODULO DE APOYO A LA INTEGRACION ESCOLAR (MENSUAL)" at bounding box center [594, 321] width 306 height 12
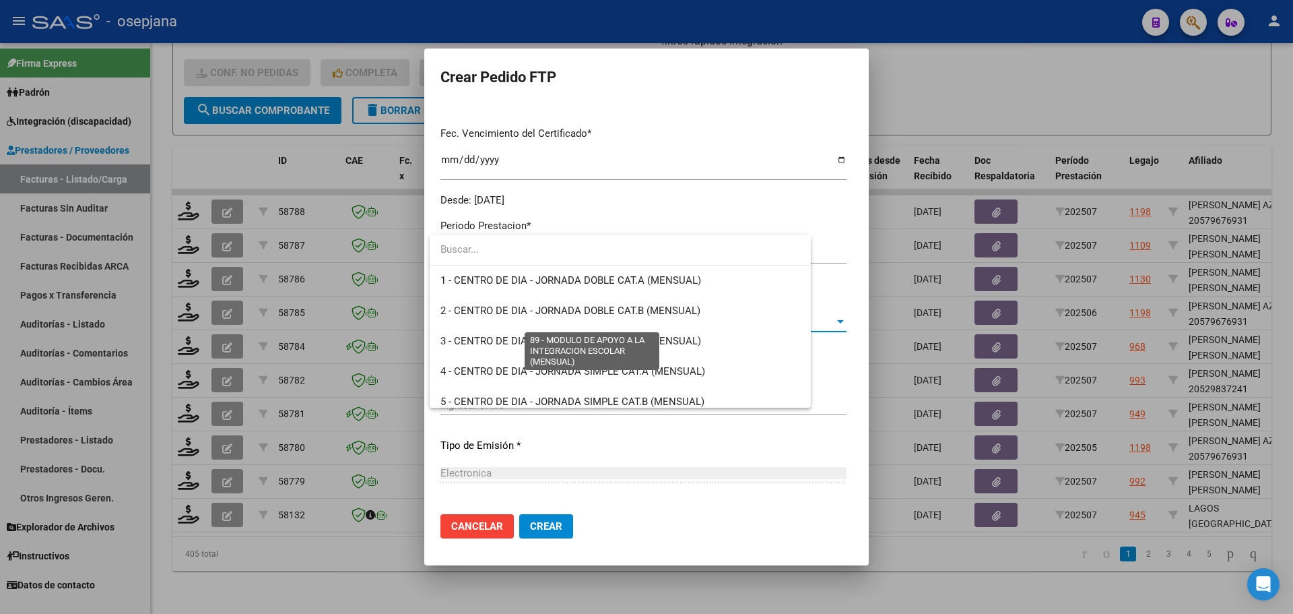
scroll to position [2627, 0]
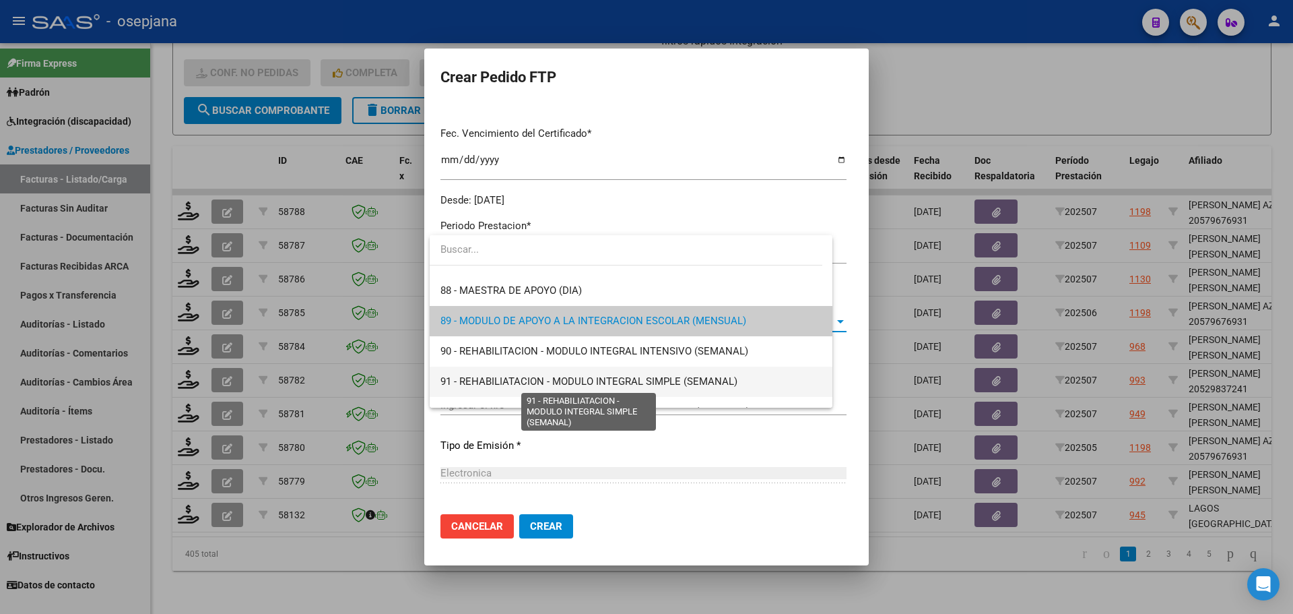
click at [504, 381] on span "91 - REHABILIATACION - MODULO INTEGRAL SIMPLE (SEMANAL)" at bounding box center [589, 381] width 297 height 12
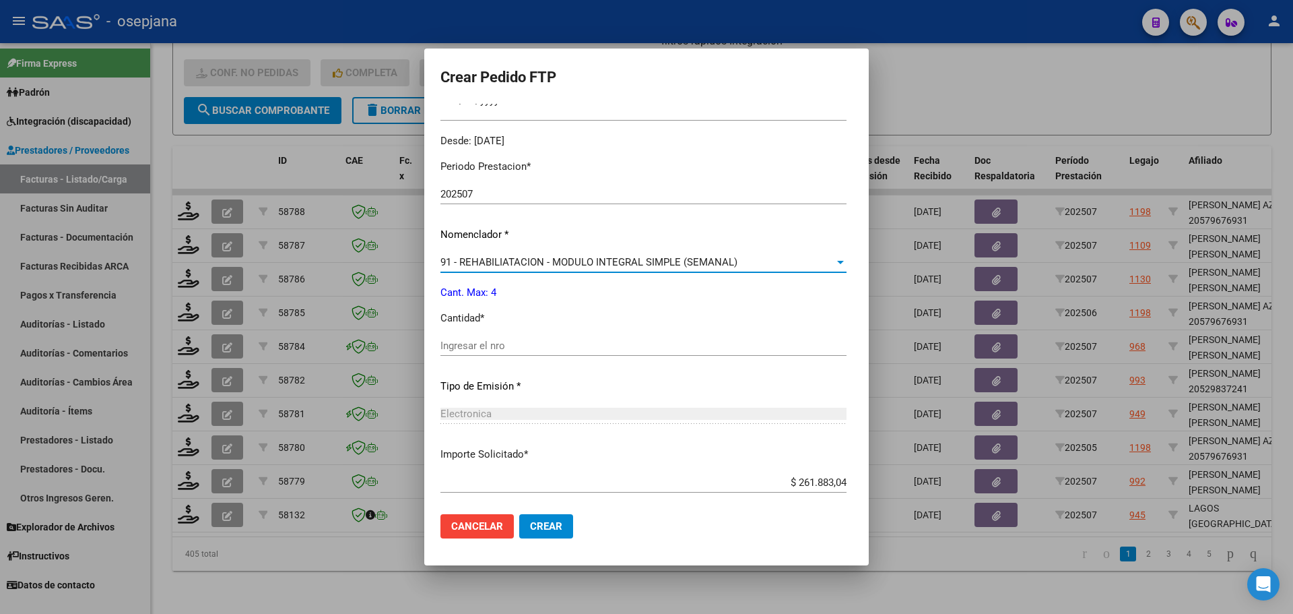
scroll to position [466, 0]
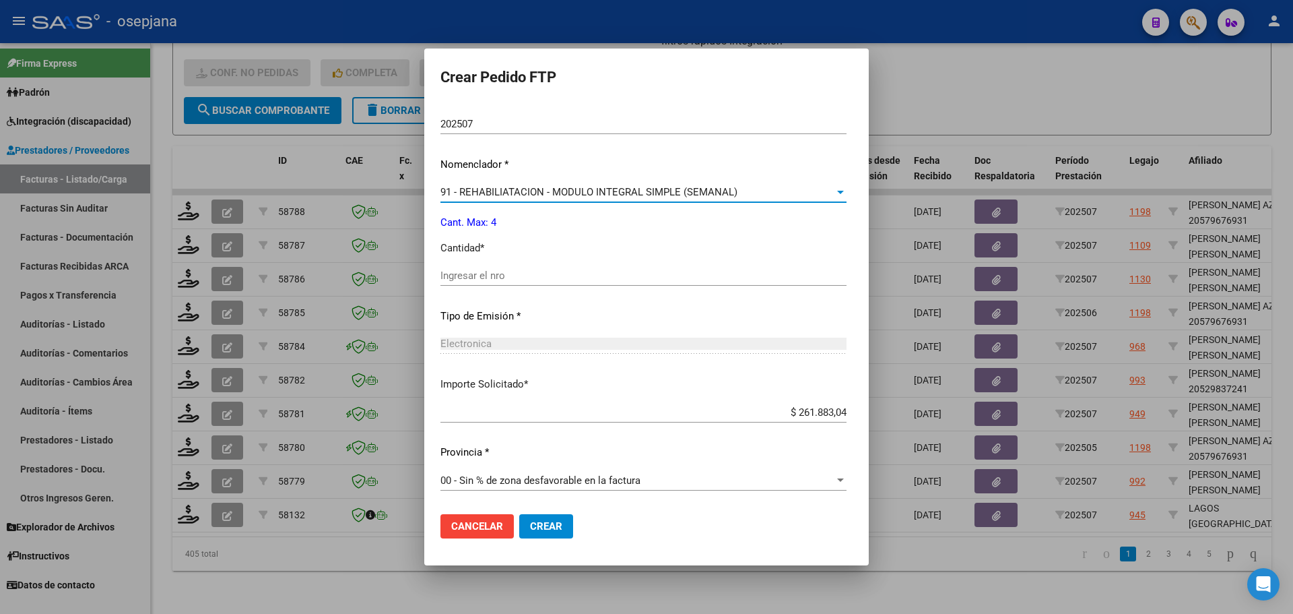
click at [502, 277] on input "Ingresar el nro" at bounding box center [644, 275] width 406 height 12
type input "4"
click at [534, 524] on span "Crear" at bounding box center [546, 526] width 32 height 12
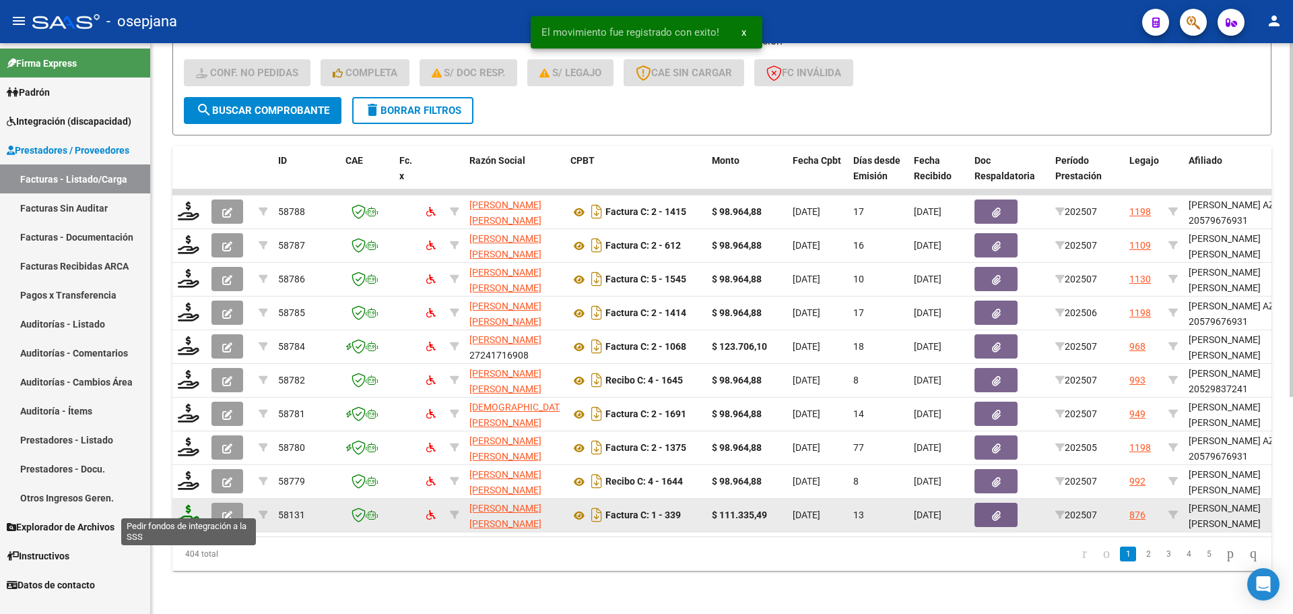
click at [184, 508] on icon at bounding box center [189, 514] width 22 height 19
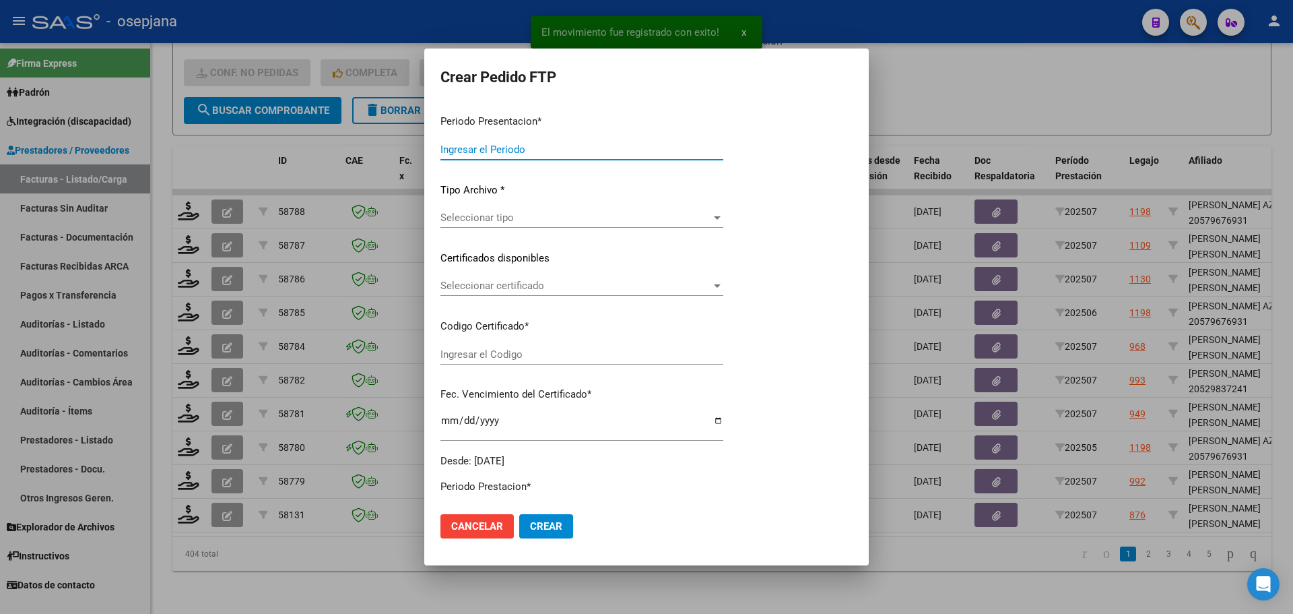
type input "202507"
type input "$ 111.335,49"
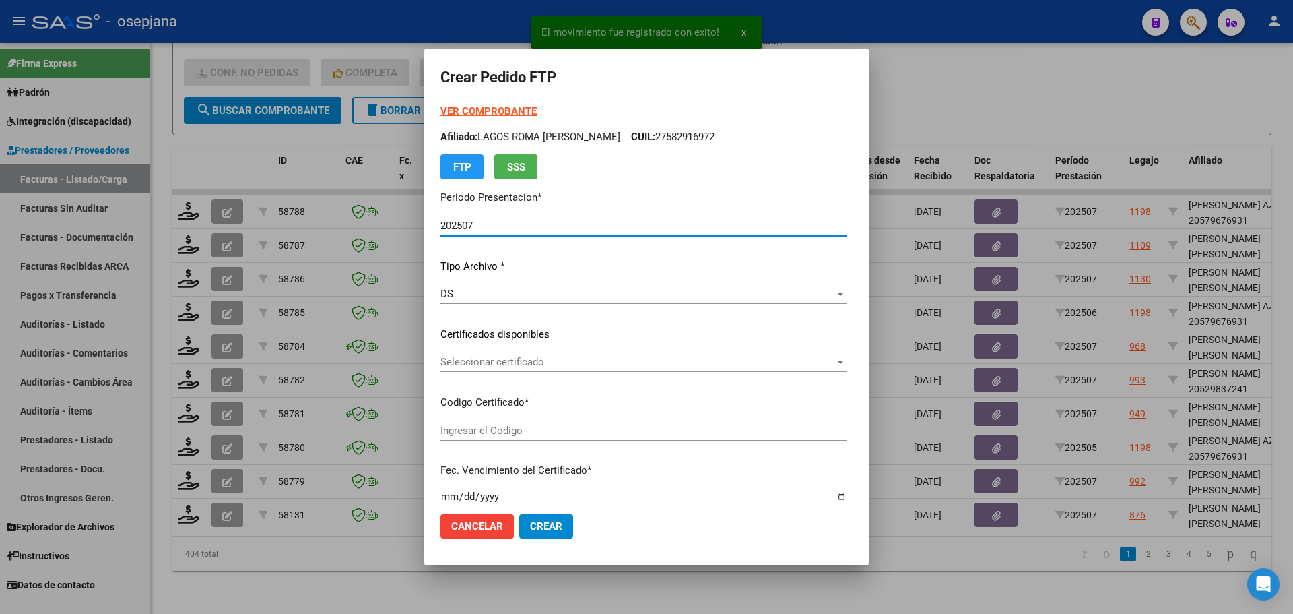
type input "ARG01000533696232022071520270715BS436"
type input "[DATE]"
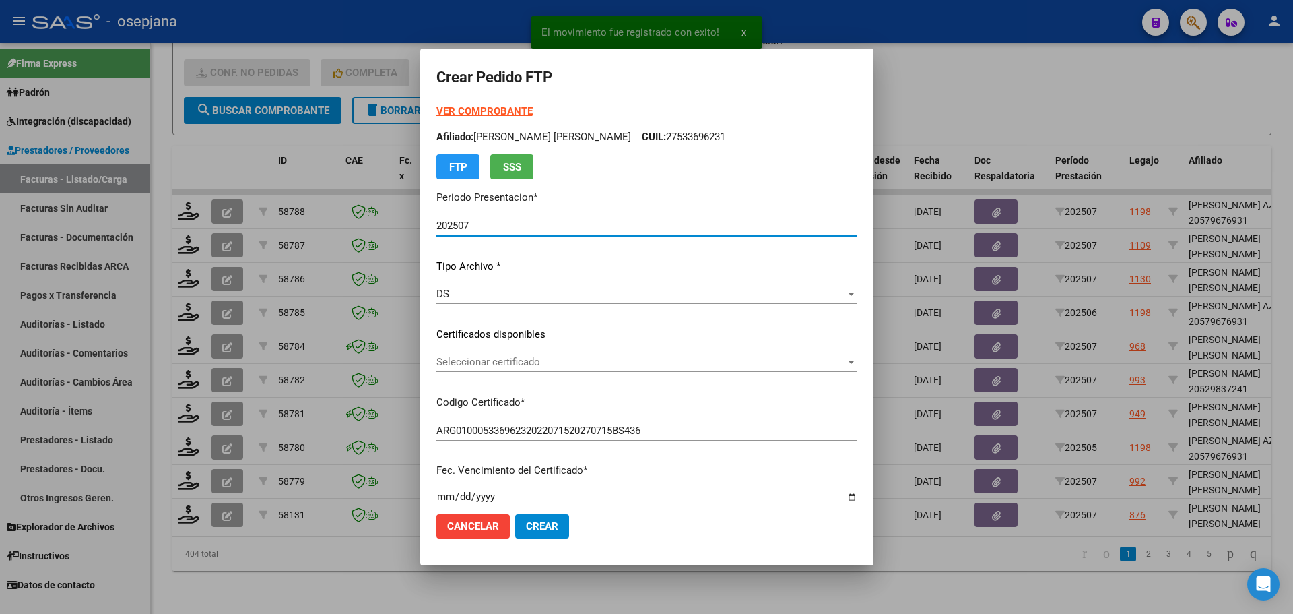
click at [469, 360] on span "Seleccionar certificado" at bounding box center [640, 362] width 409 height 12
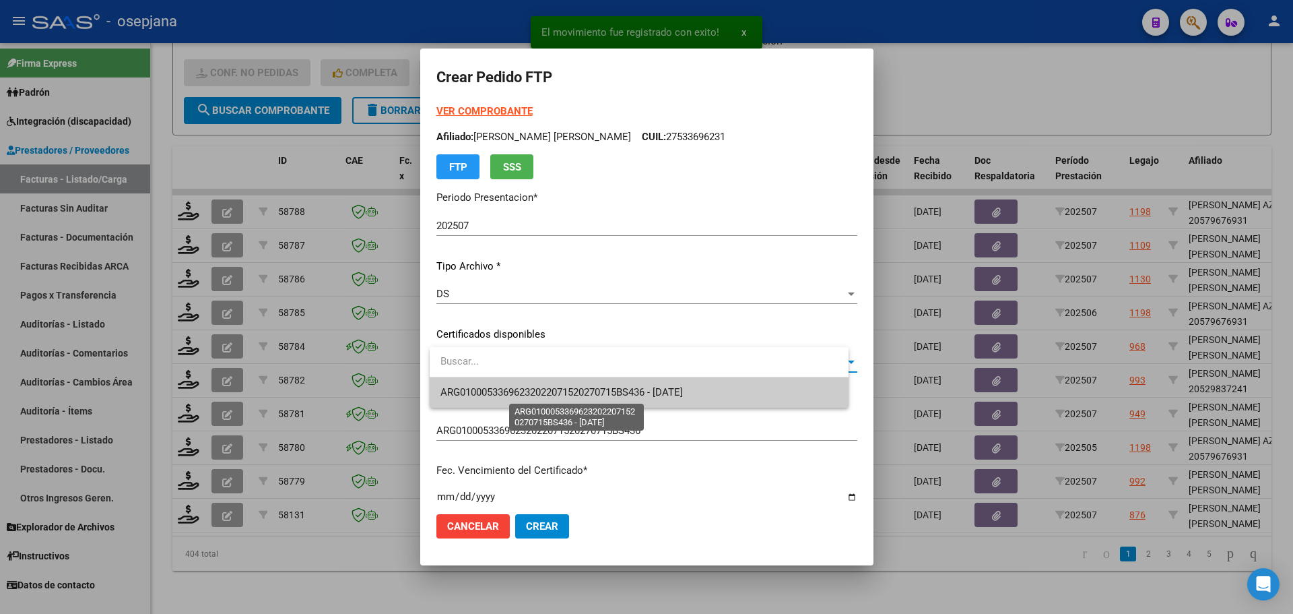
click at [480, 394] on span "ARG01000533696232022071520270715BS436 - [DATE]" at bounding box center [562, 392] width 242 height 12
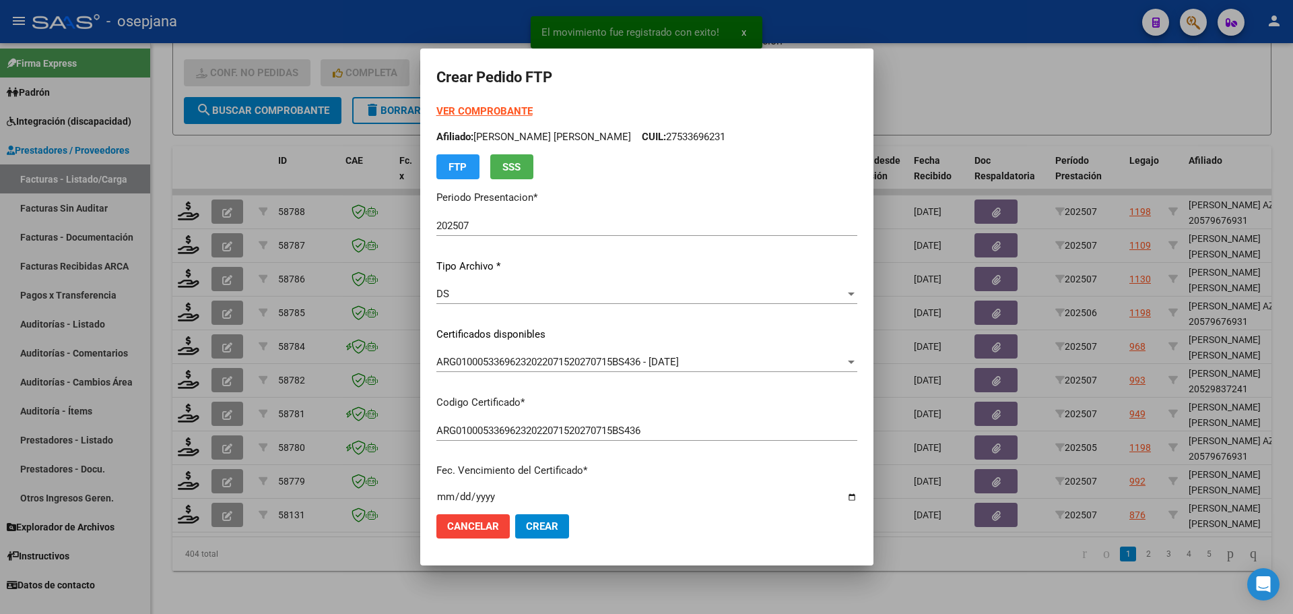
click at [487, 109] on strong "VER COMPROBANTE" at bounding box center [484, 111] width 96 height 12
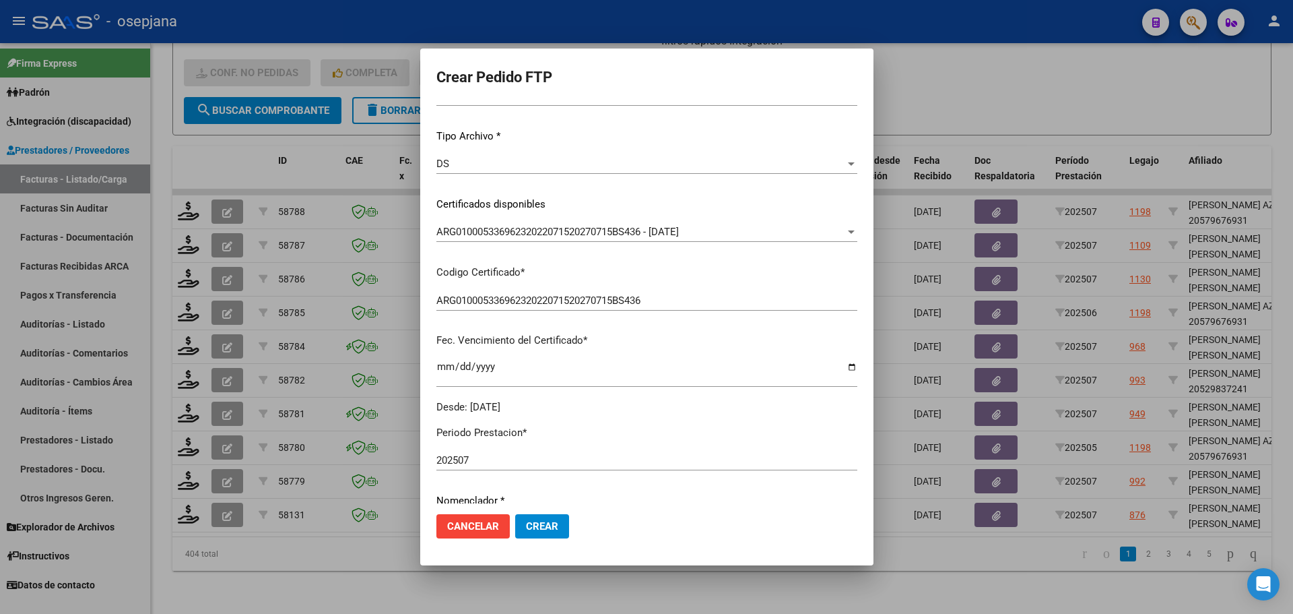
scroll to position [269, 0]
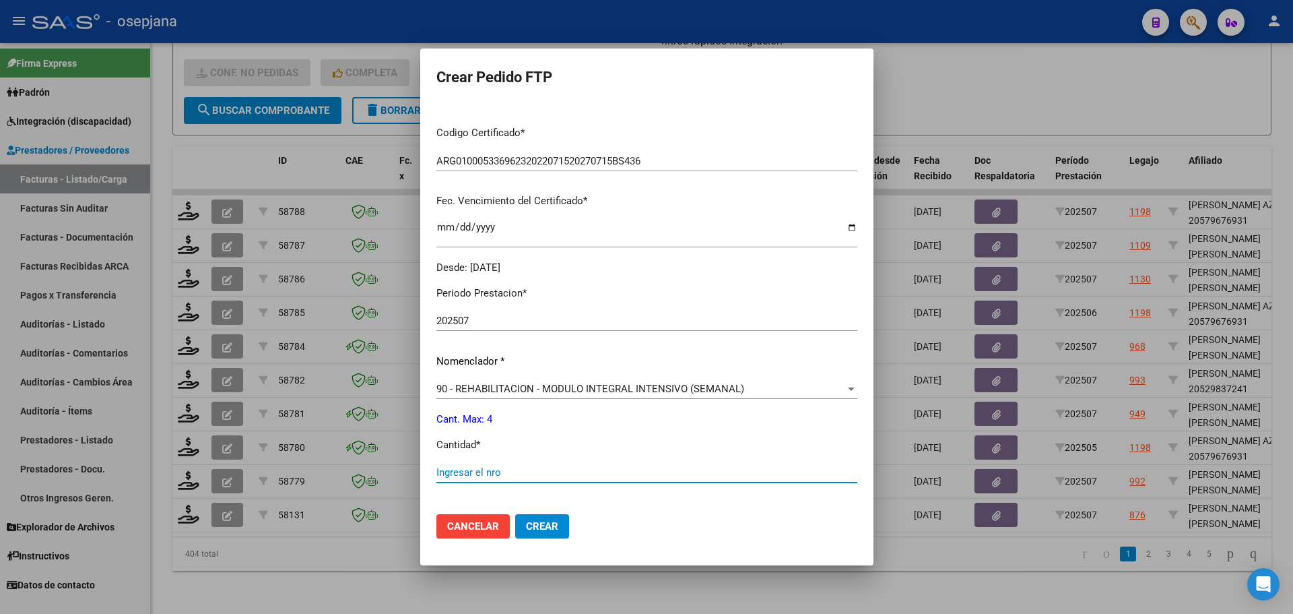
click at [474, 474] on input "Ingresar el nro" at bounding box center [646, 472] width 421 height 12
type input "4"
click at [552, 527] on span "Crear" at bounding box center [542, 526] width 32 height 12
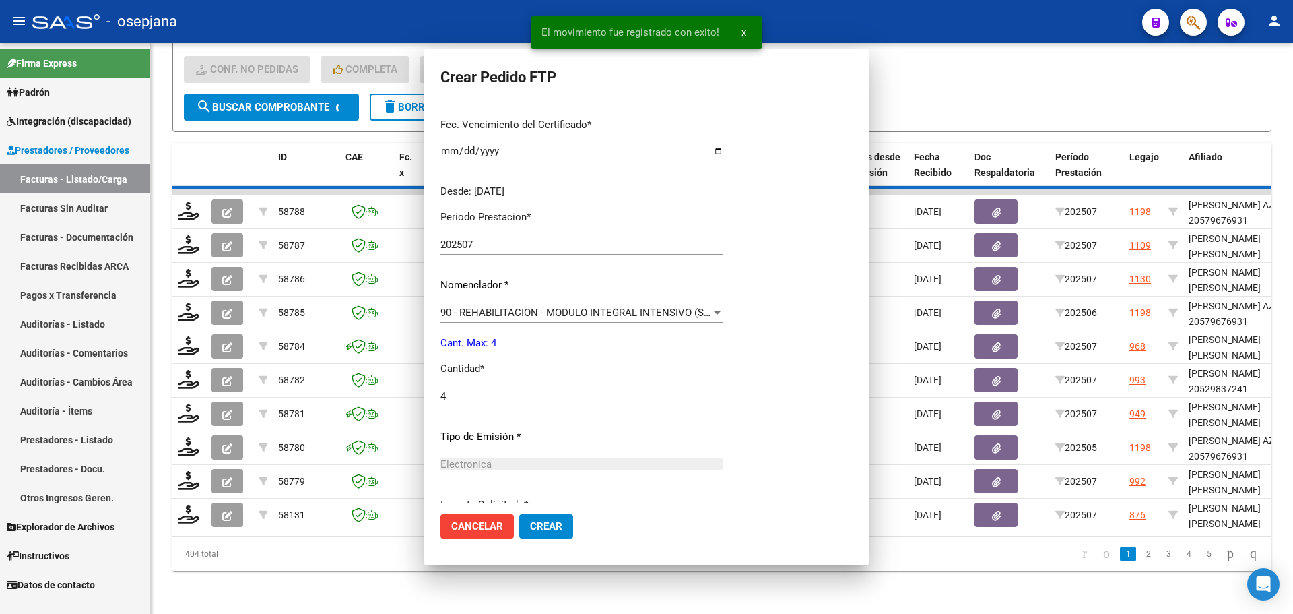
scroll to position [0, 0]
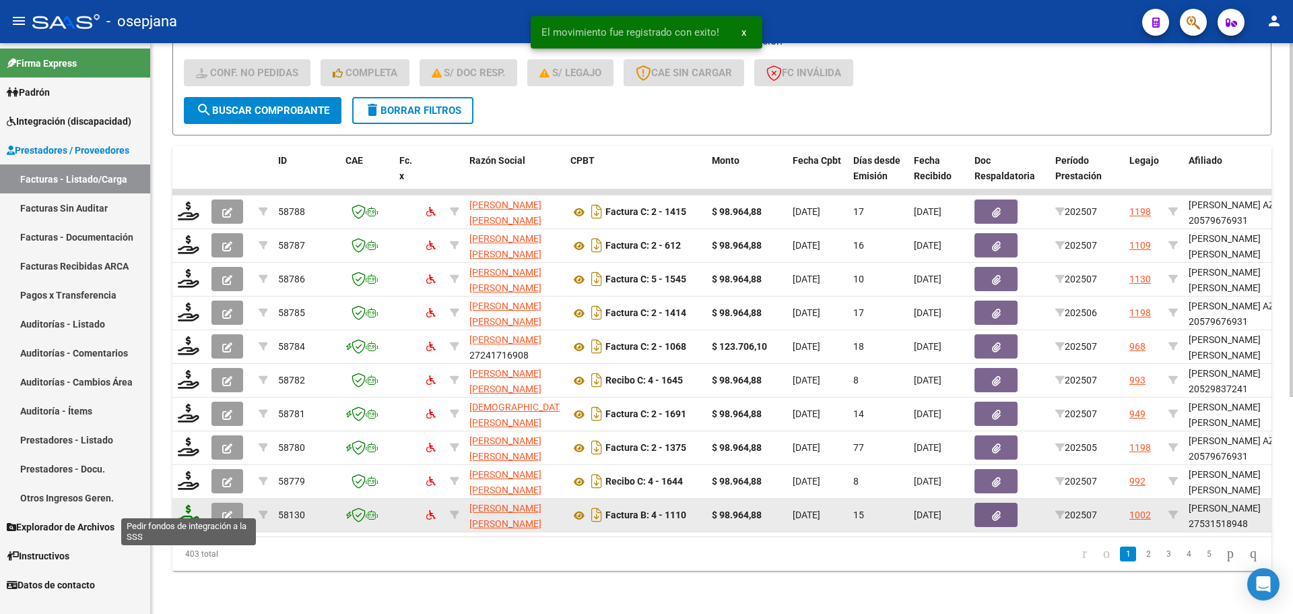
click at [196, 505] on icon at bounding box center [189, 514] width 22 height 19
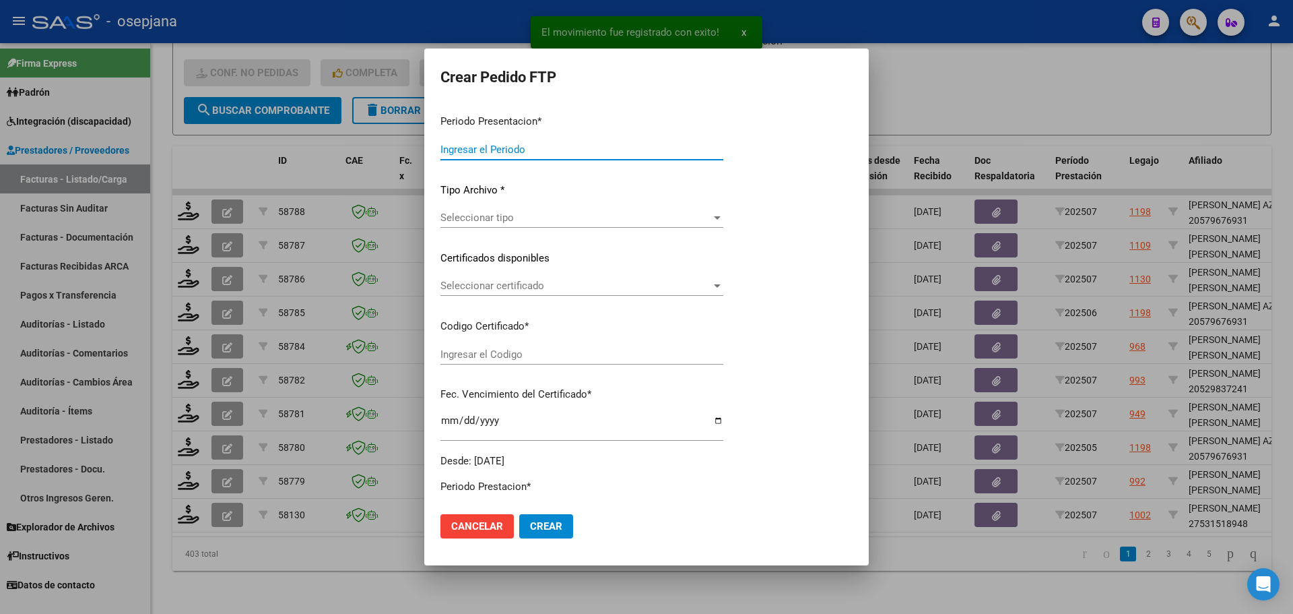
type input "202507"
type input "$ 98.964,88"
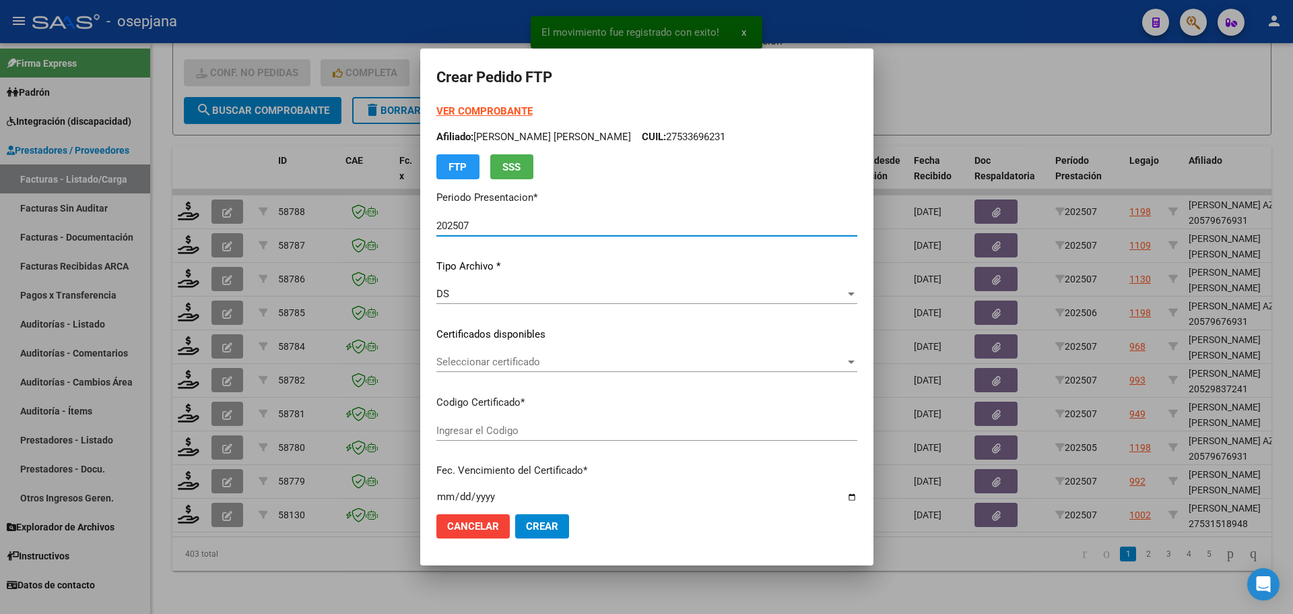
type input "ARG01000531518942022102820271028BS320"
type input "[DATE]"
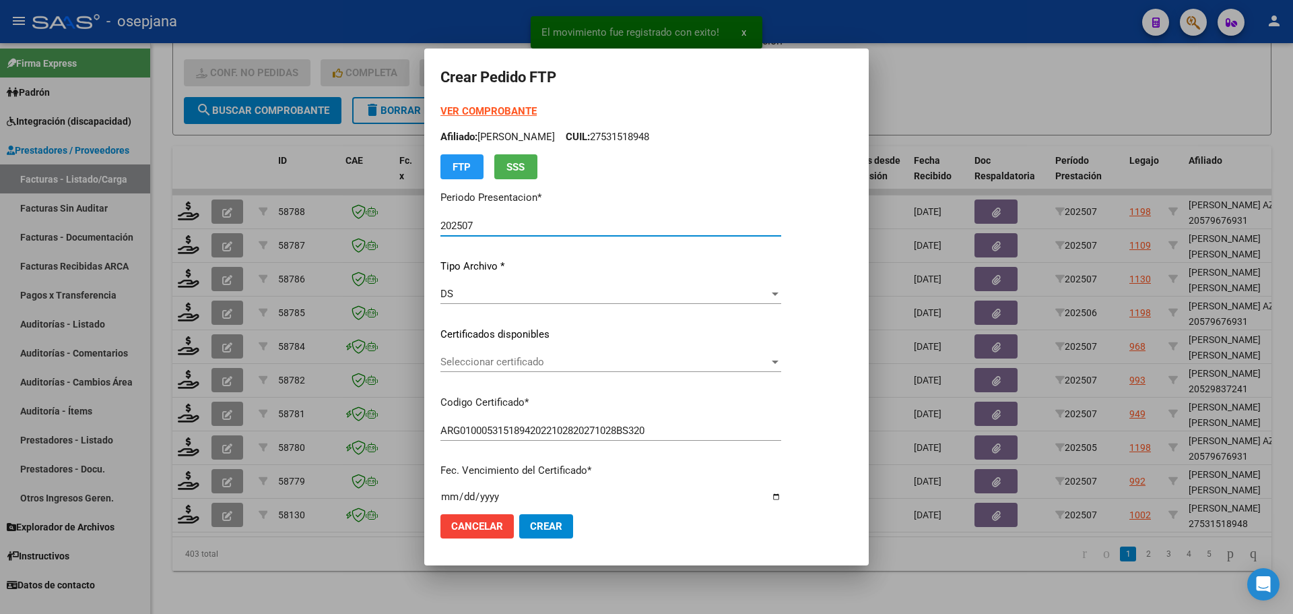
click at [486, 366] on span "Seleccionar certificado" at bounding box center [605, 362] width 329 height 12
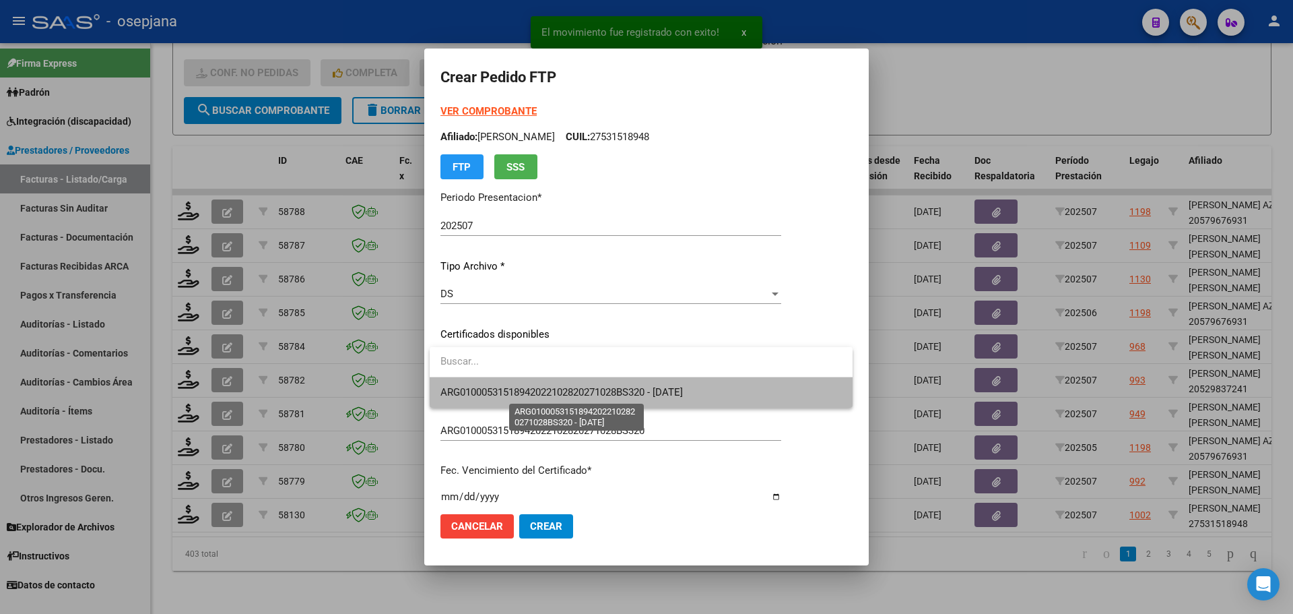
click at [497, 396] on span "ARG01000531518942022102820271028BS320 - [DATE]" at bounding box center [562, 392] width 242 height 12
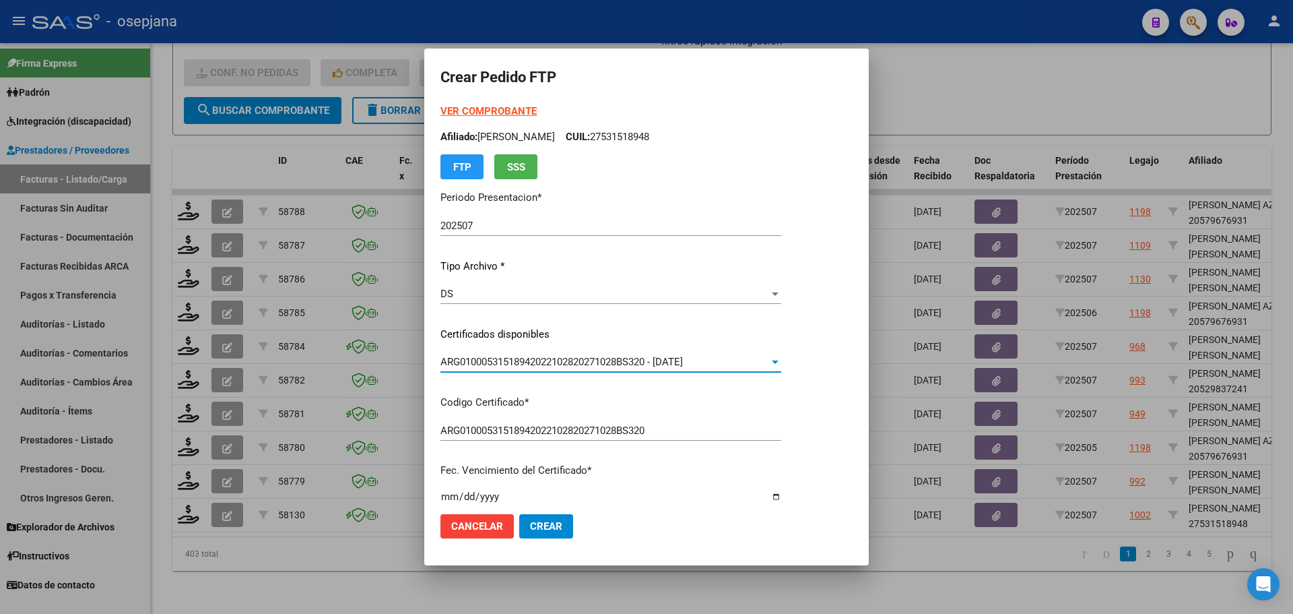
click at [477, 107] on strong "VER COMPROBANTE" at bounding box center [489, 111] width 96 height 12
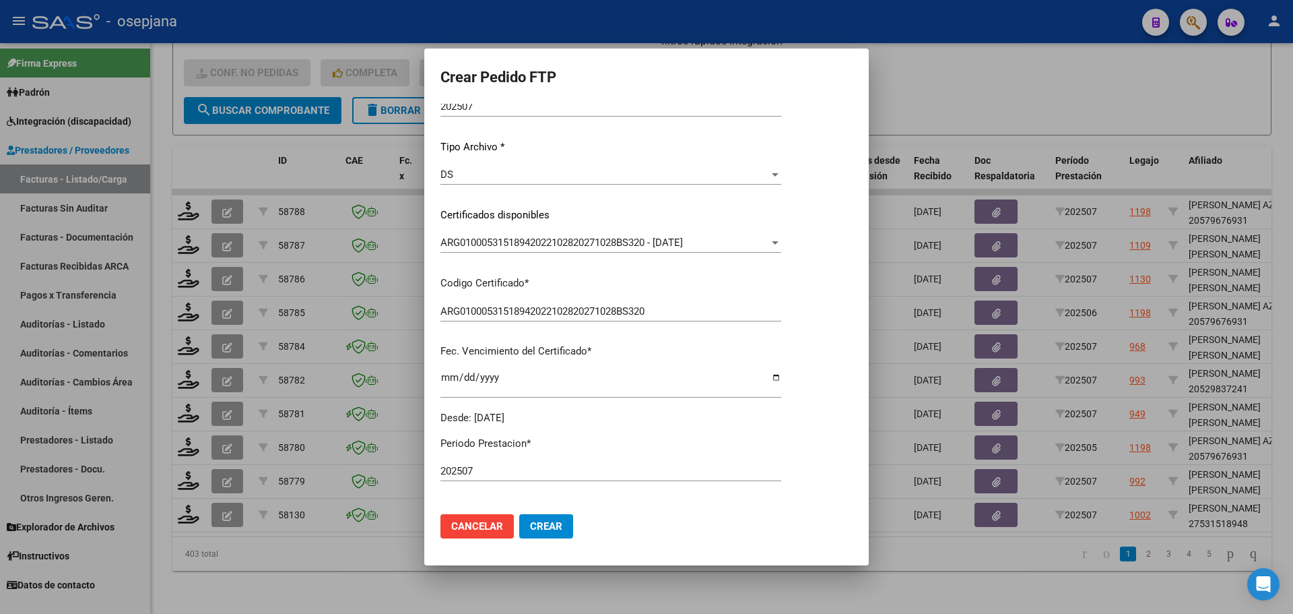
scroll to position [404, 0]
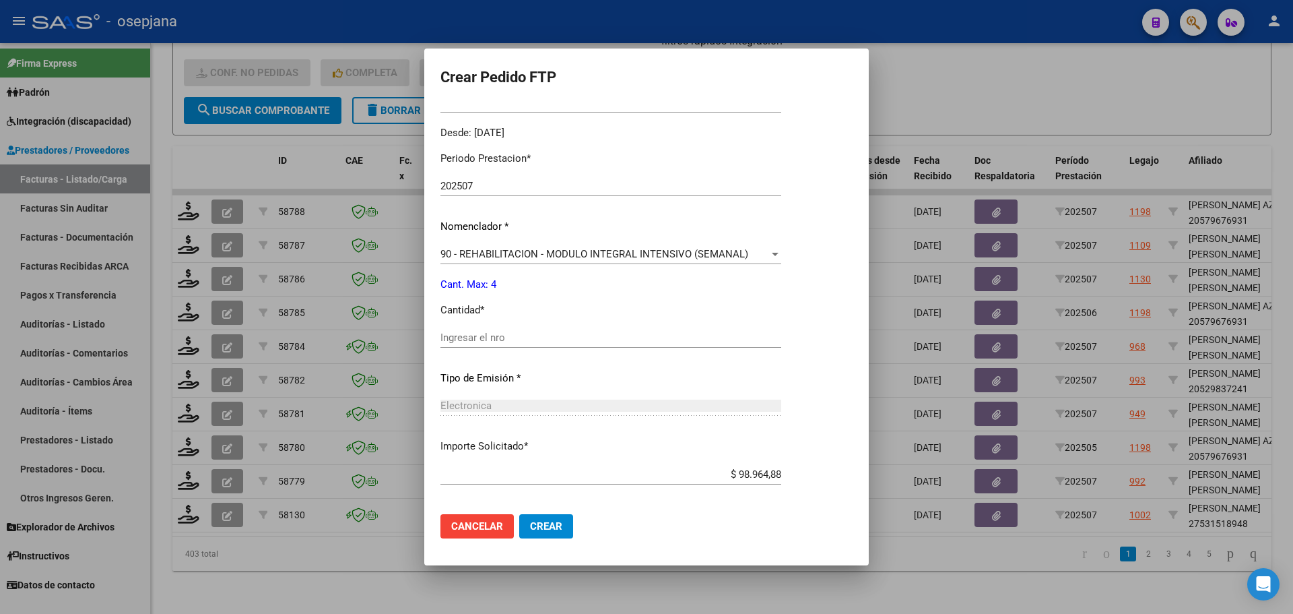
click at [488, 339] on input "Ingresar el nro" at bounding box center [611, 337] width 341 height 12
type input "4"
click at [556, 525] on span "Crear" at bounding box center [546, 526] width 32 height 12
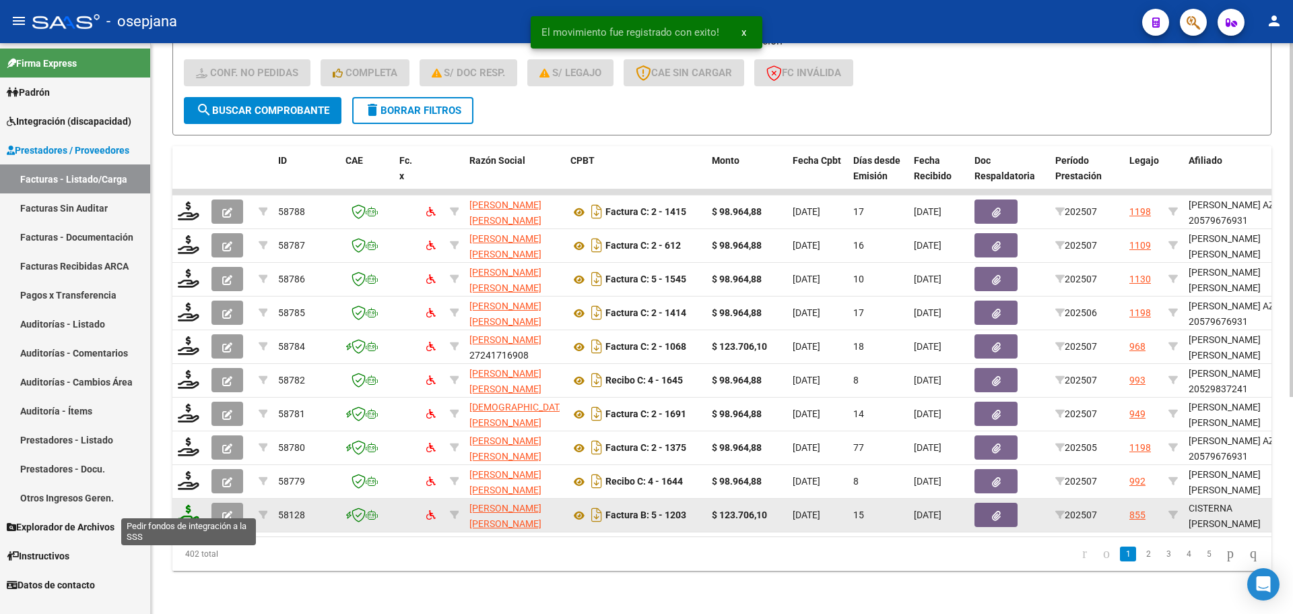
click at [186, 505] on icon at bounding box center [189, 514] width 22 height 19
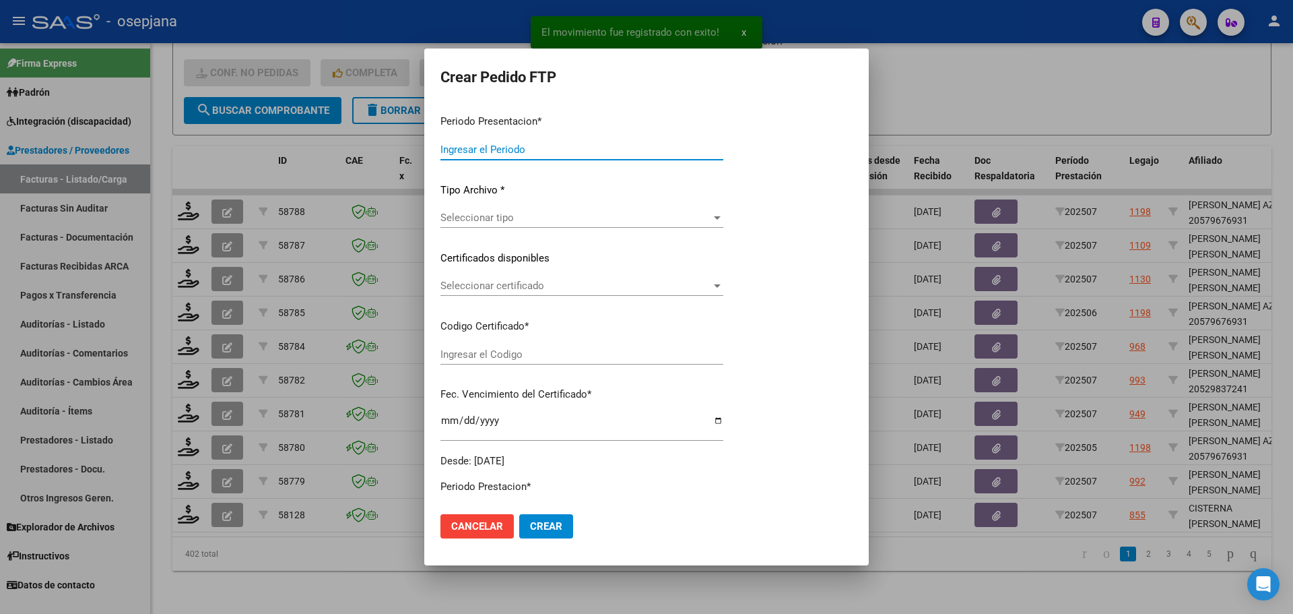
type input "202507"
type input "$ 123.706,10"
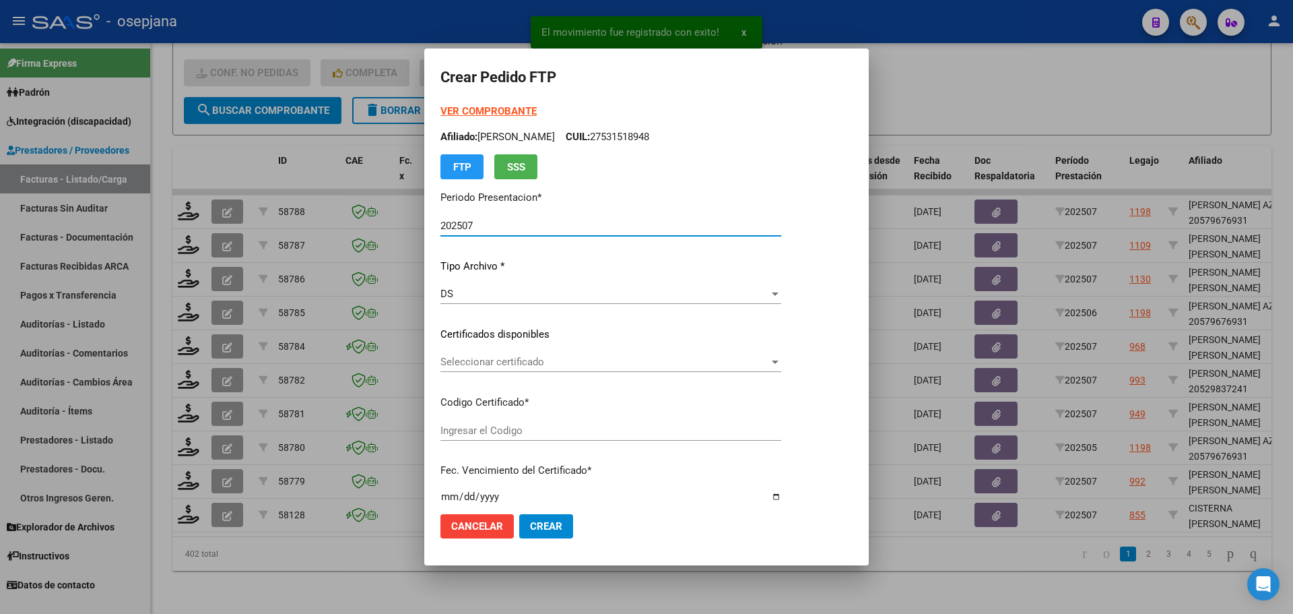
type input "ARG02000558872192022121320271213BS10725"
type input "[DATE]"
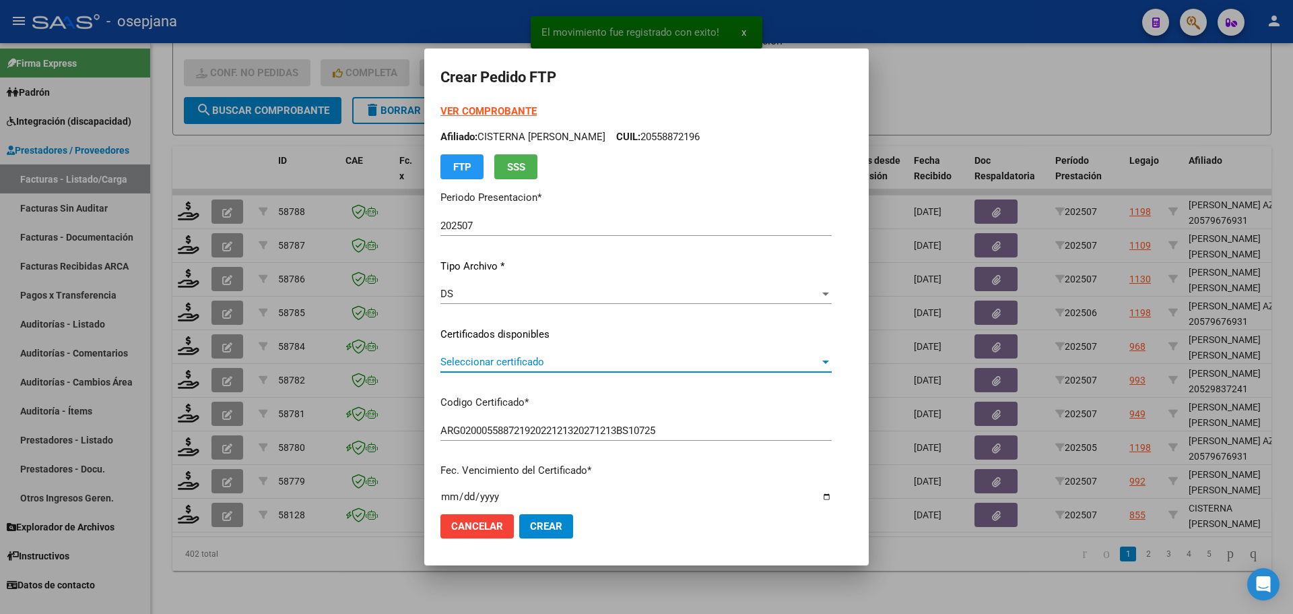
click at [548, 358] on span "Seleccionar certificado" at bounding box center [630, 362] width 379 height 12
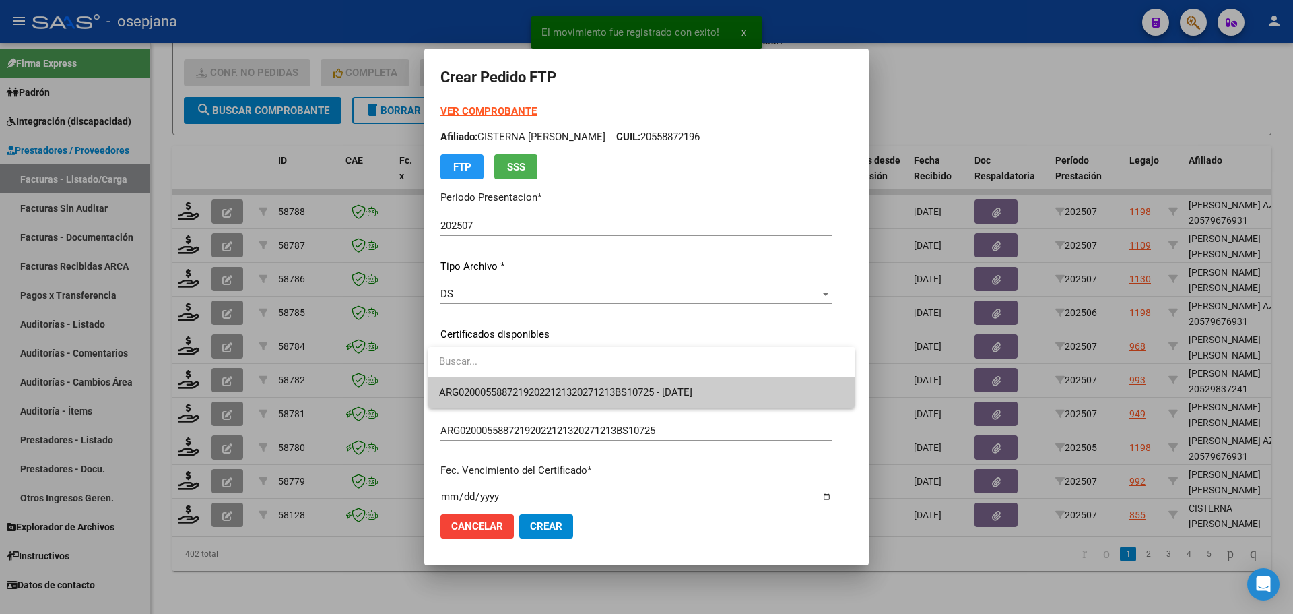
click at [554, 374] on input "dropdown search" at bounding box center [641, 361] width 427 height 30
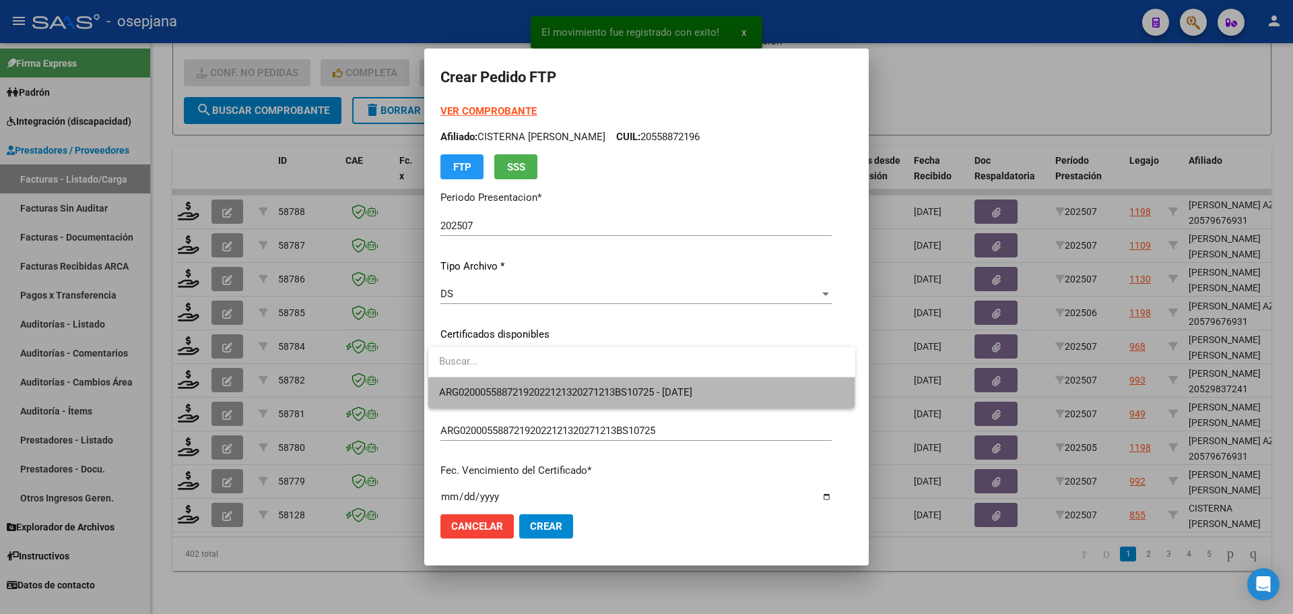
click at [554, 384] on span "ARG02000558872192022121320271213BS10725 - [DATE]" at bounding box center [641, 392] width 405 height 30
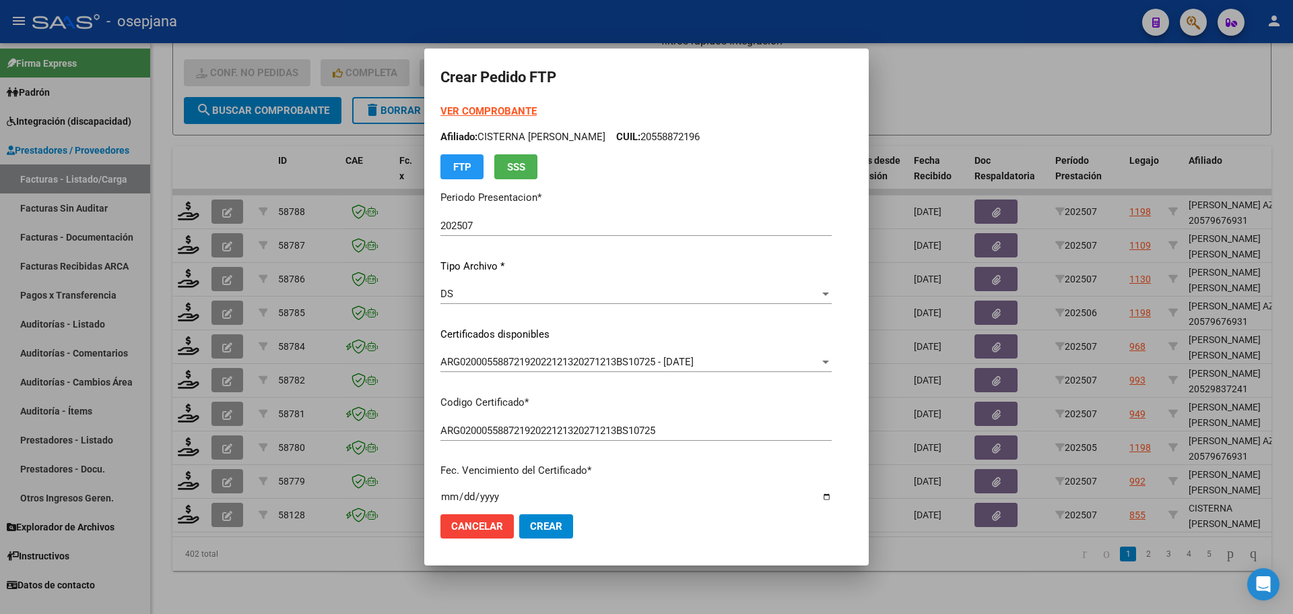
click at [507, 112] on strong "VER COMPROBANTE" at bounding box center [489, 111] width 96 height 12
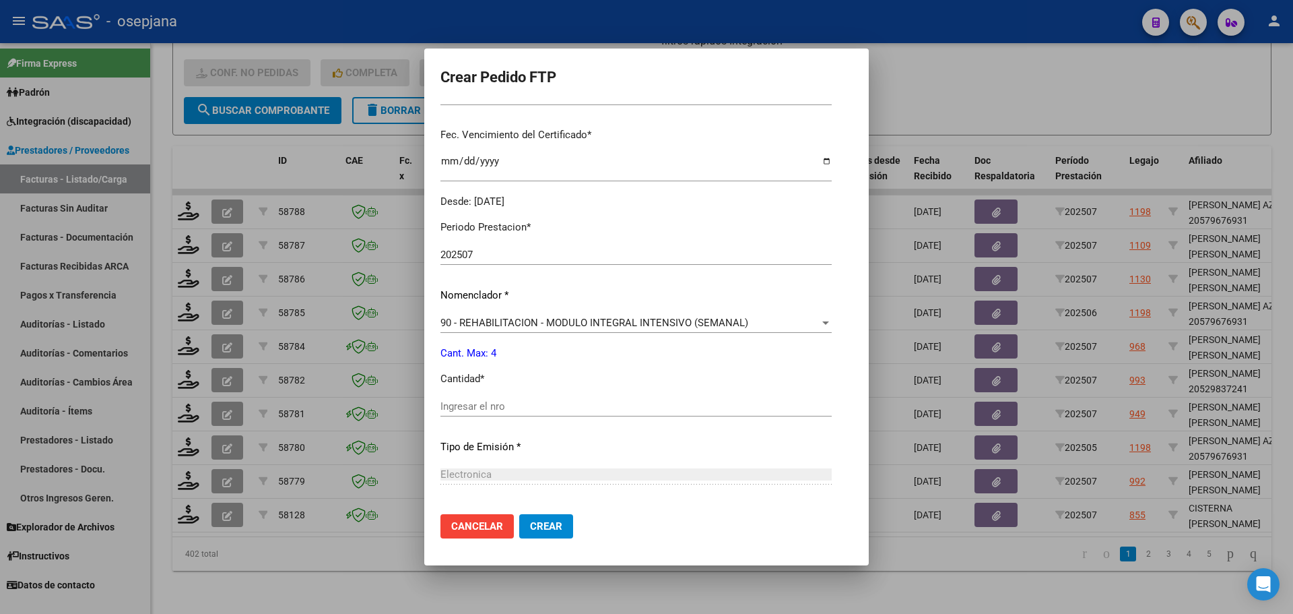
scroll to position [337, 0]
click at [476, 408] on input "Ingresar el nro" at bounding box center [636, 405] width 391 height 12
type input "4"
click at [555, 523] on span "Crear" at bounding box center [546, 526] width 32 height 12
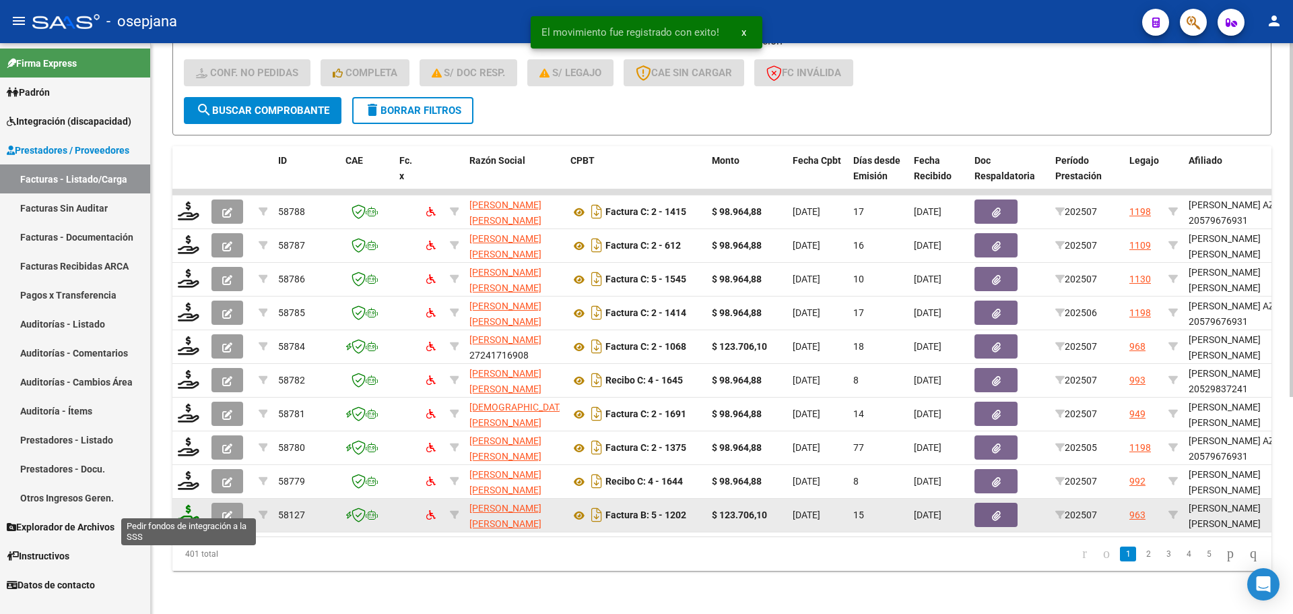
click at [183, 505] on icon at bounding box center [189, 514] width 22 height 19
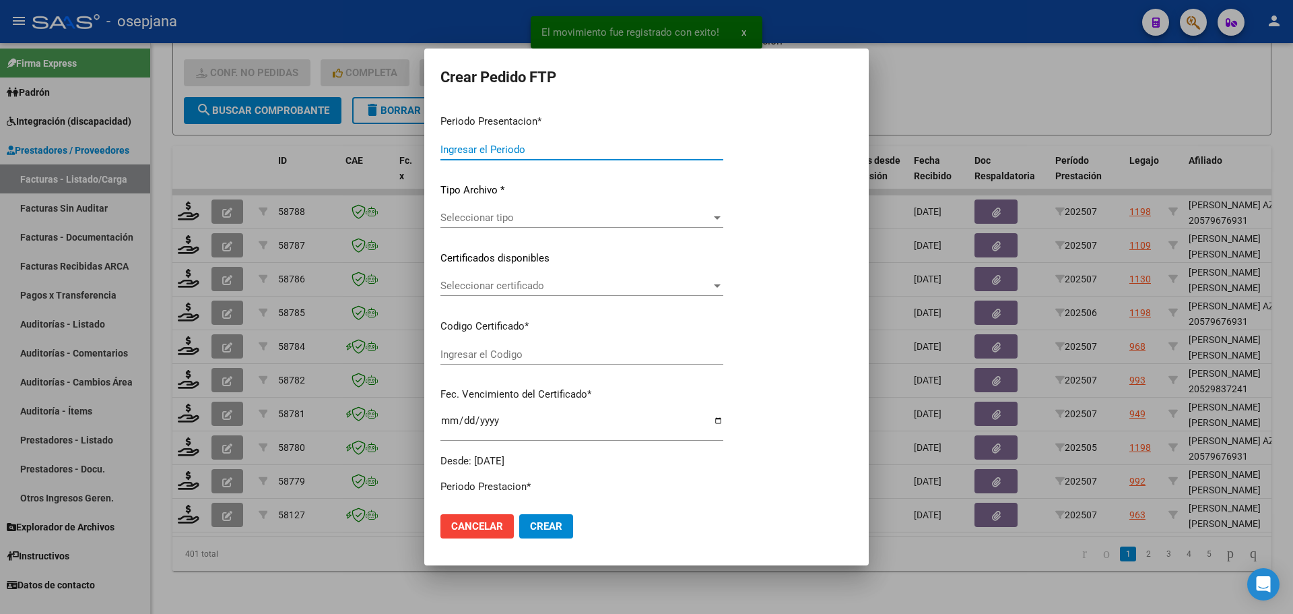
type input "202507"
type input "$ 123.706,10"
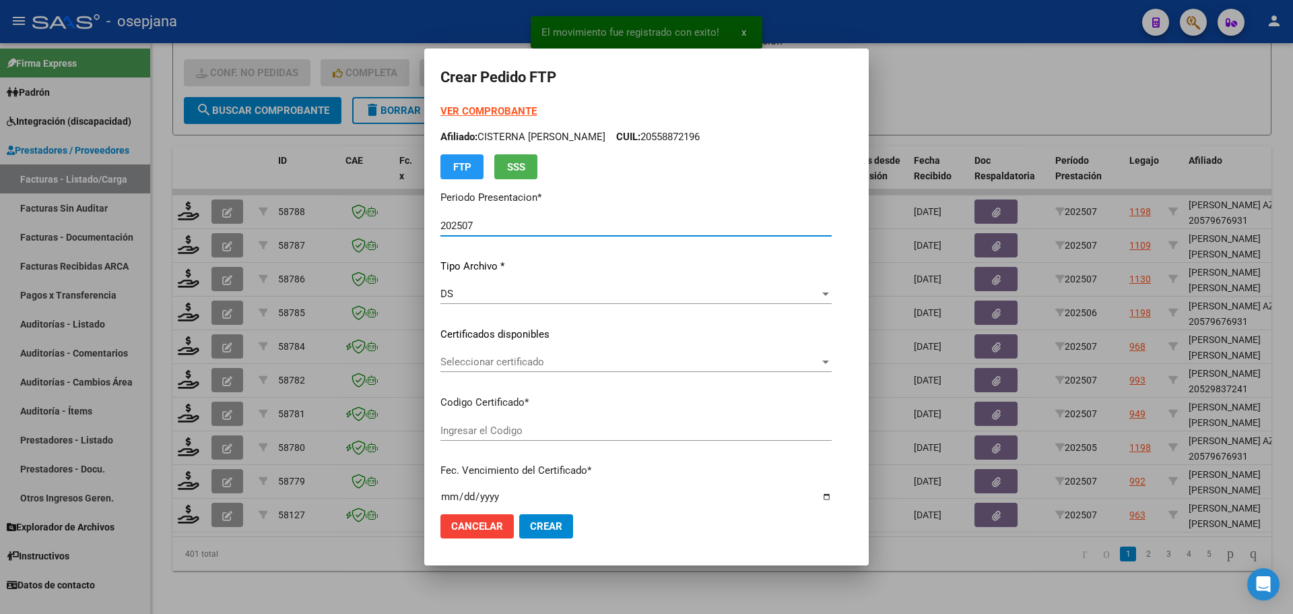
type input "ARG02000540640822021031620260316BSAS448"
type input "[DATE]"
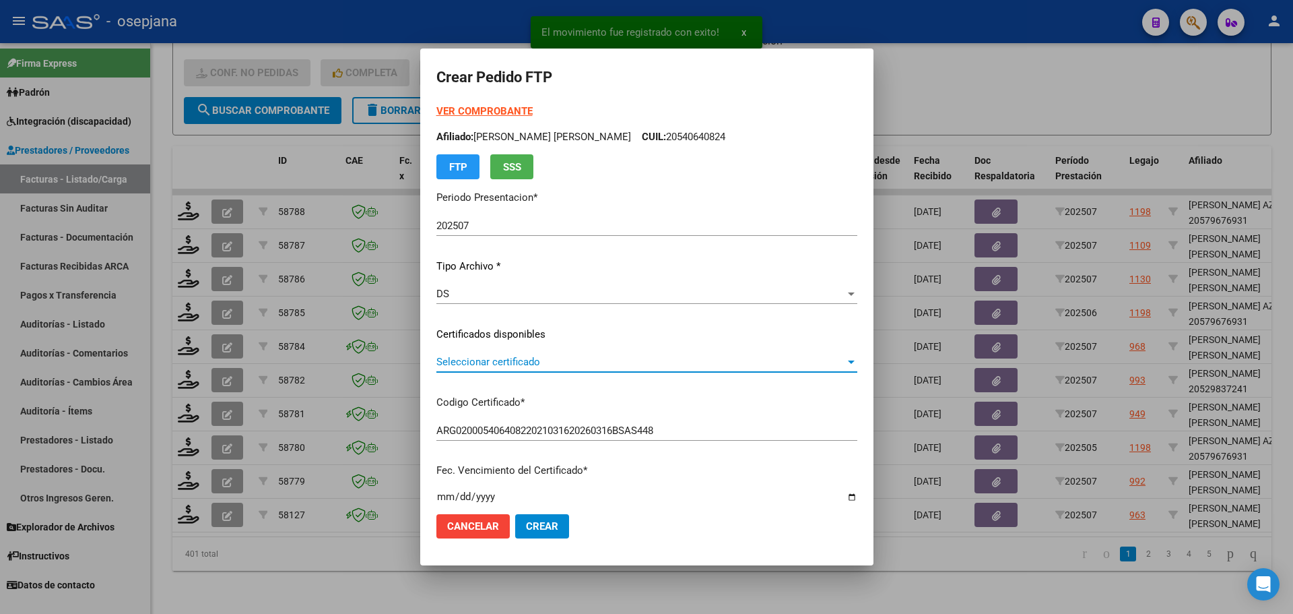
click at [508, 361] on span "Seleccionar certificado" at bounding box center [640, 362] width 409 height 12
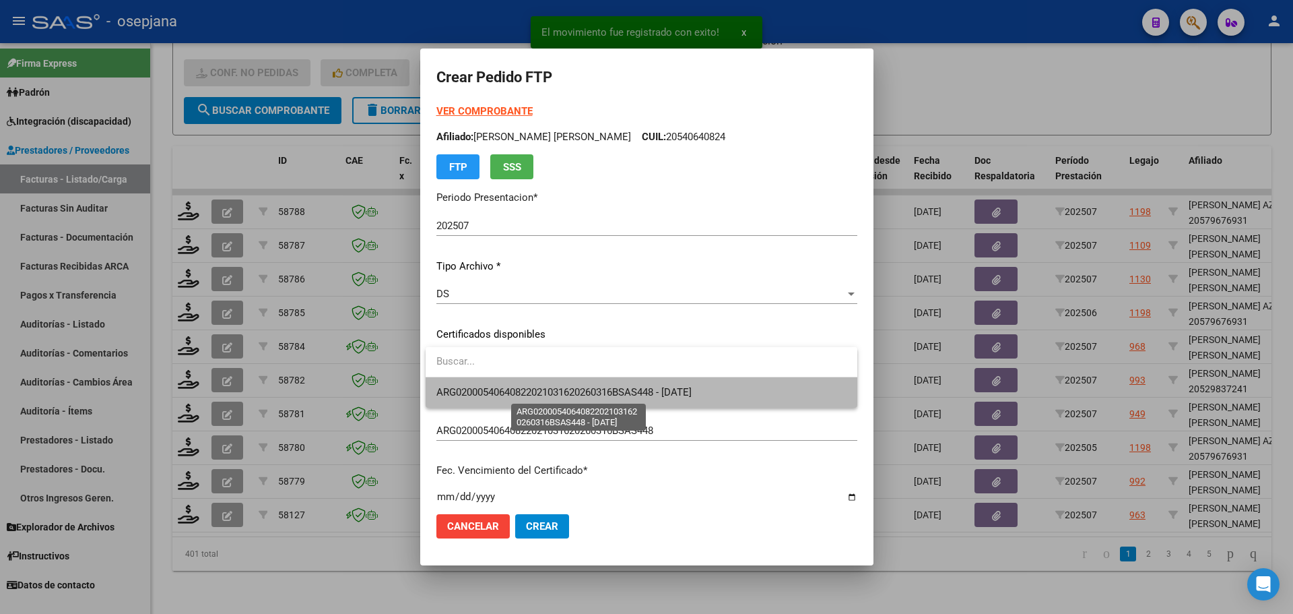
click at [515, 389] on span "ARG02000540640822021031620260316BSAS448 - [DATE]" at bounding box center [563, 392] width 255 height 12
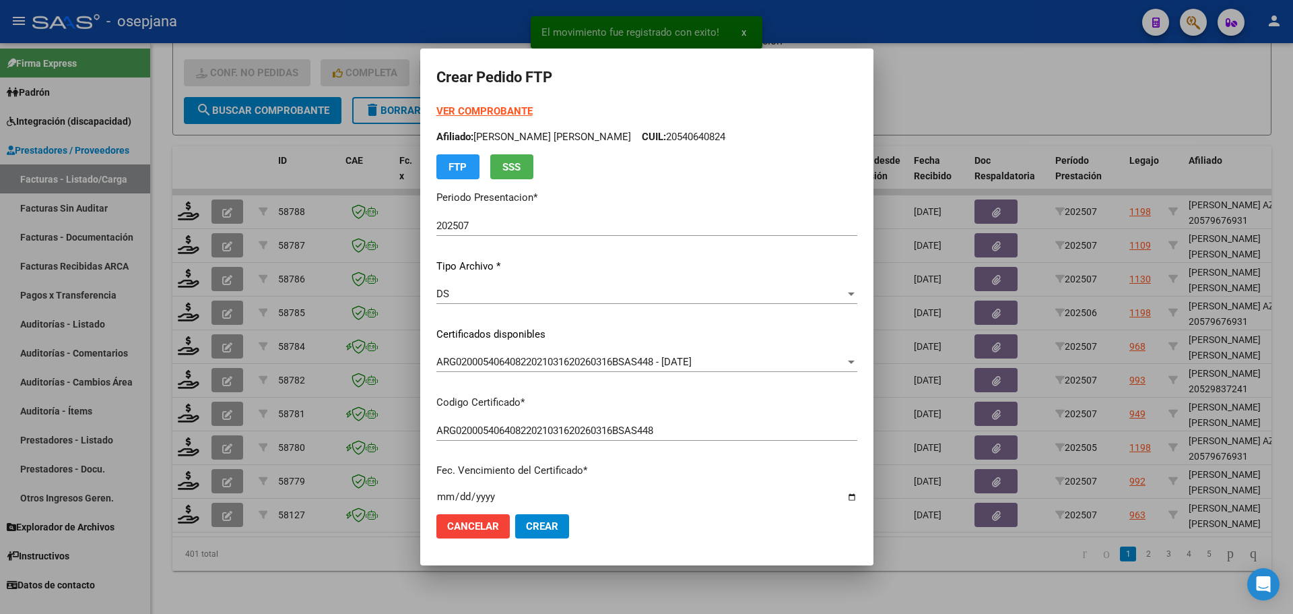
click at [504, 112] on strong "VER COMPROBANTE" at bounding box center [484, 111] width 96 height 12
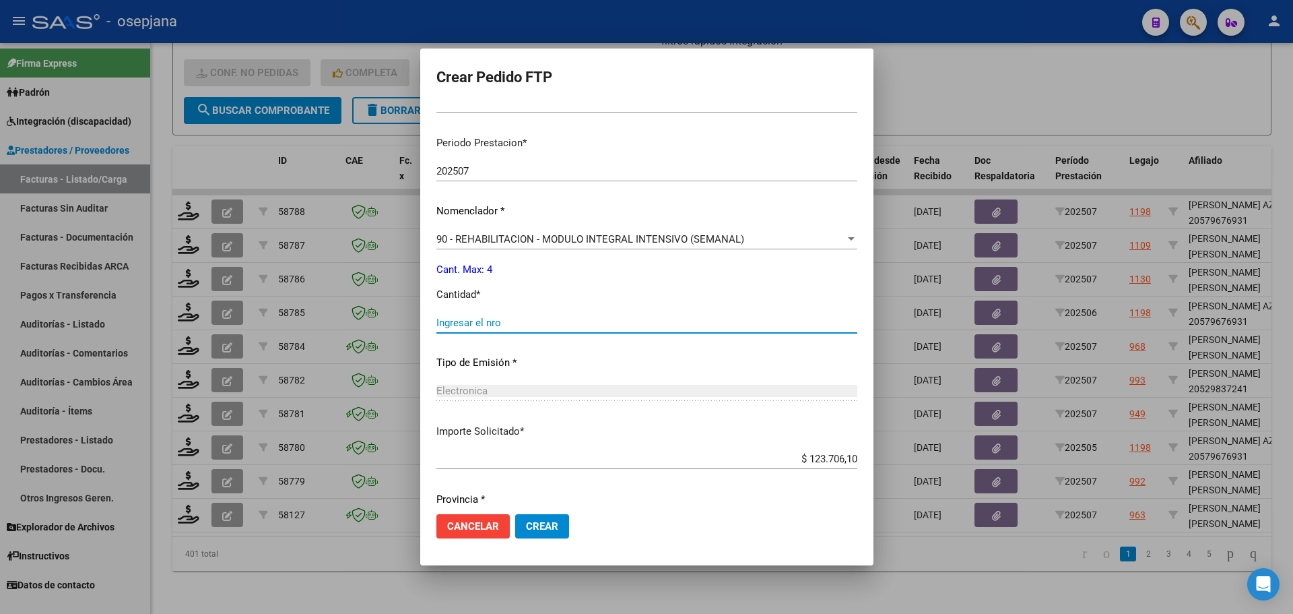
click at [482, 318] on input "Ingresar el nro" at bounding box center [646, 323] width 421 height 12
type input "4"
click at [554, 517] on button "Crear" at bounding box center [542, 526] width 54 height 24
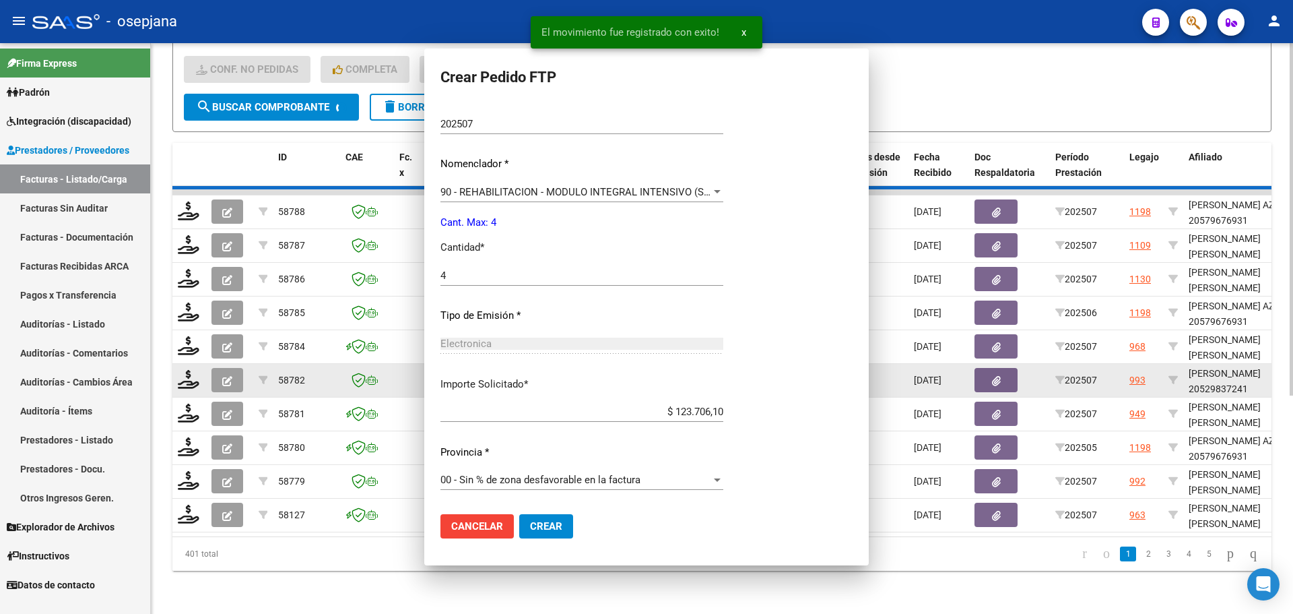
scroll to position [0, 0]
